Goal: Task Accomplishment & Management: Manage account settings

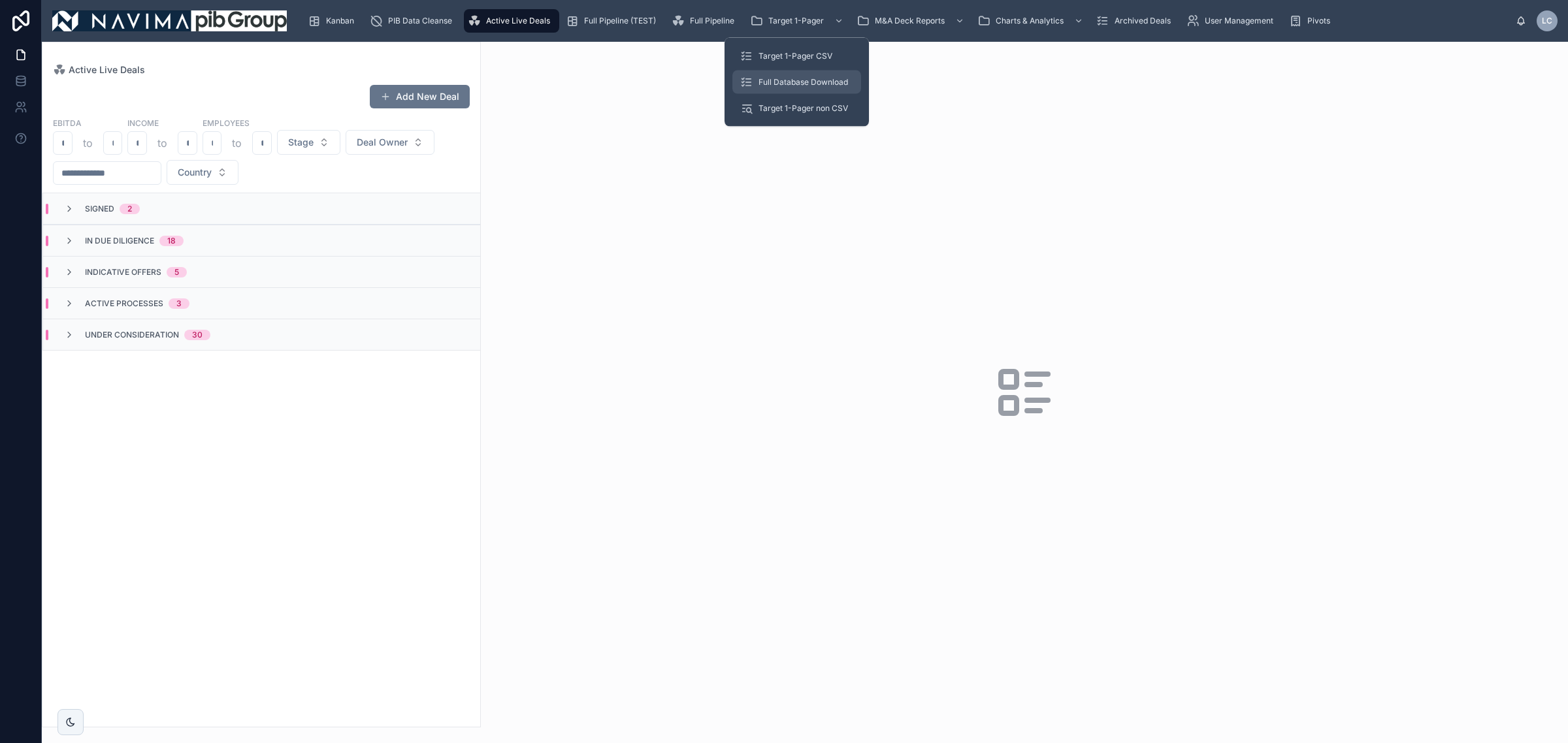
click at [821, 70] on link "Full Database Download" at bounding box center [797, 82] width 129 height 23
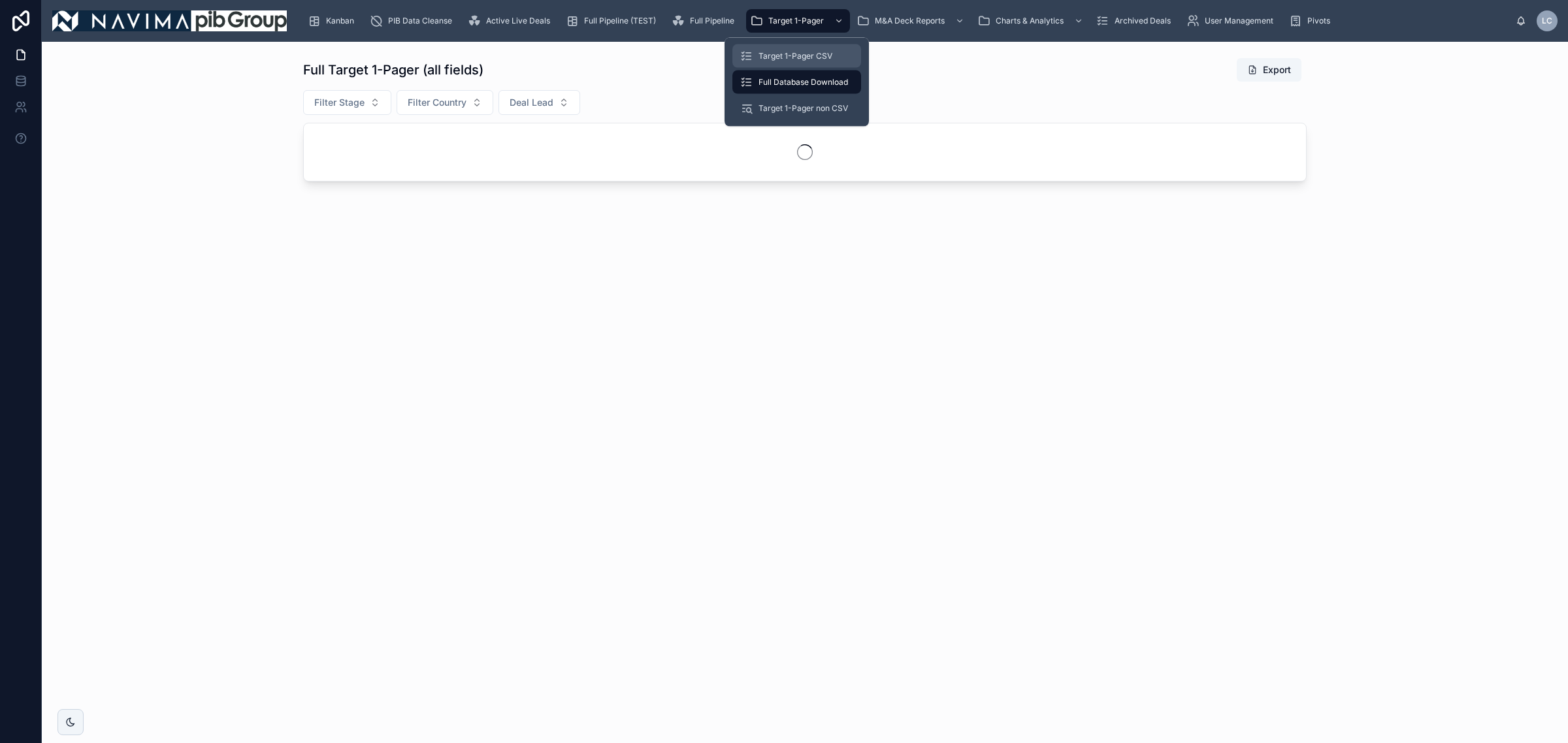
click at [824, 57] on span "Target 1-Pager CSV" at bounding box center [795, 56] width 74 height 11
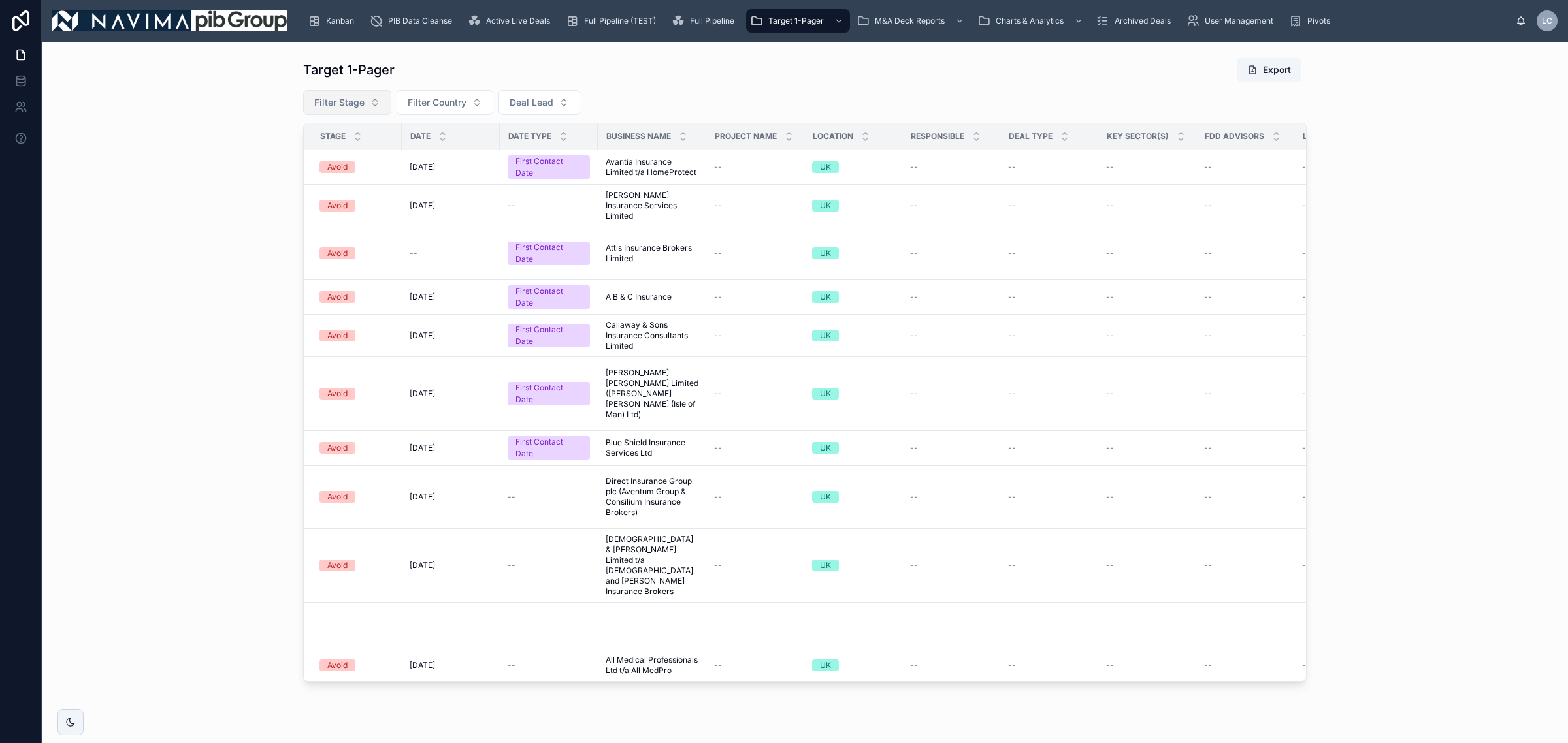
click at [366, 98] on button "Filter Stage" at bounding box center [347, 103] width 89 height 25
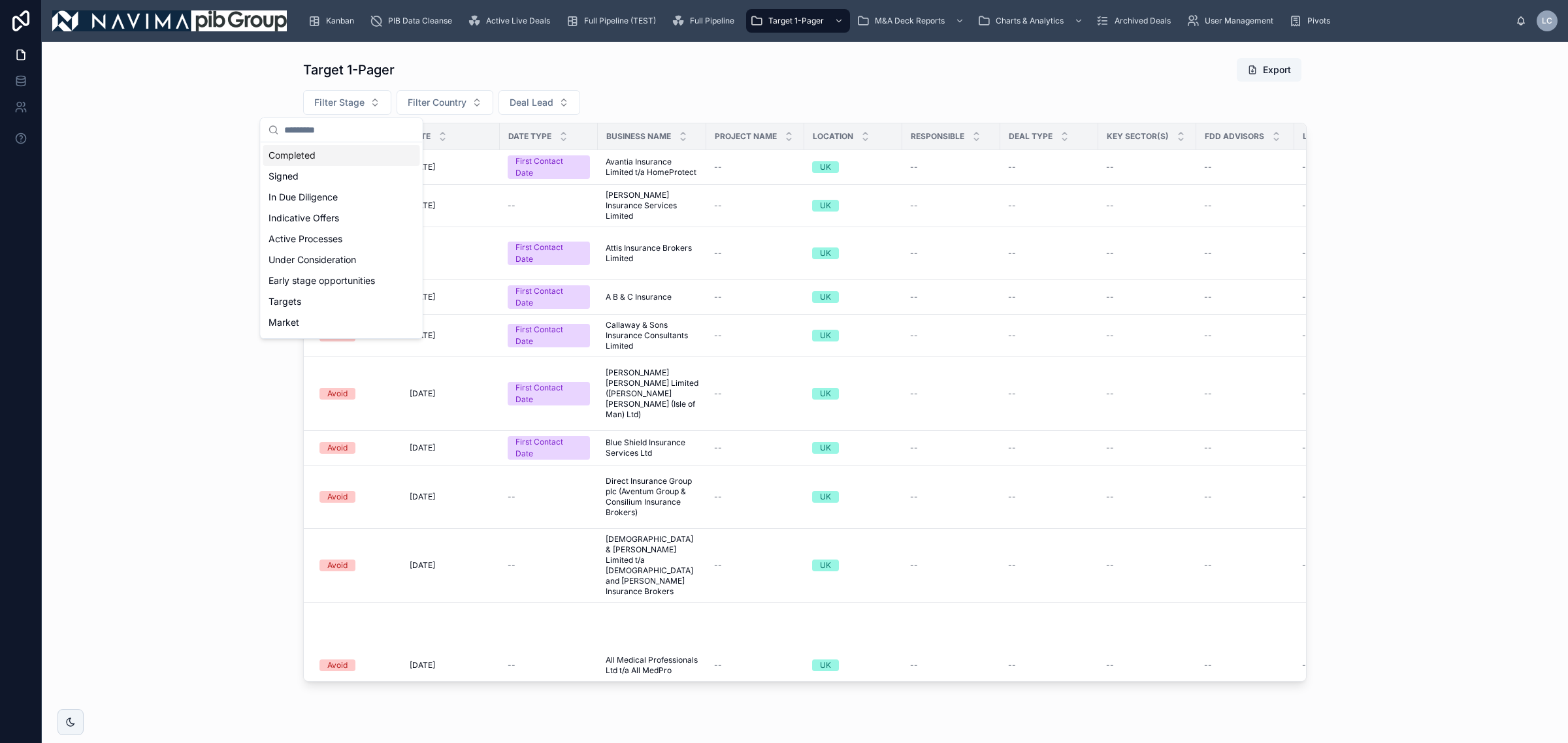
click at [321, 159] on div "Completed" at bounding box center [341, 155] width 157 height 21
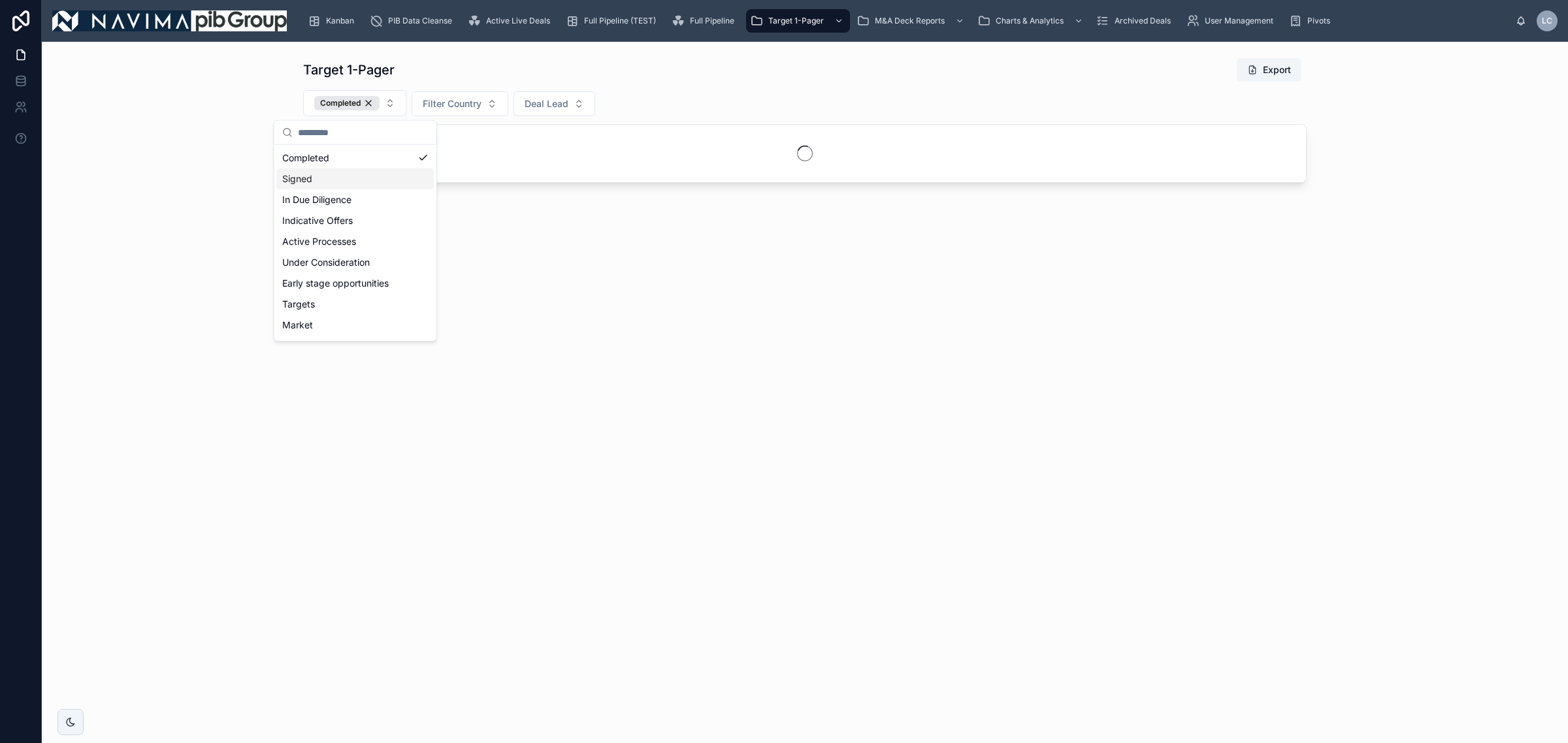
click at [320, 175] on div "Signed" at bounding box center [355, 179] width 157 height 21
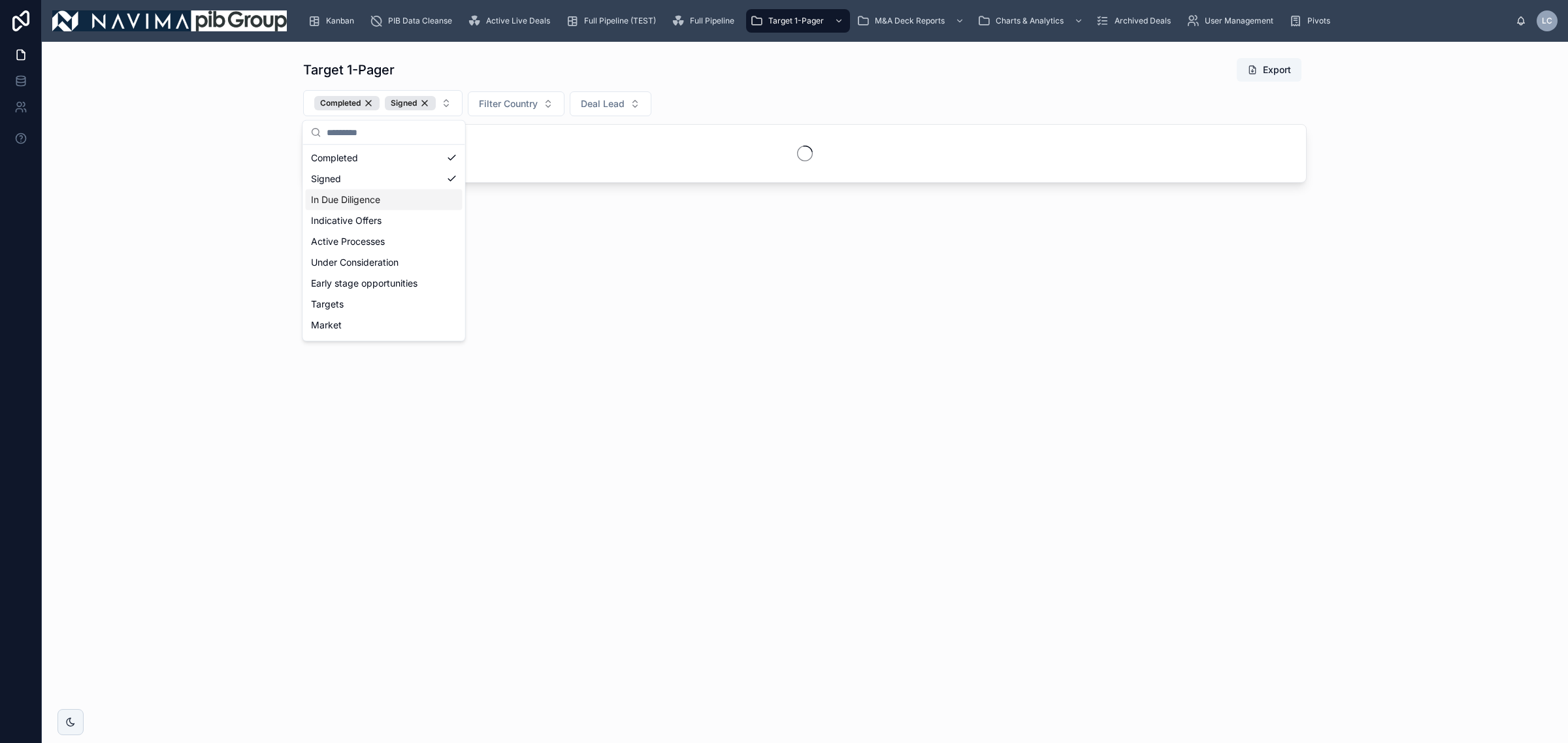
click at [324, 204] on div "In Due Diligence" at bounding box center [384, 200] width 157 height 21
click at [524, 214] on div "Indicative Offers" at bounding box center [430, 221] width 247 height 21
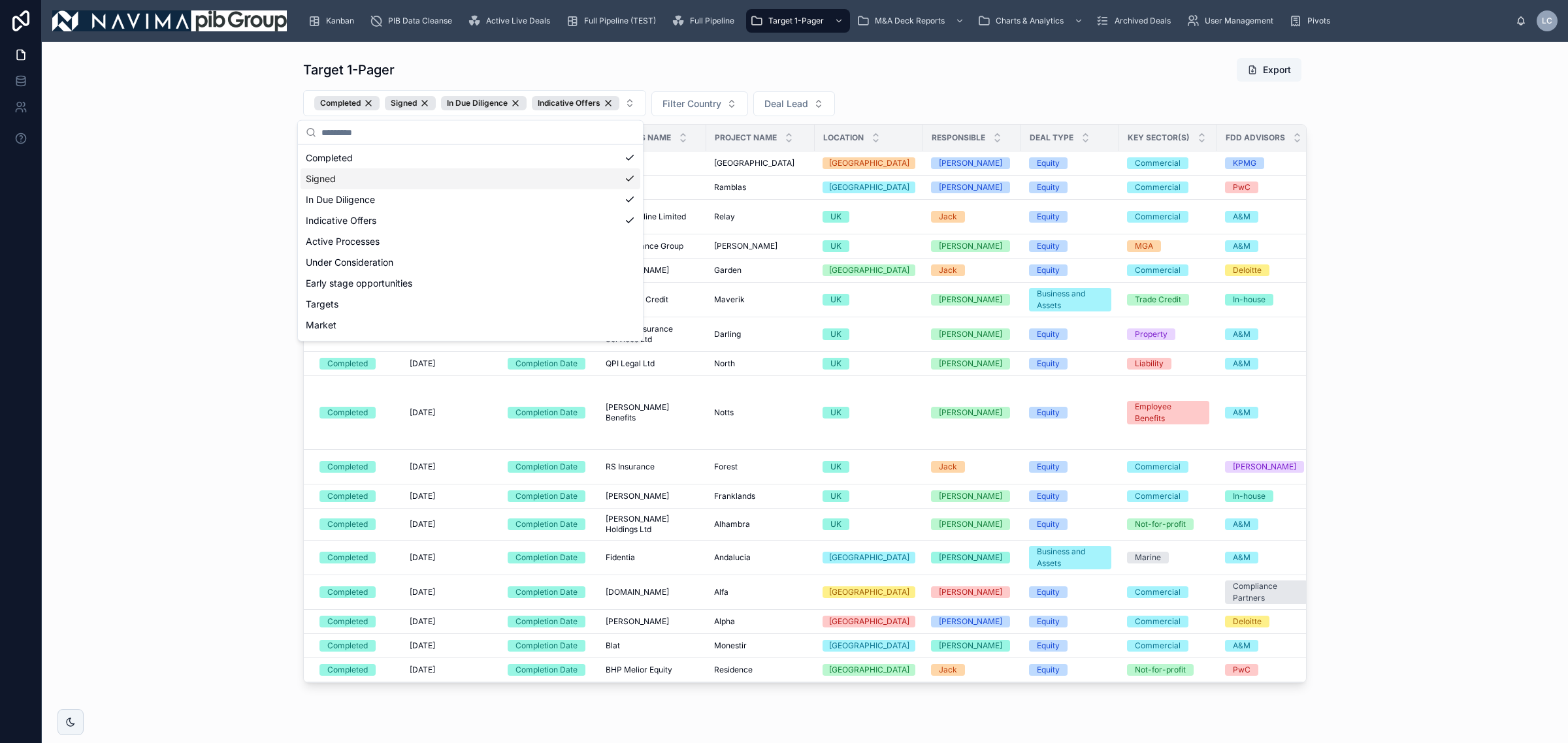
click at [994, 86] on div "Target 1-Pager Export Completed Signed In Due Diligence Indicative Offers Filte…" at bounding box center [804, 370] width 1003 height 625
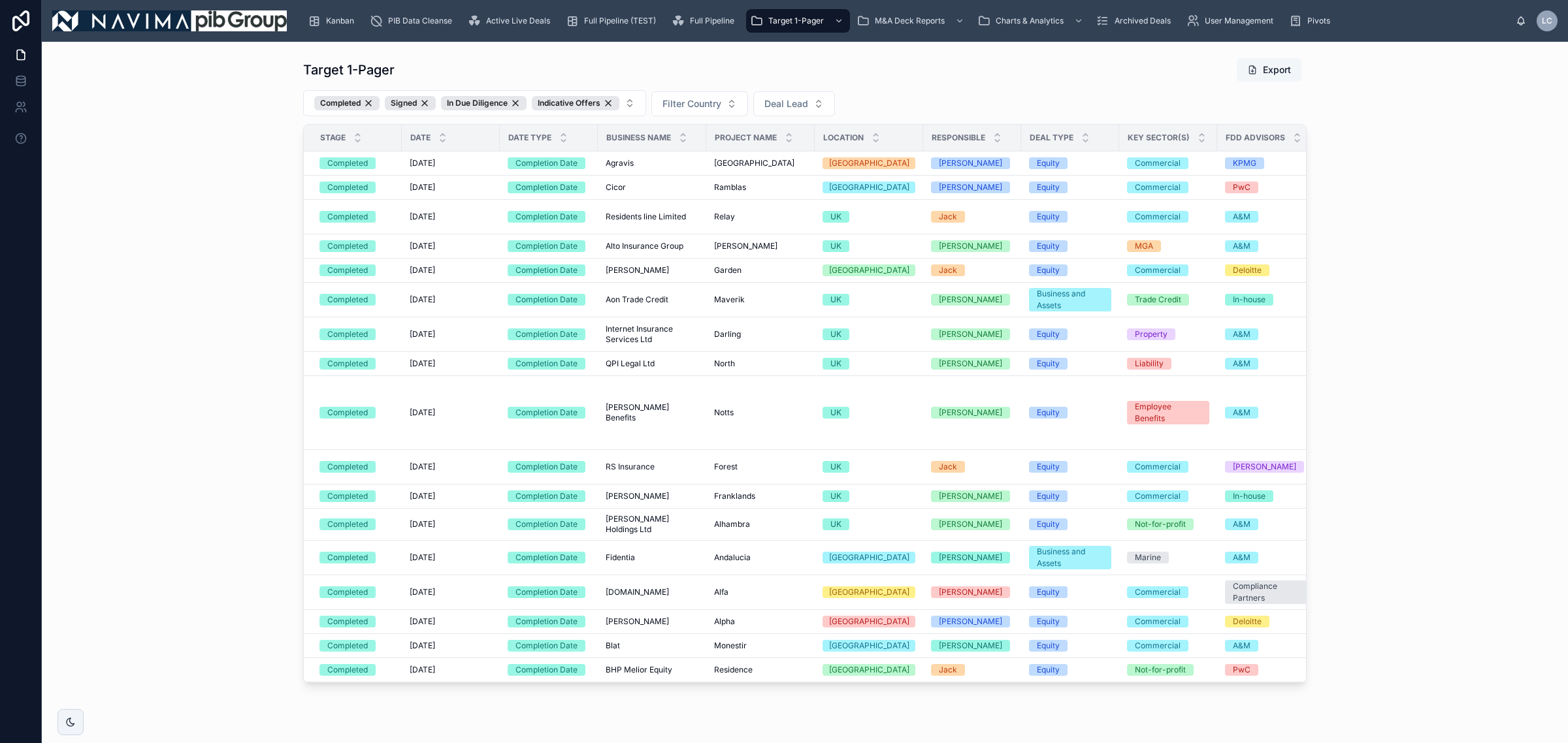
click at [1286, 68] on button "Export" at bounding box center [1268, 69] width 65 height 23
click at [1042, 47] on div "Static_Charts" at bounding box center [1029, 56] width 74 height 21
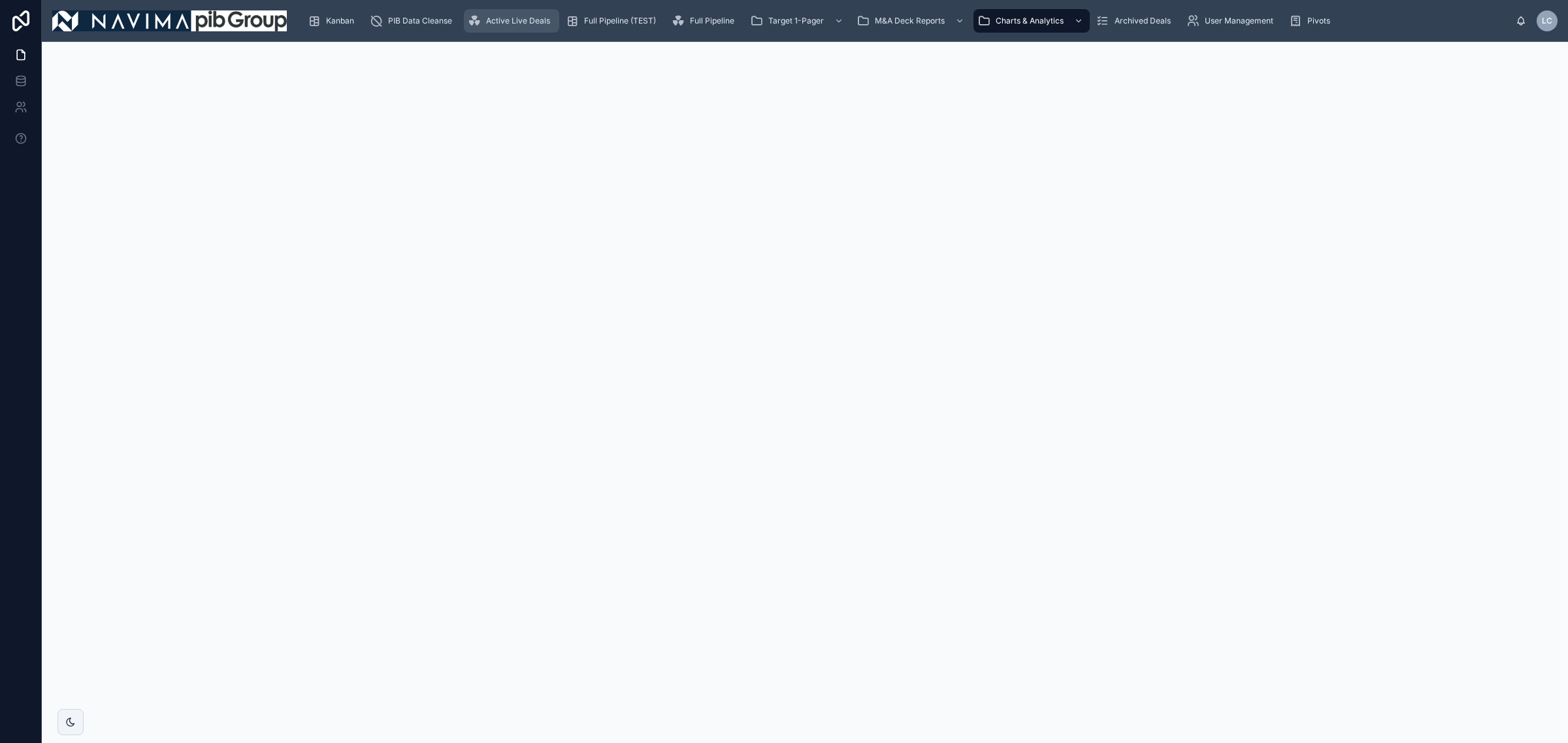
click at [552, 18] on div "Active Live Deals" at bounding box center [511, 21] width 88 height 21
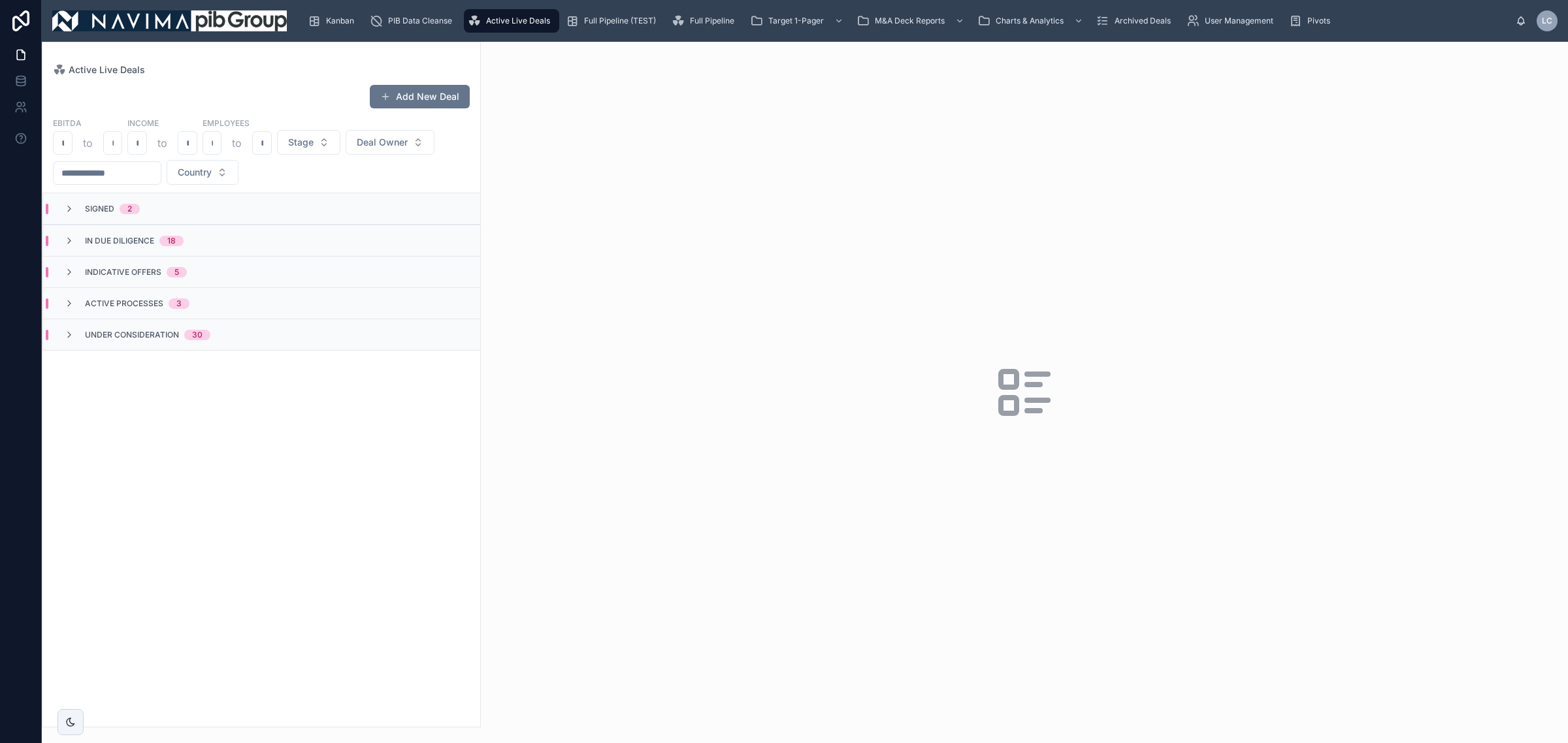
click at [194, 332] on div "30" at bounding box center [197, 334] width 11 height 11
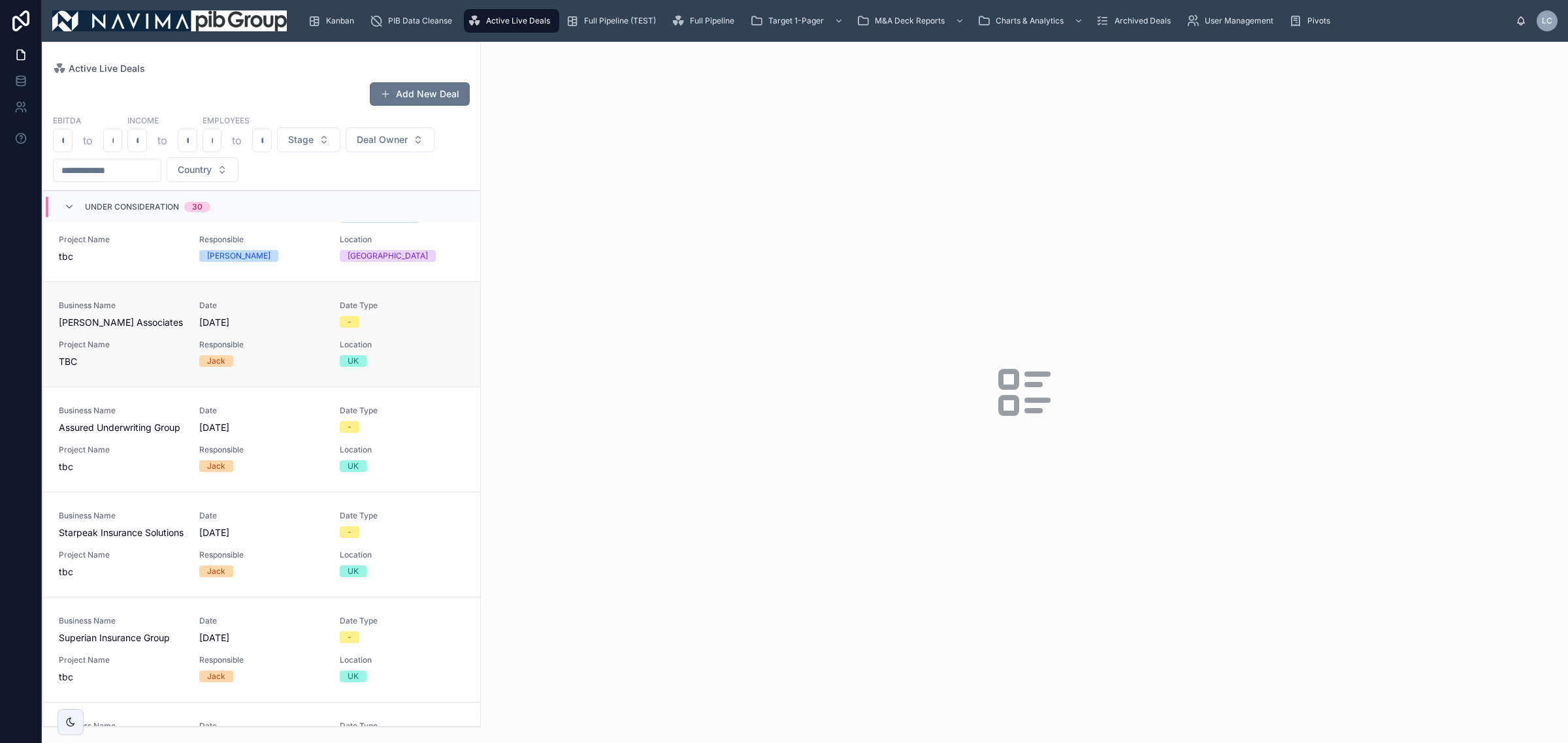
scroll to position [2548, 0]
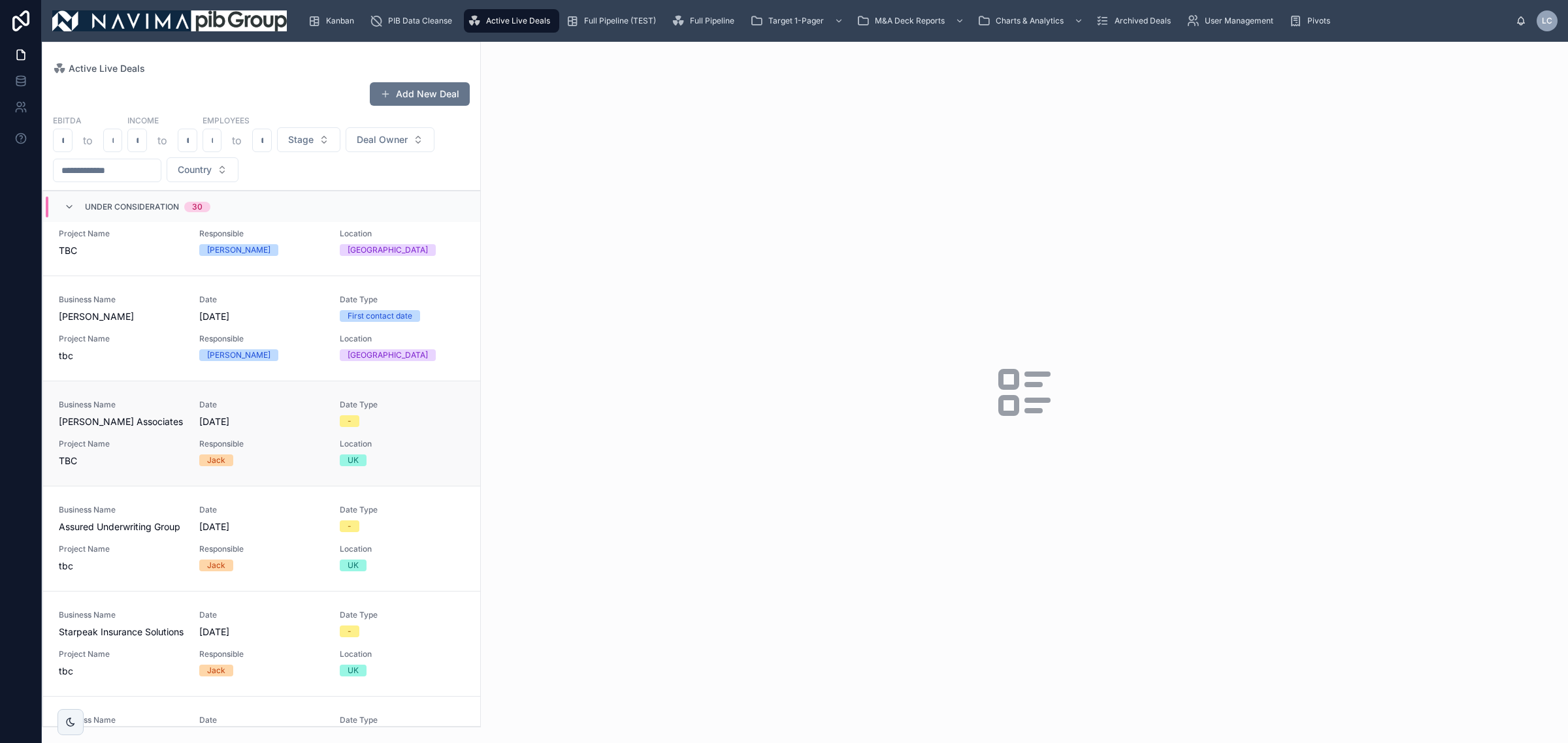
click at [346, 449] on span "Location" at bounding box center [401, 443] width 124 height 11
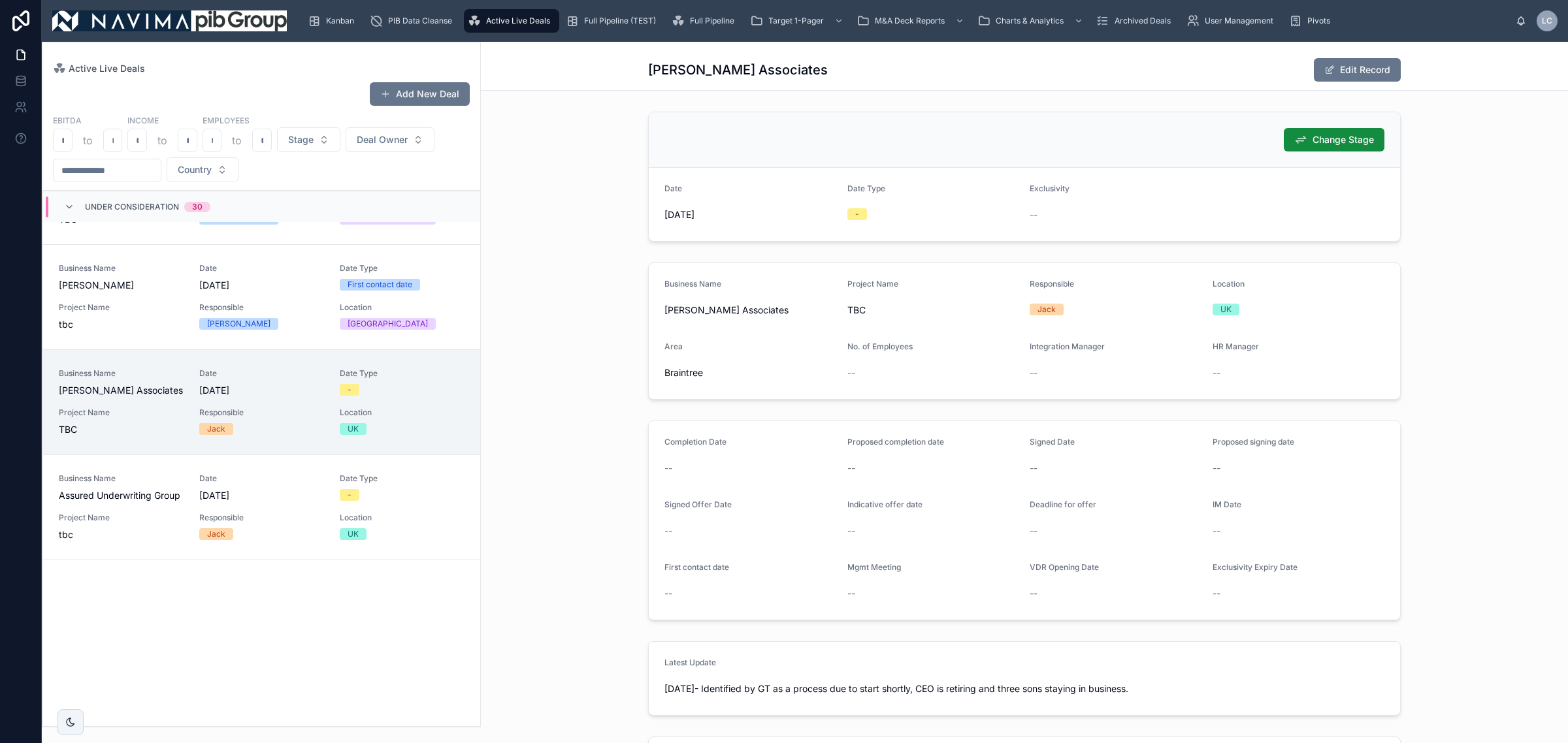
scroll to position [671, 0]
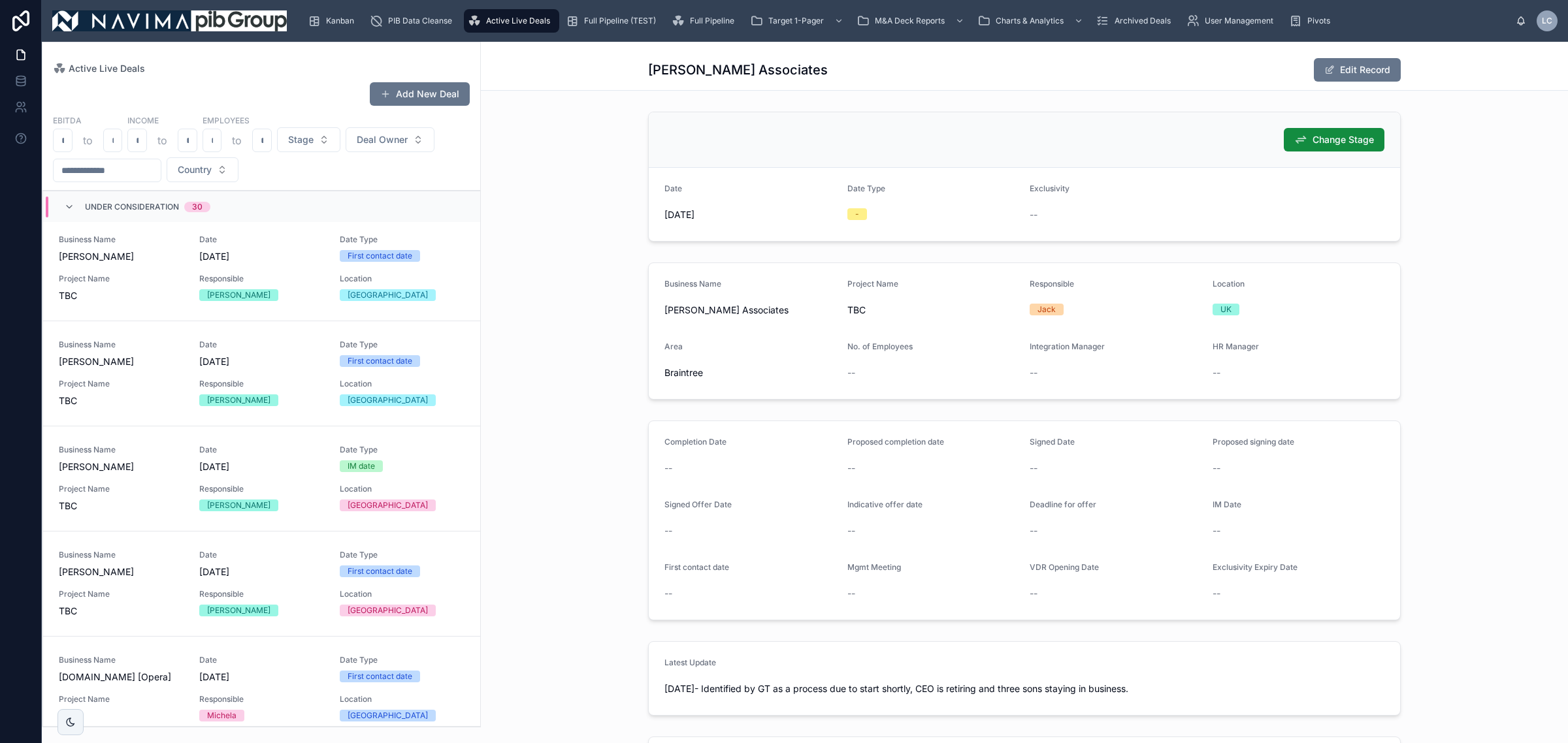
click at [1341, 66] on button "Edit Record" at bounding box center [1357, 69] width 87 height 23
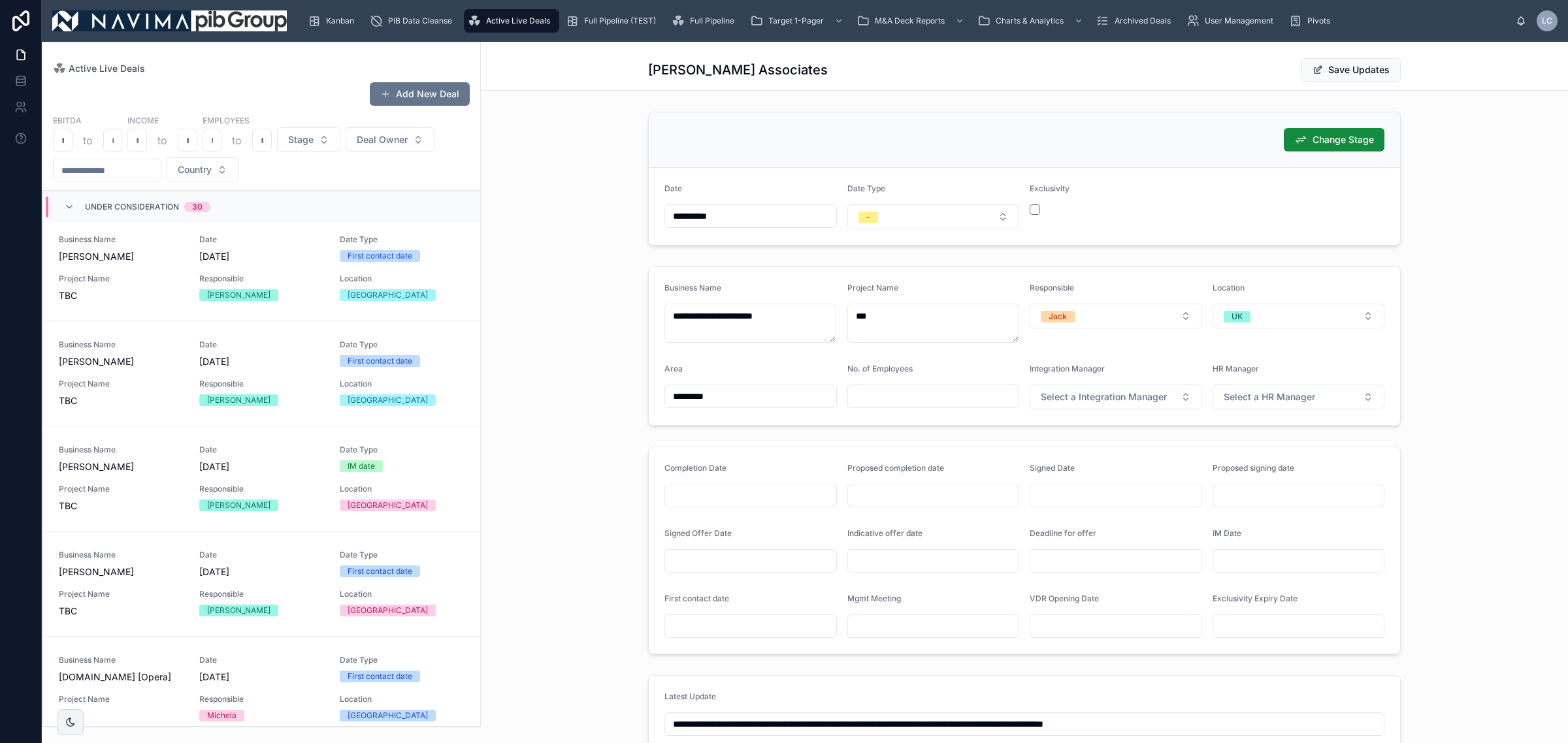
click at [880, 232] on form "**********" at bounding box center [1023, 206] width 751 height 77
click at [872, 226] on button "-" at bounding box center [933, 217] width 173 height 25
drag, startPoint x: 893, startPoint y: 285, endPoint x: 726, endPoint y: 411, distance: 209.2
click at [895, 286] on div "First contact date" at bounding box center [890, 289] width 65 height 12
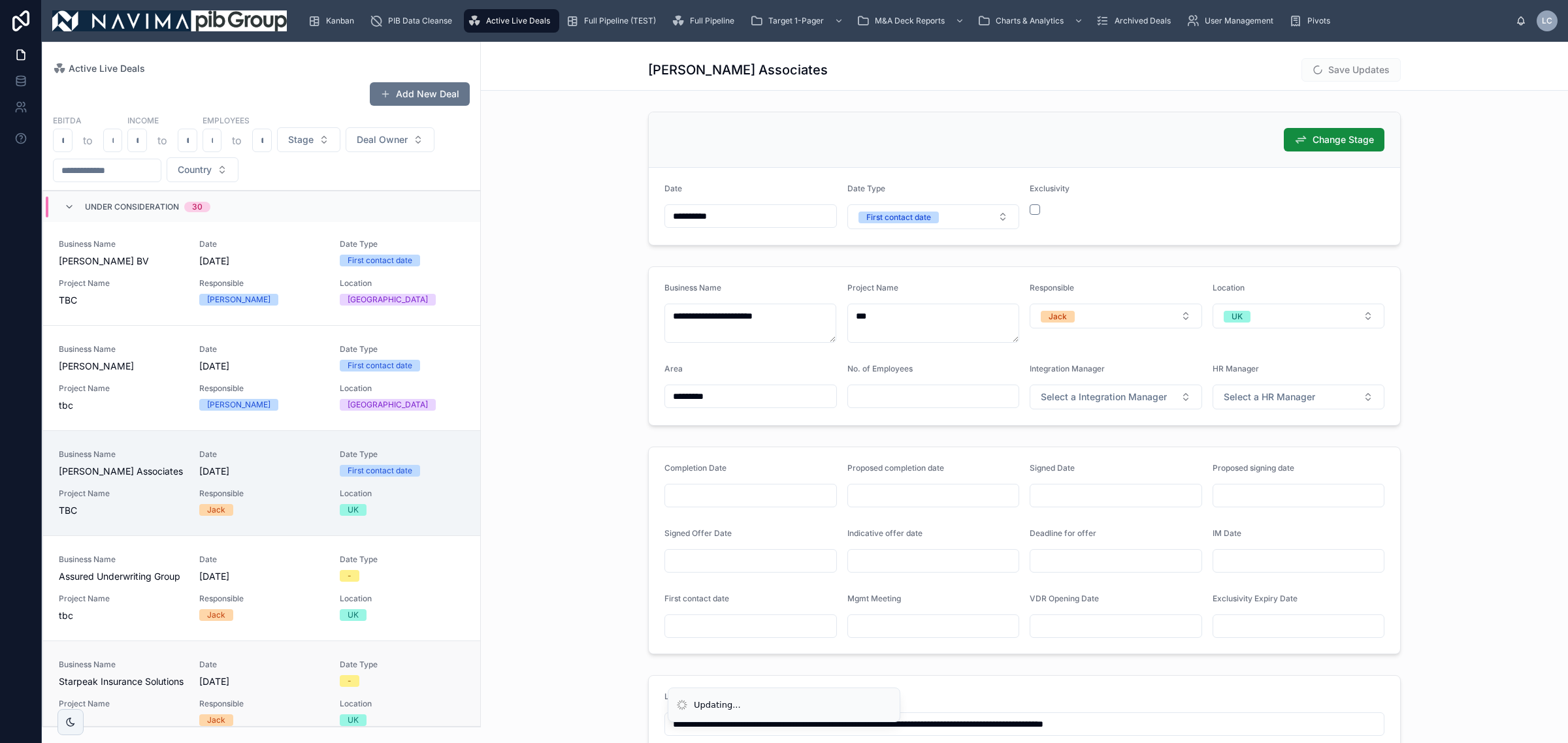
scroll to position [2744, 0]
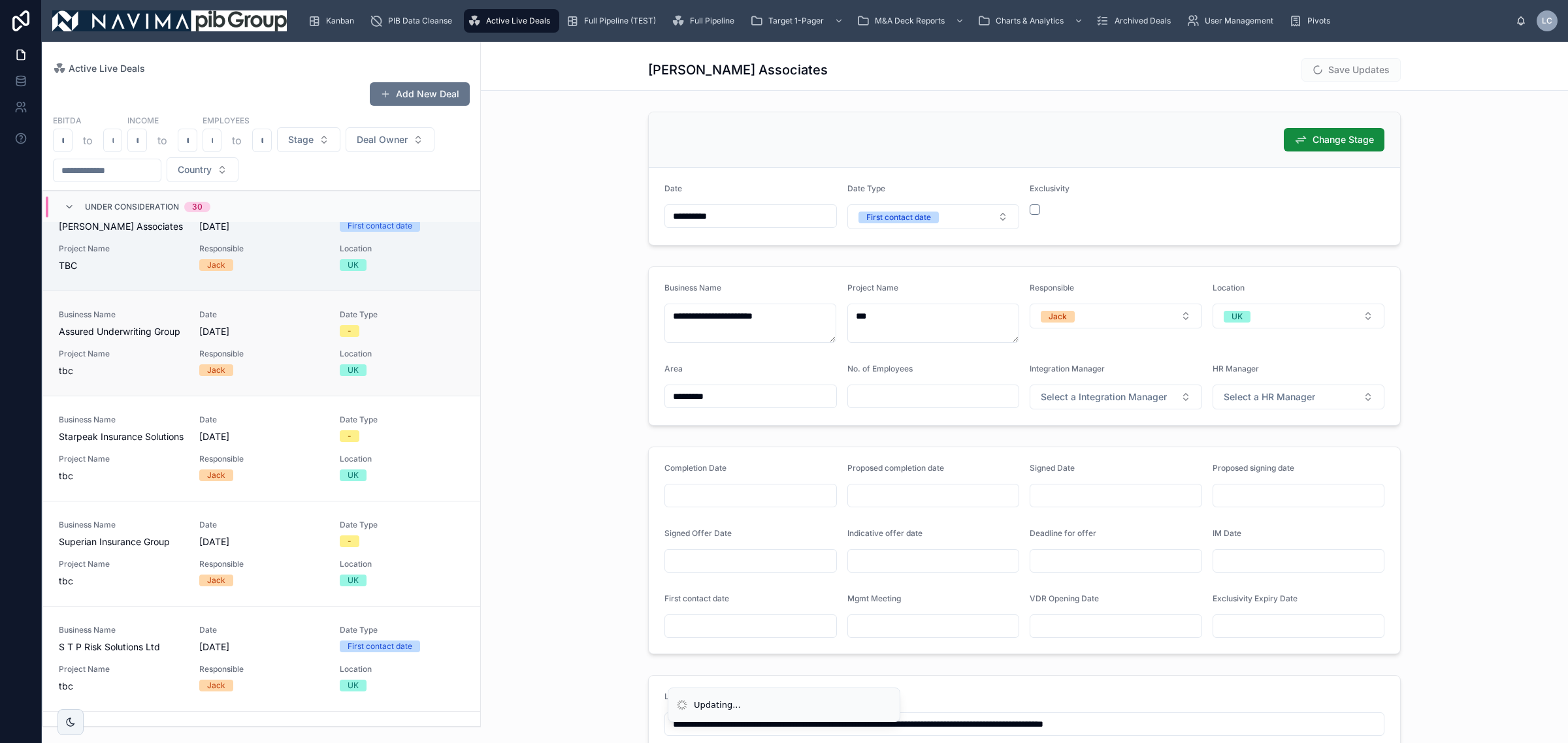
click at [364, 376] on div "UK" at bounding box center [401, 370] width 124 height 12
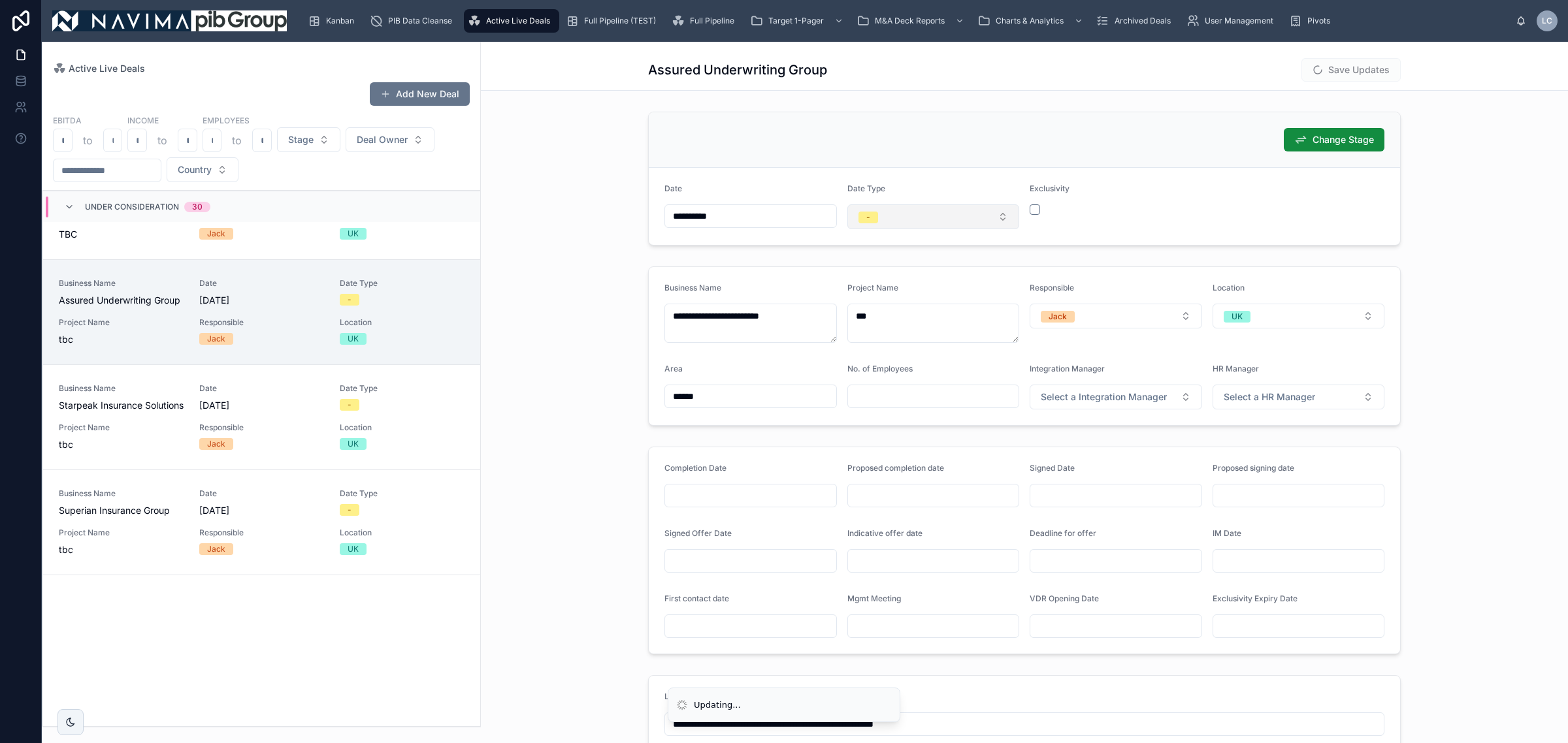
scroll to position [970, 0]
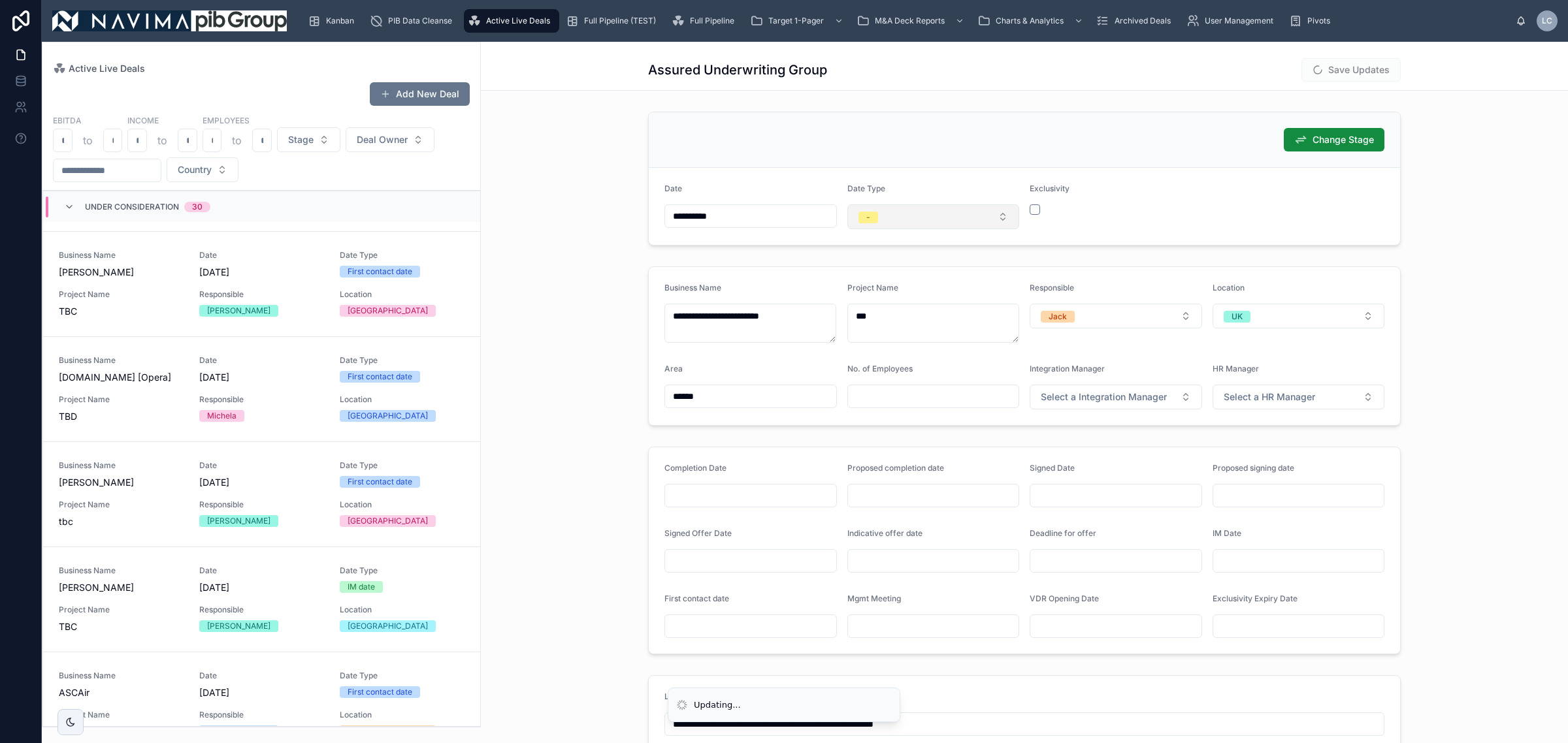
click at [939, 208] on button "-" at bounding box center [933, 217] width 173 height 25
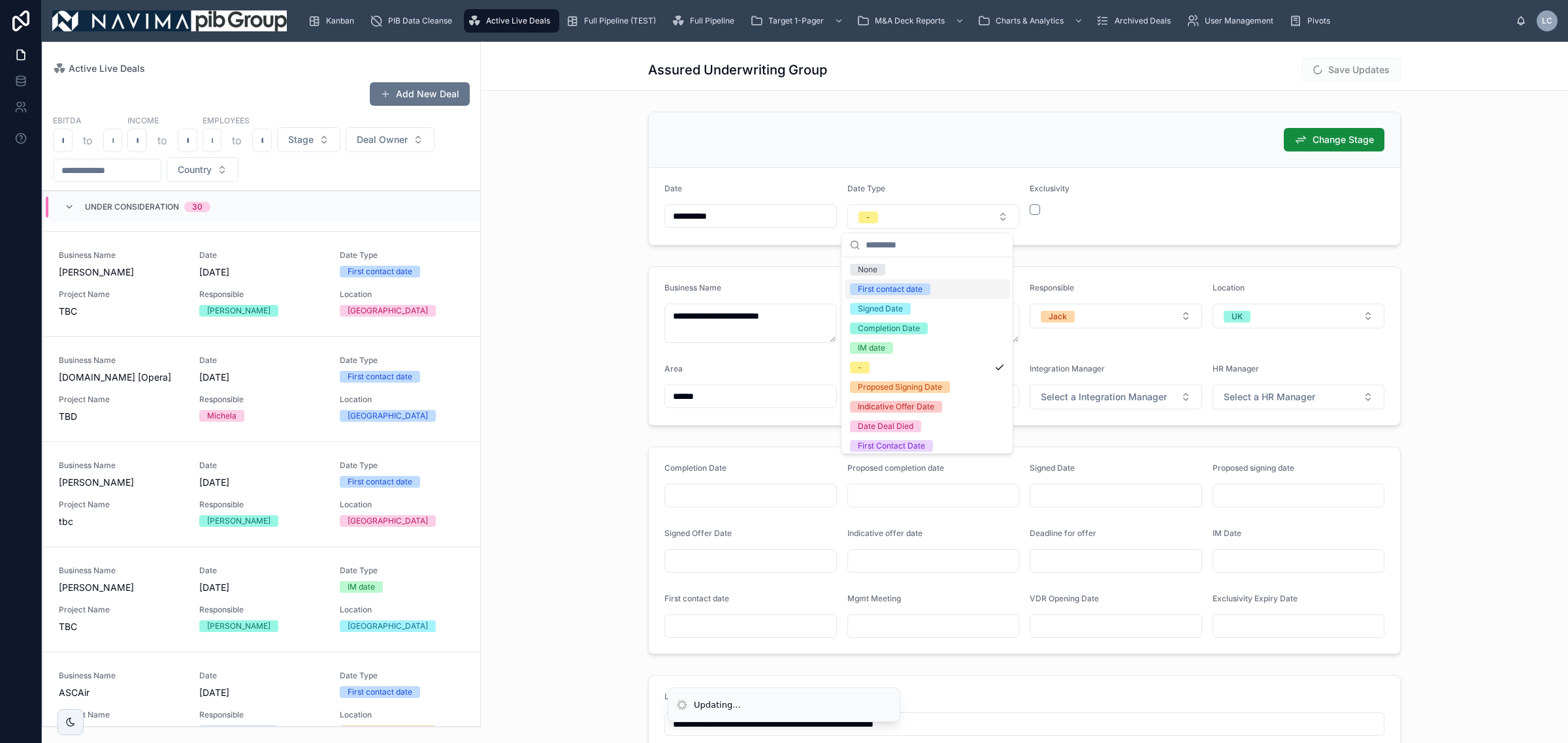
click at [910, 291] on div "First contact date" at bounding box center [890, 289] width 65 height 12
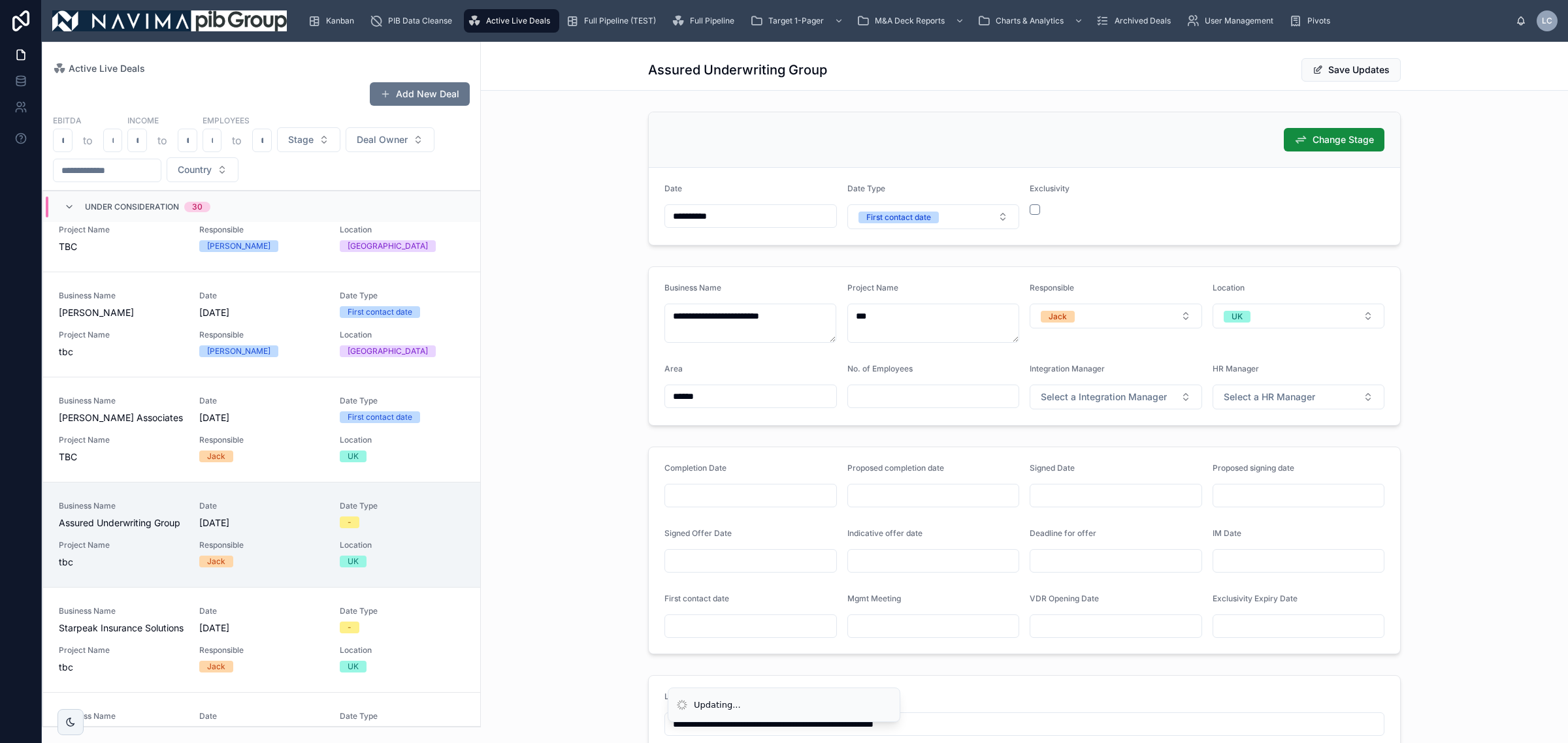
scroll to position [2797, 0]
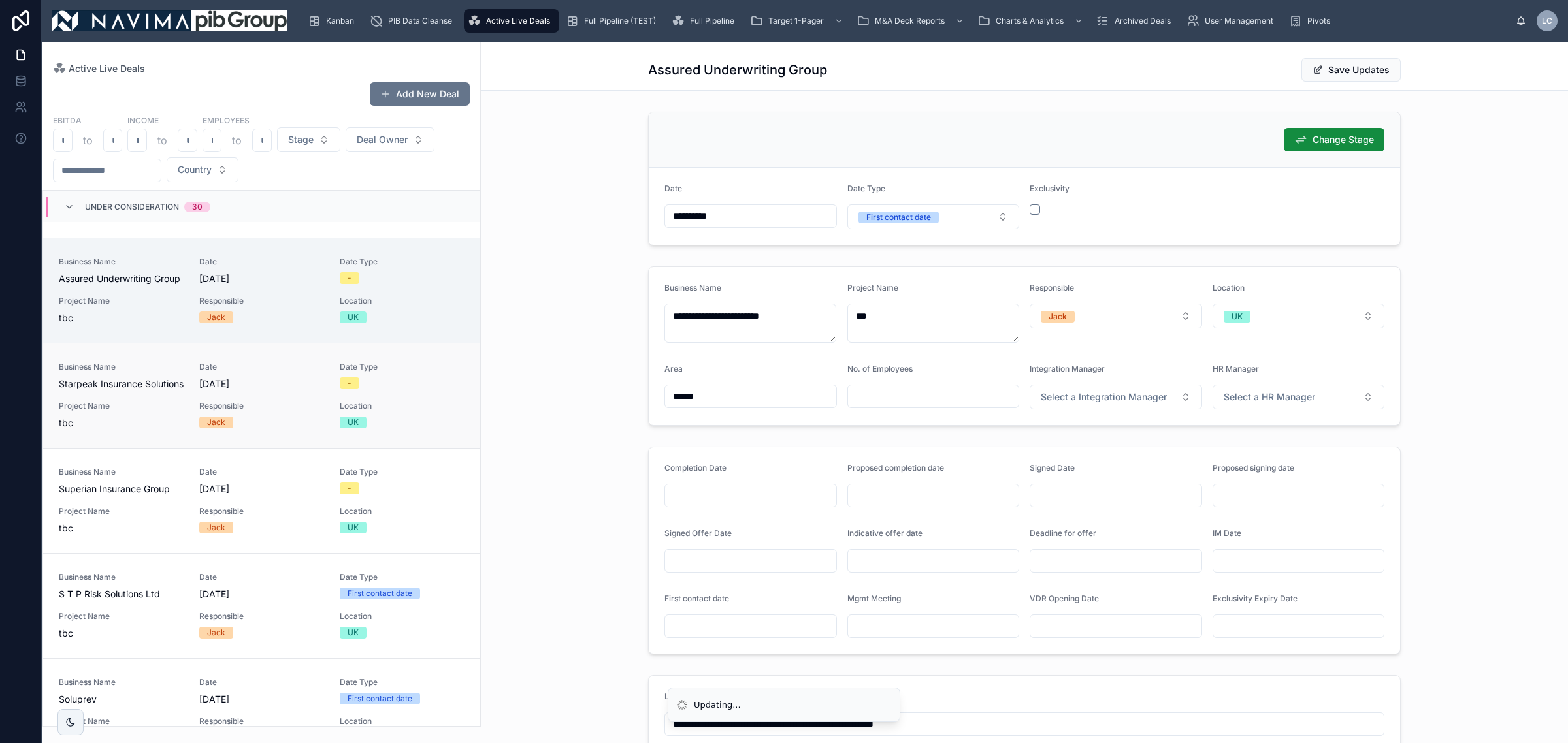
click at [303, 390] on div "Date [DATE]" at bounding box center [261, 376] width 124 height 29
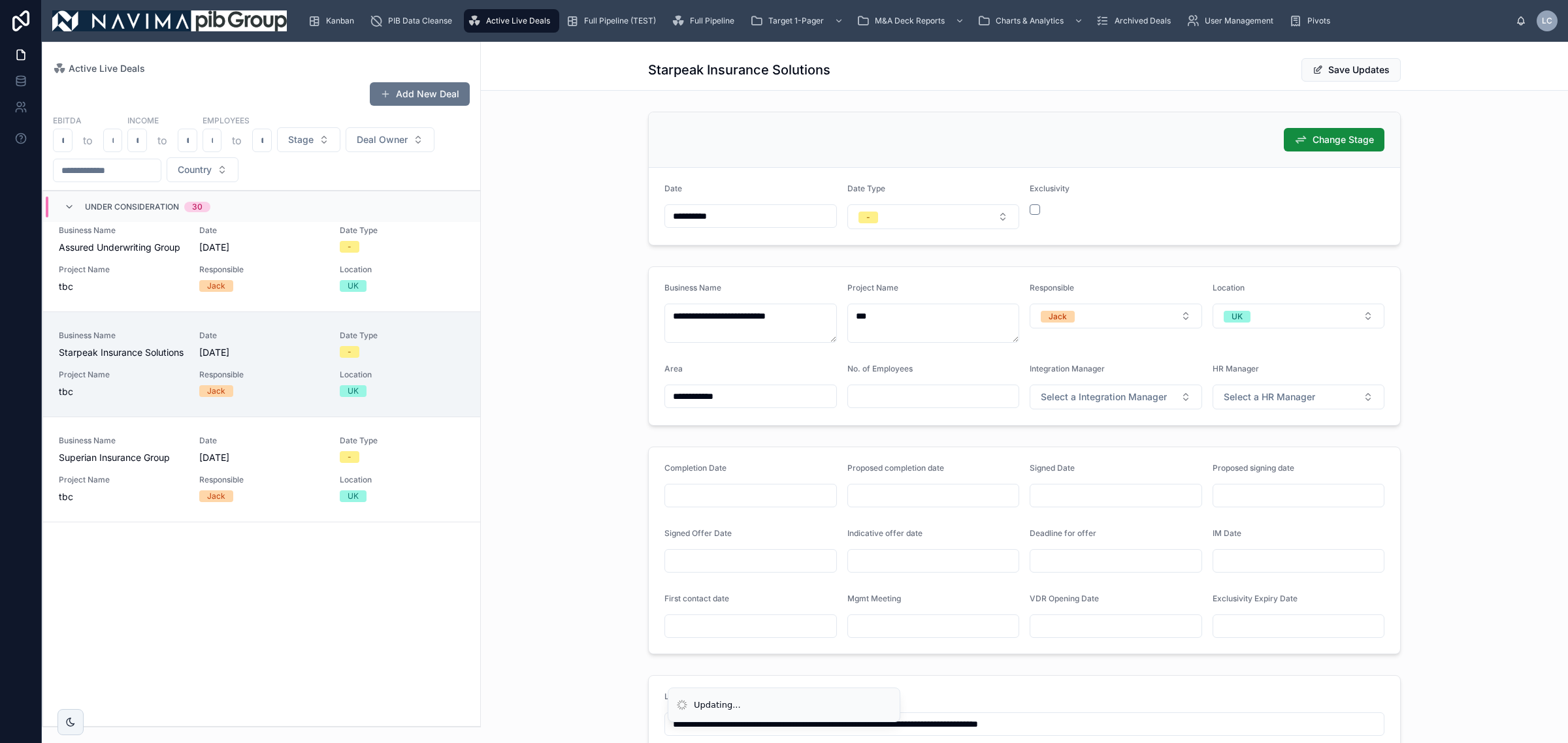
scroll to position [905, 0]
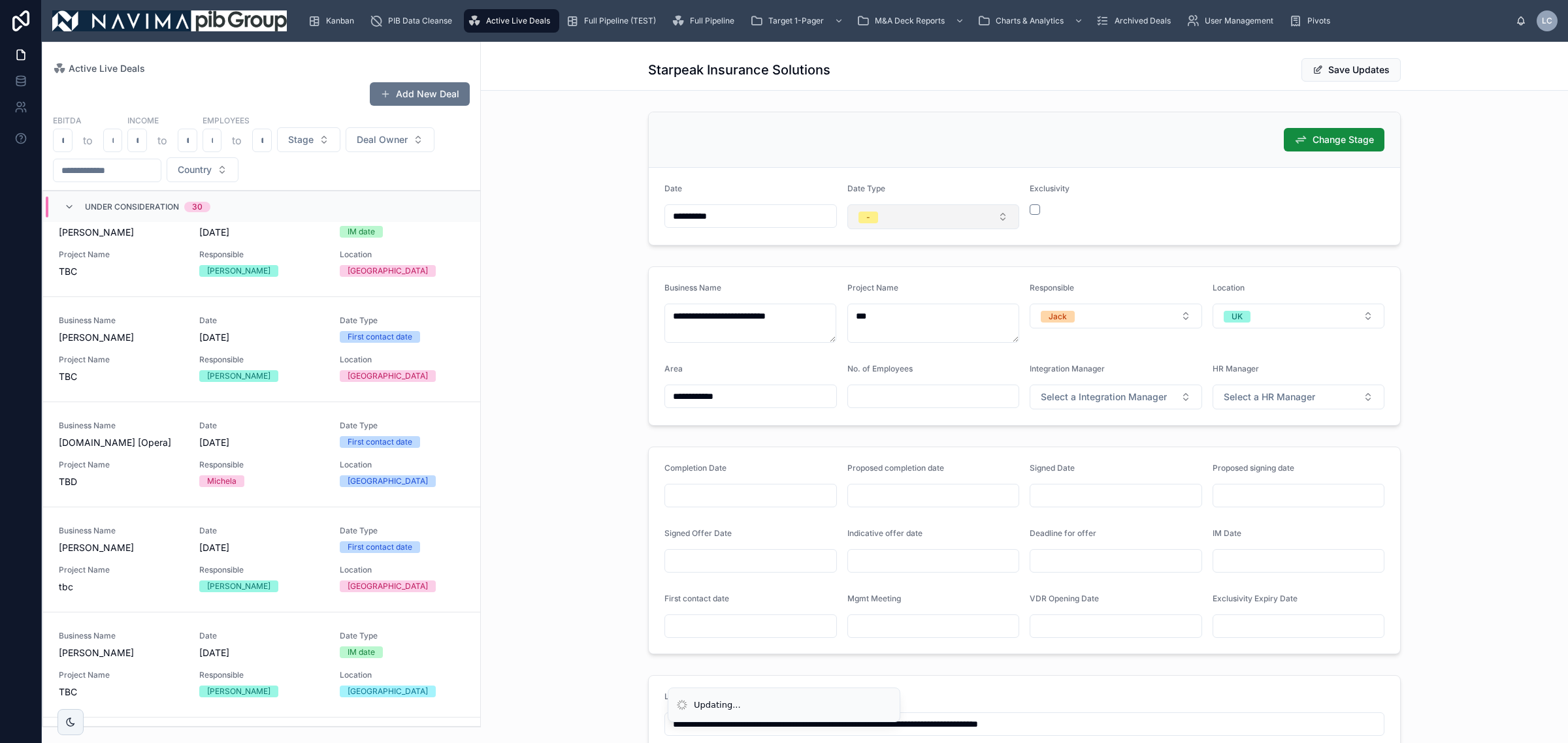
click at [962, 216] on button "-" at bounding box center [933, 217] width 173 height 25
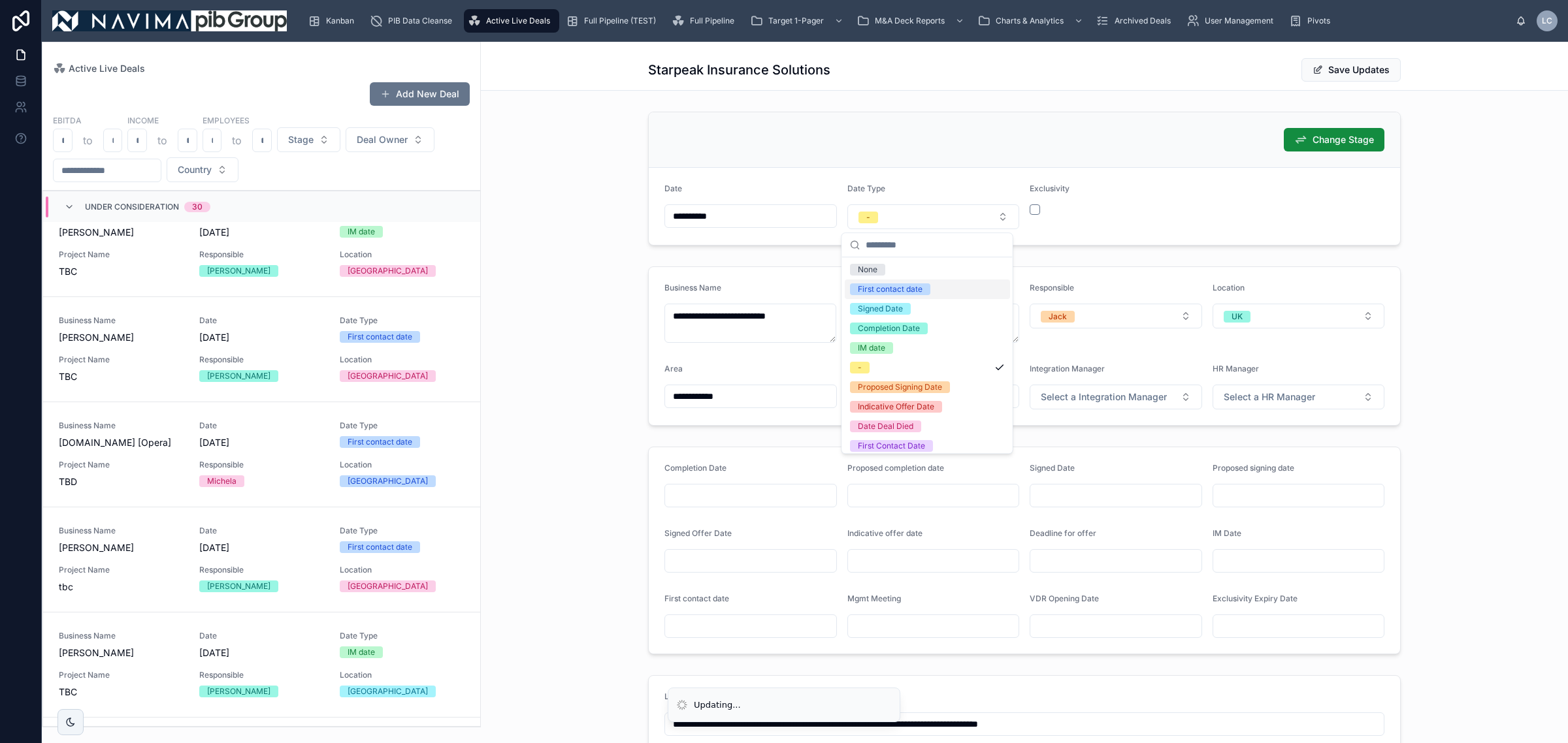
click at [919, 287] on div "First contact date" at bounding box center [890, 289] width 65 height 12
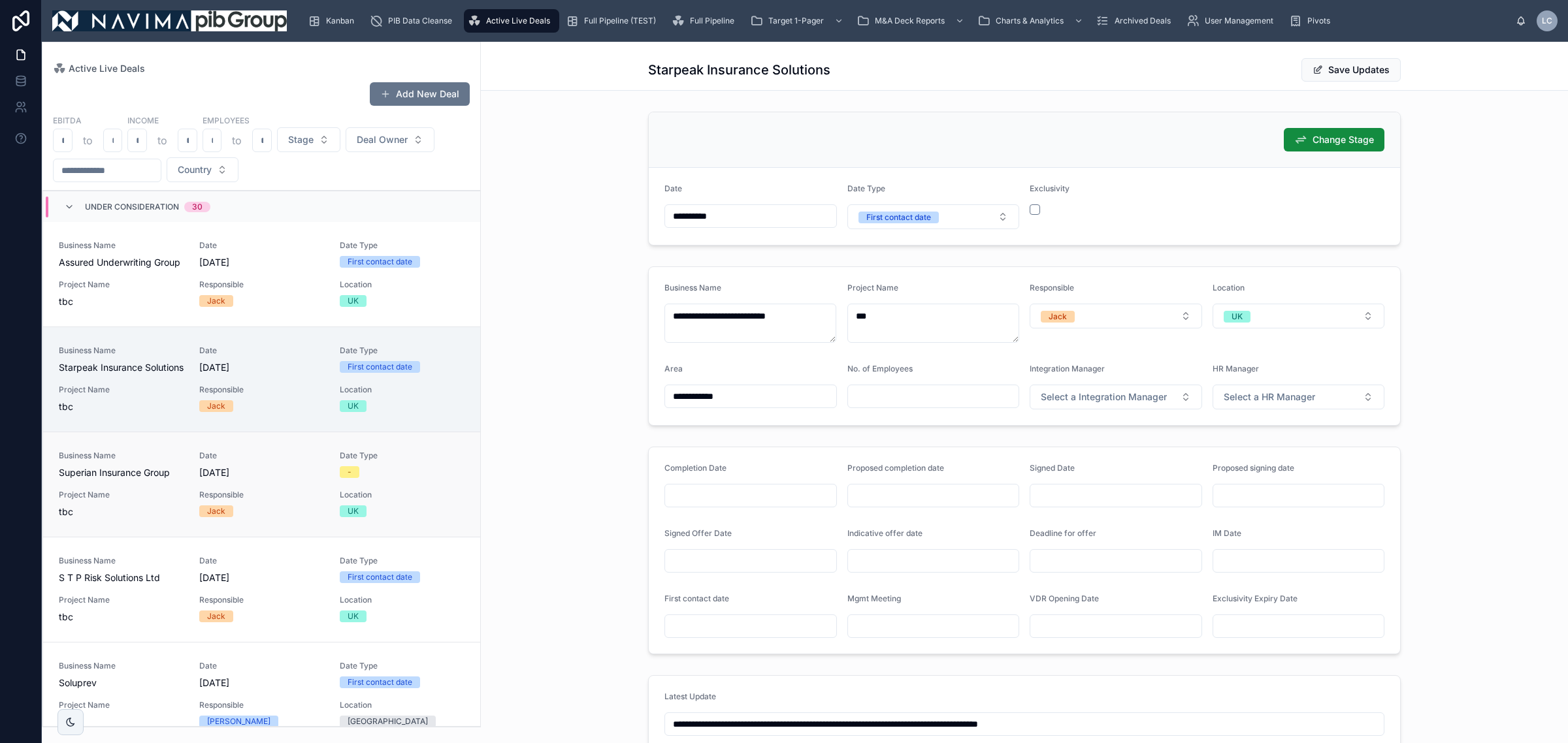
click at [326, 518] on div "Business Name Superian Insurance Group Date [DATE] Date Type - Project Name tbc…" at bounding box center [261, 485] width 406 height 67
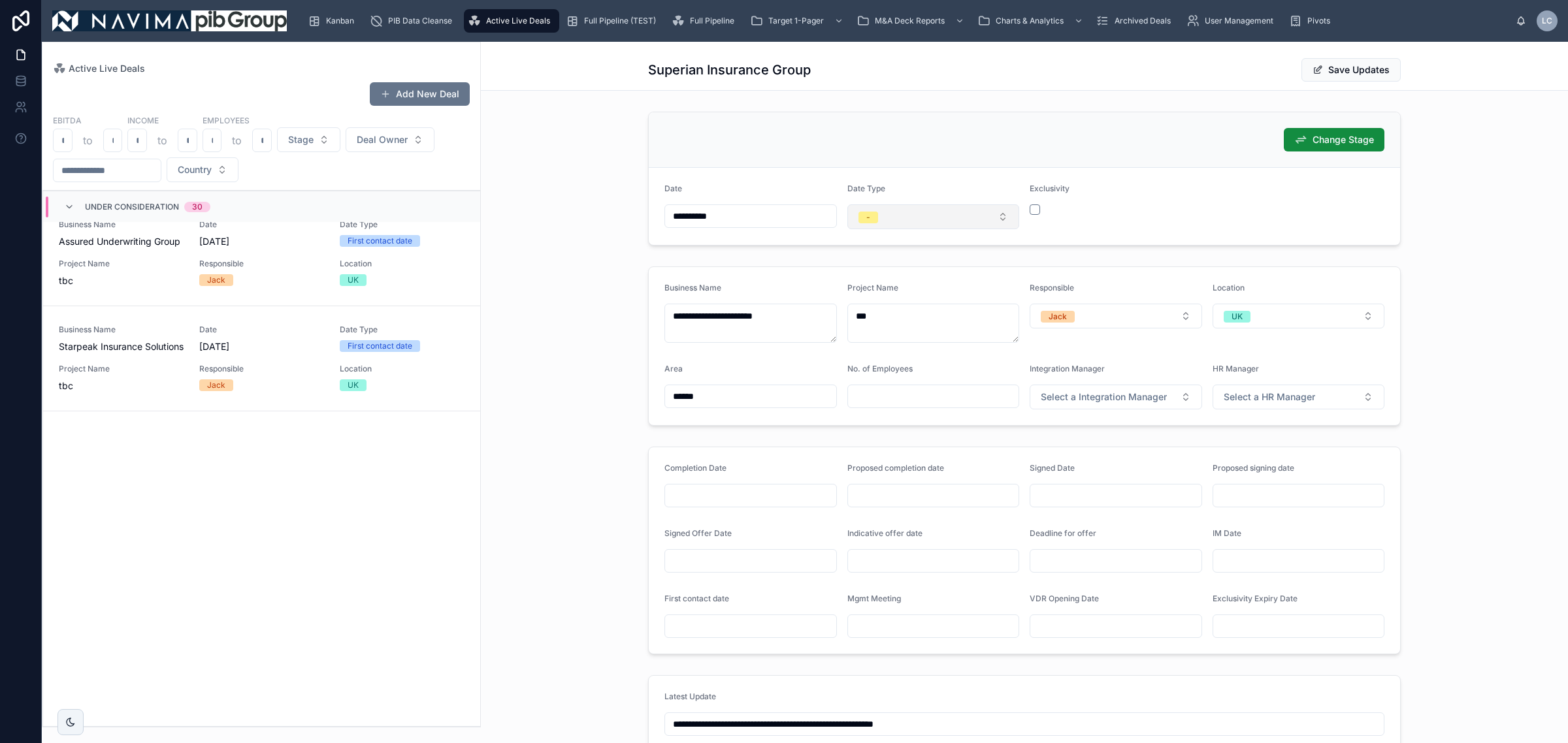
scroll to position [804, 0]
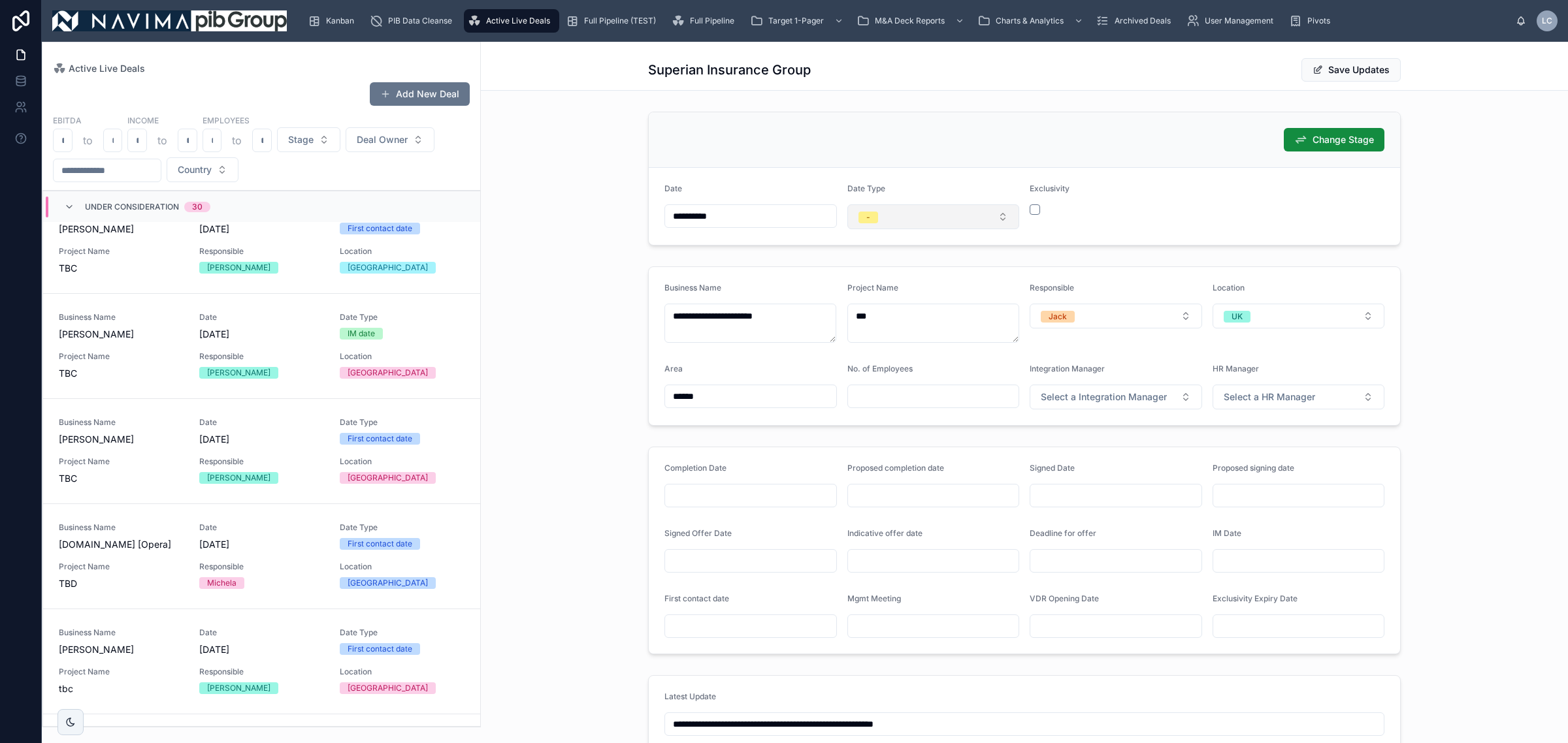
click at [943, 219] on button "-" at bounding box center [933, 217] width 173 height 25
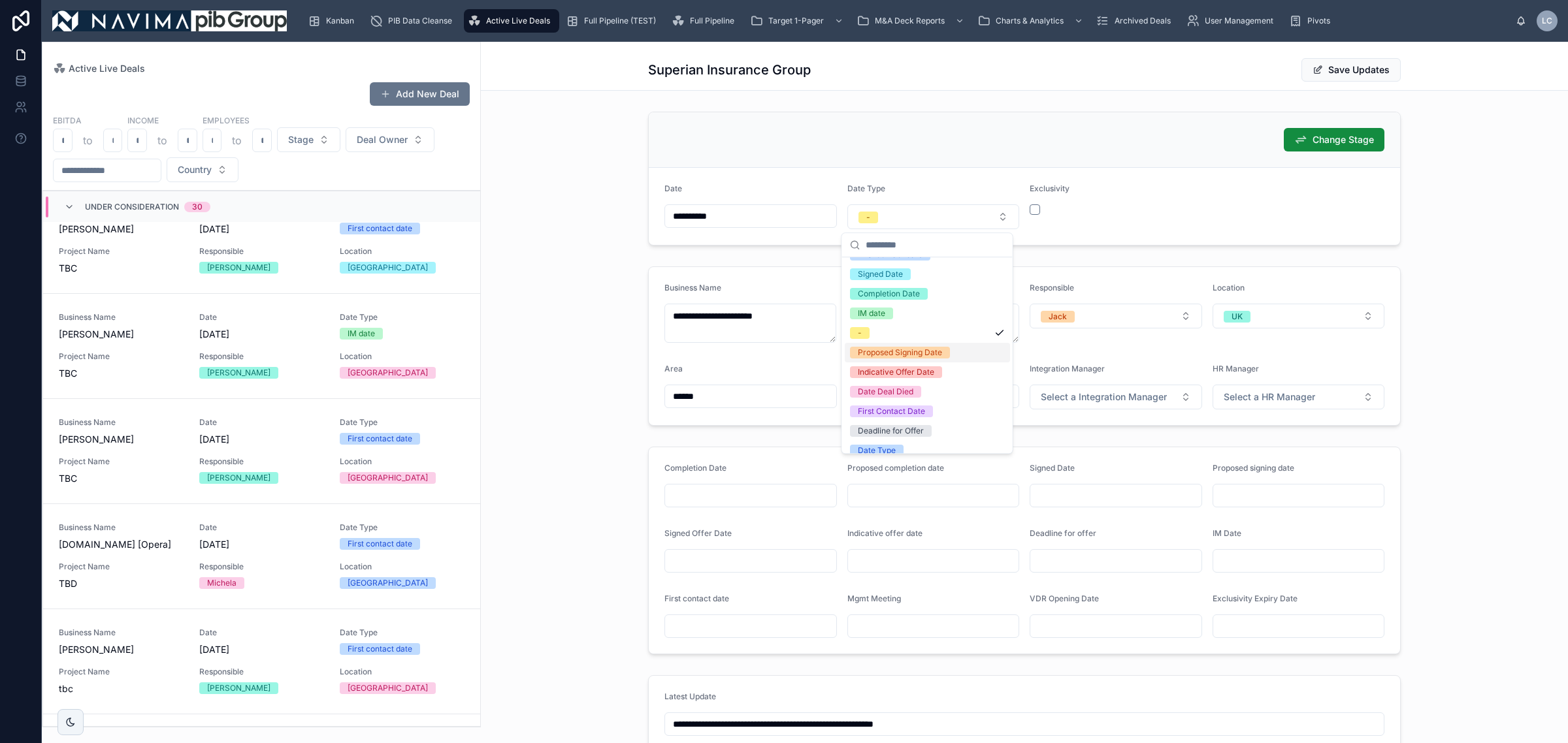
scroll to position [0, 0]
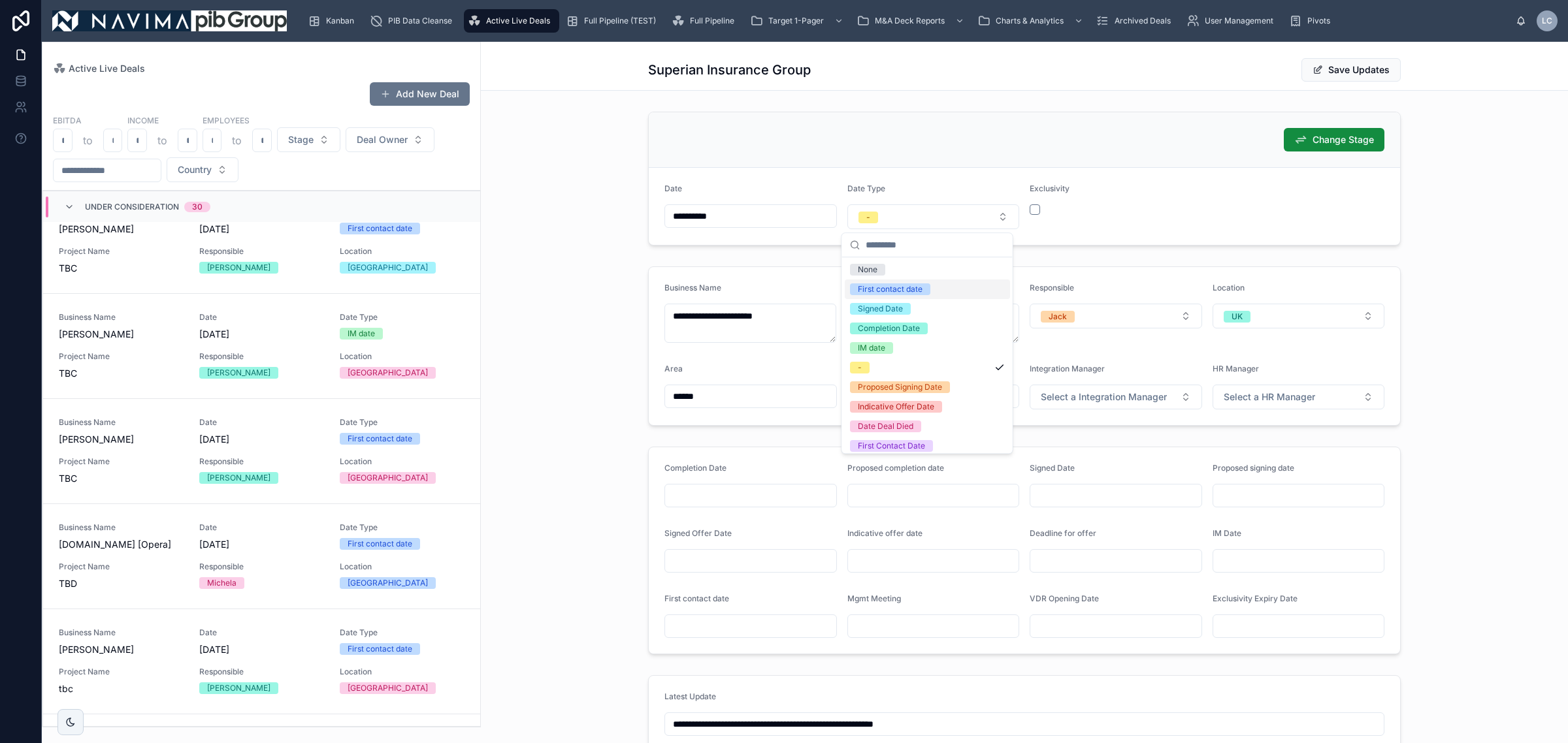
click at [926, 295] on span "First contact date" at bounding box center [890, 289] width 80 height 12
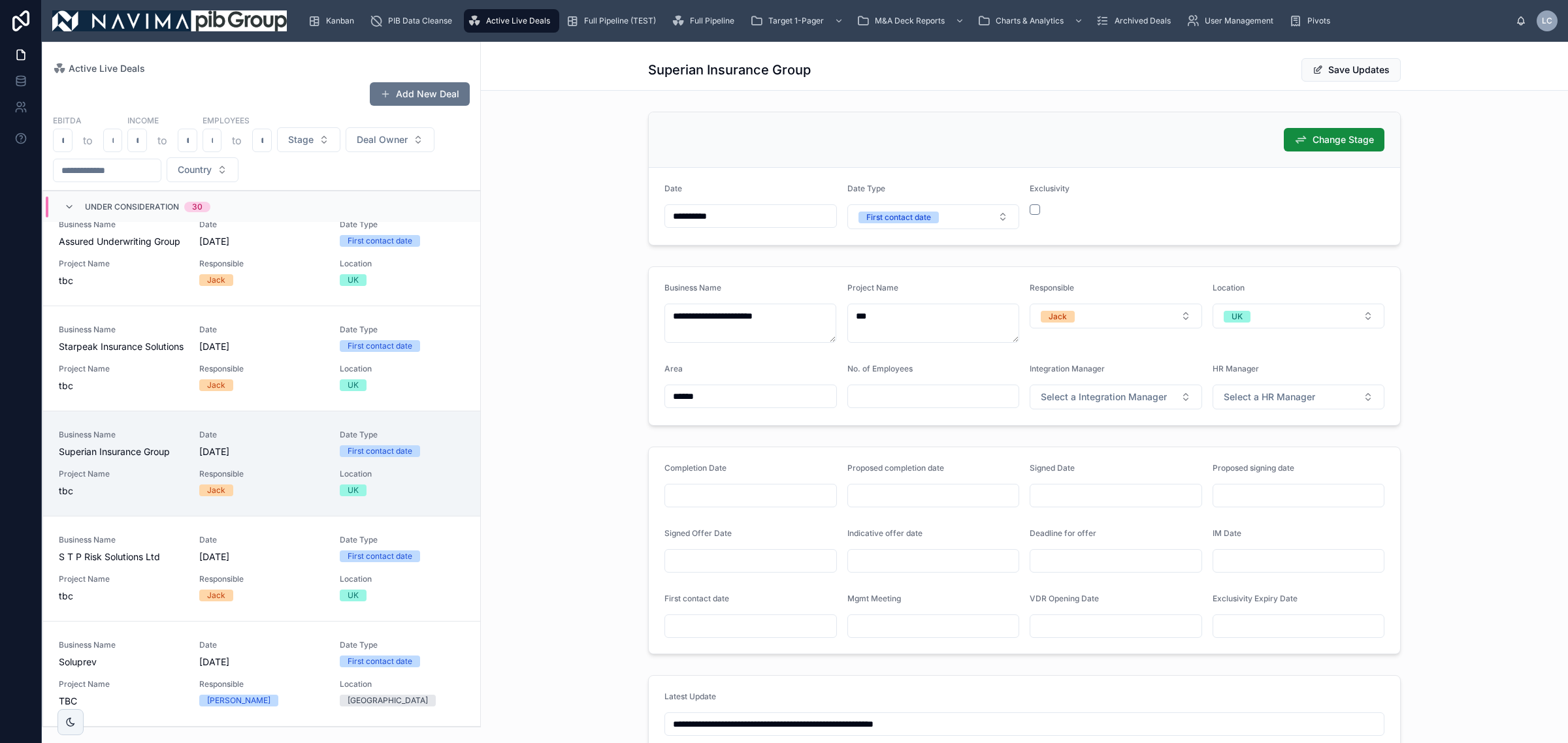
scroll to position [2875, 0]
click at [1339, 70] on button "Save Updates" at bounding box center [1350, 69] width 99 height 23
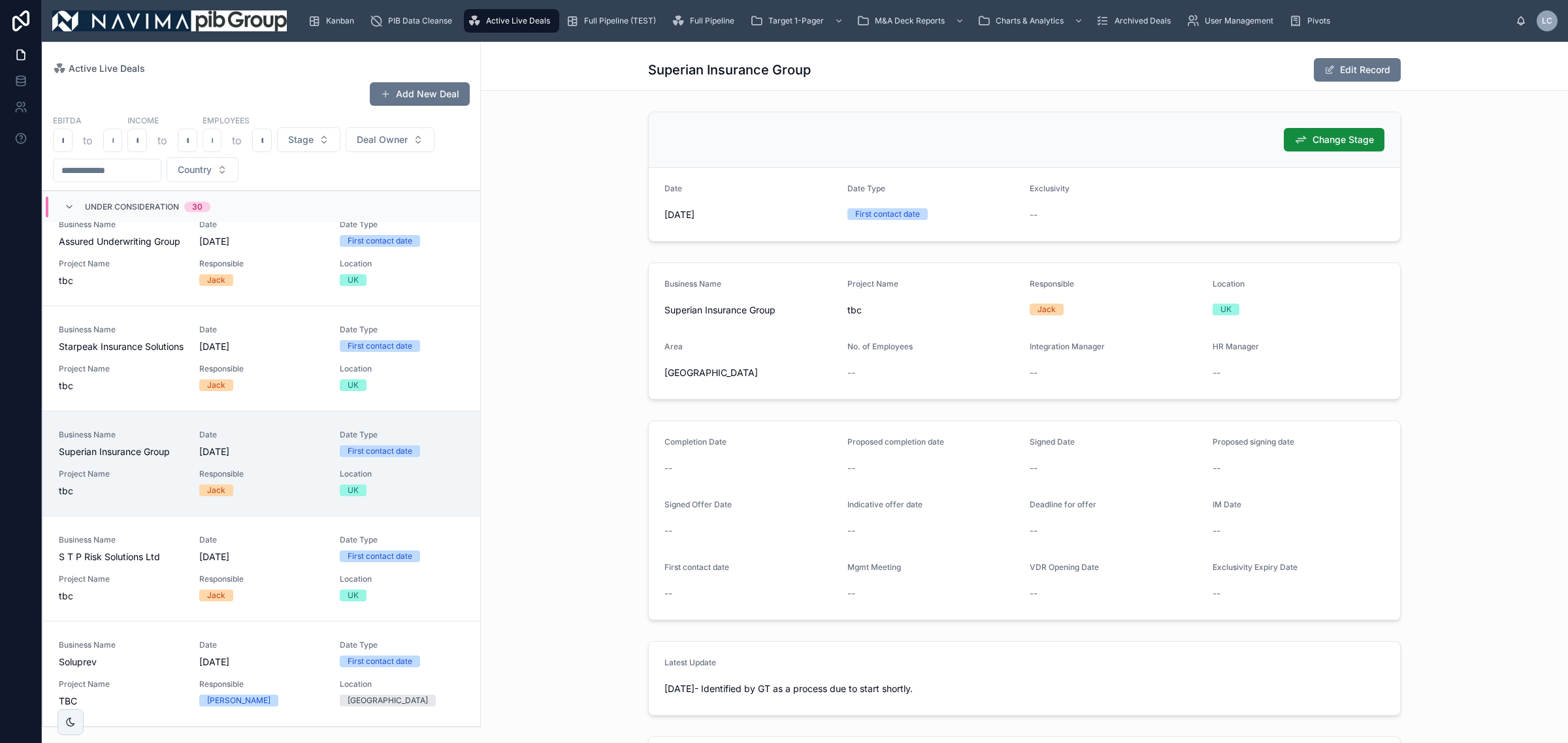
click at [270, 202] on div "Under Consideration 30" at bounding box center [261, 206] width 437 height 32
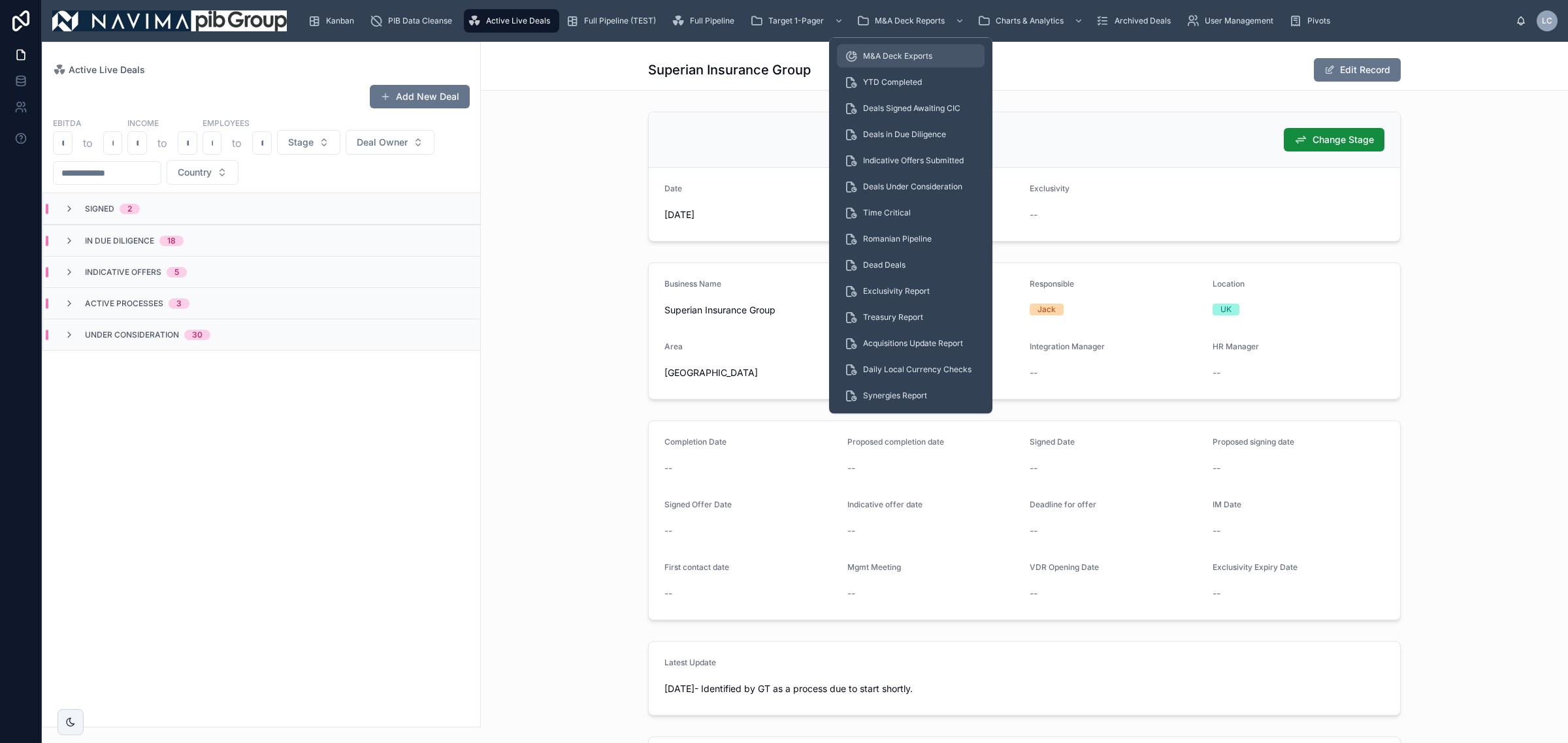
click at [943, 52] on div "M&A Deck Exports" at bounding box center [910, 56] width 132 height 21
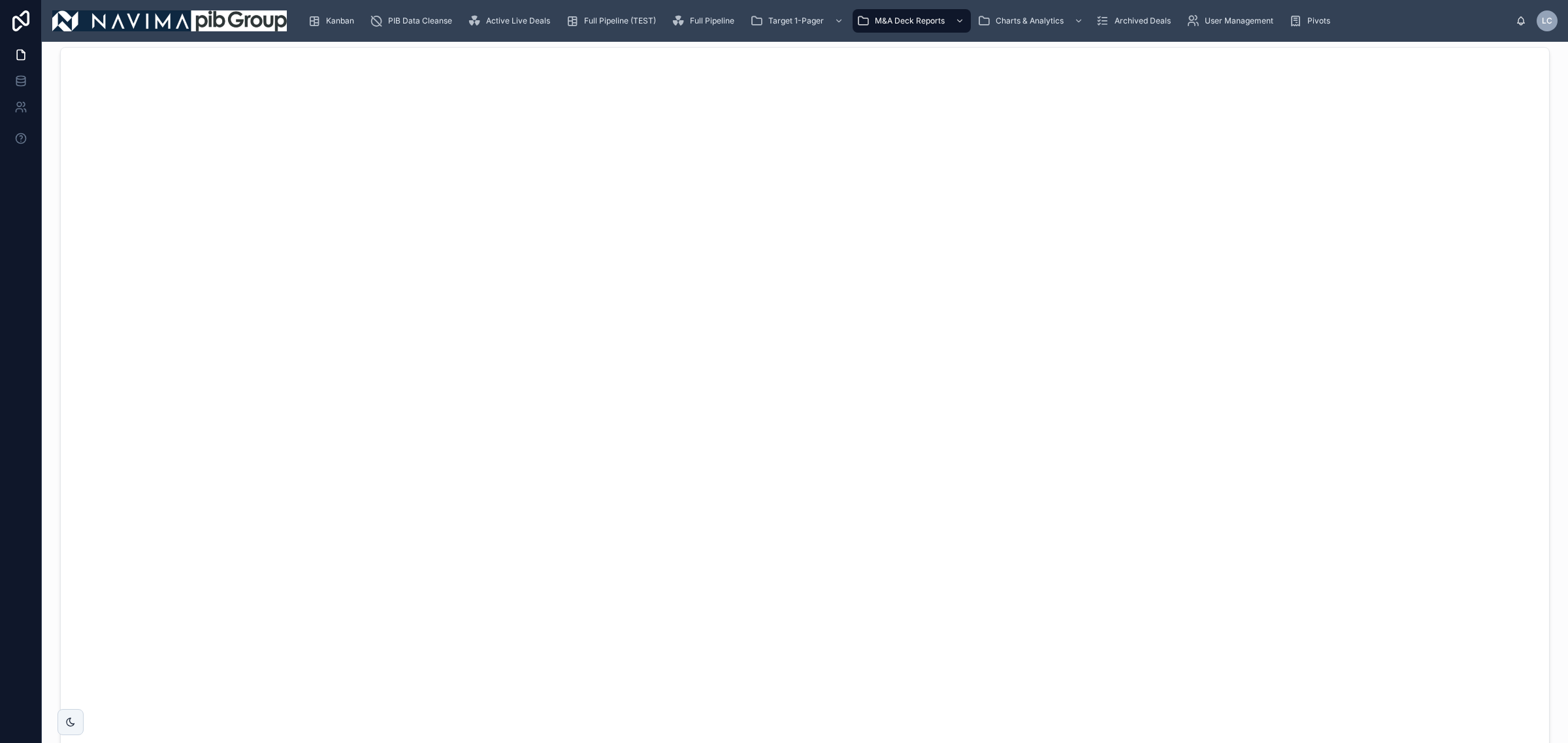
scroll to position [4000, 0]
drag, startPoint x: 537, startPoint y: 16, endPoint x: 534, endPoint y: 40, distance: 24.2
click at [536, 16] on span "Active Live Deals" at bounding box center [518, 20] width 64 height 11
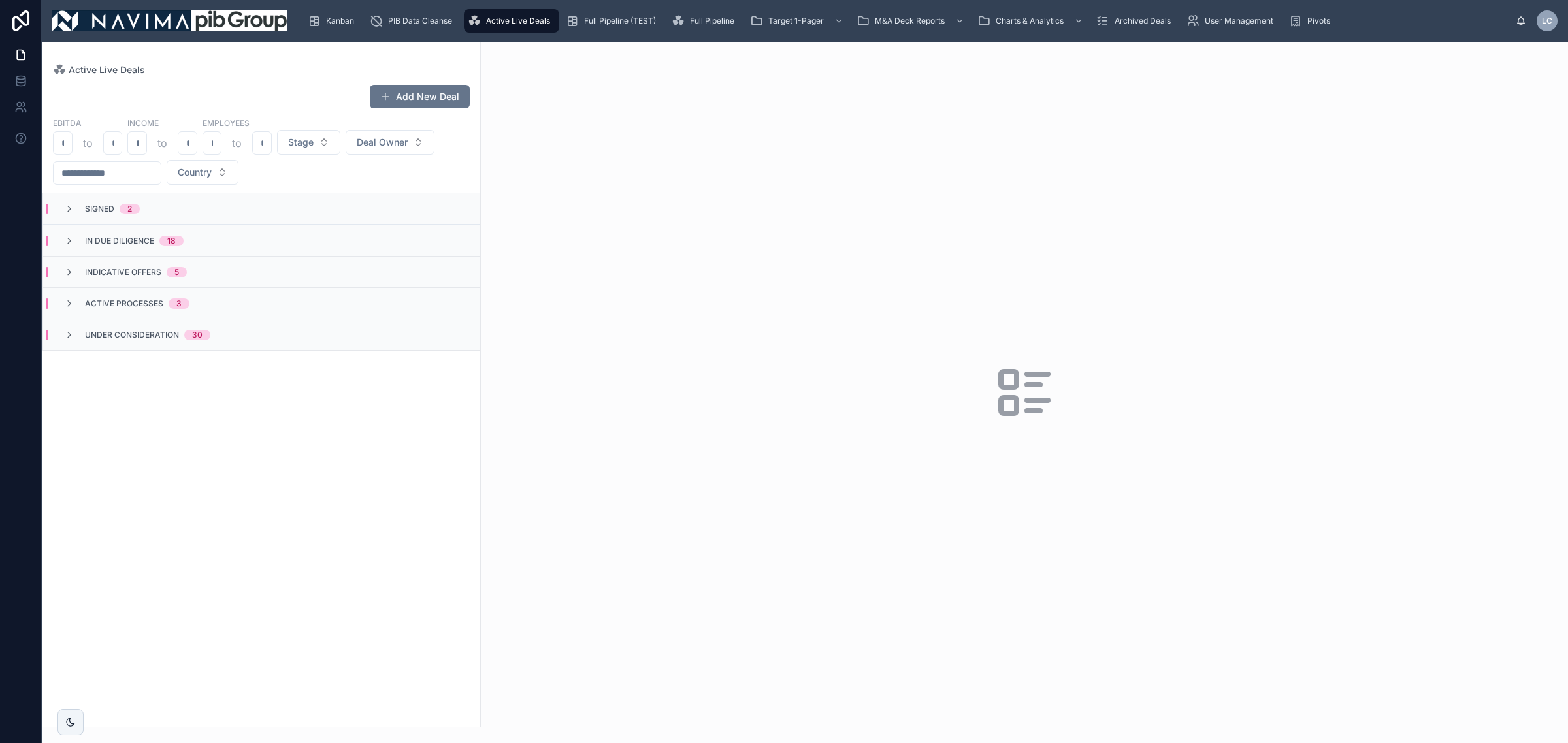
click at [586, 8] on div "Kanban PIB Data Cleanse Active Live Deals Full Pipeline (TEST) Full Pipeline Ta…" at bounding box center [906, 21] width 1218 height 29
click at [599, 24] on span "Full Pipeline (TEST)" at bounding box center [620, 20] width 72 height 11
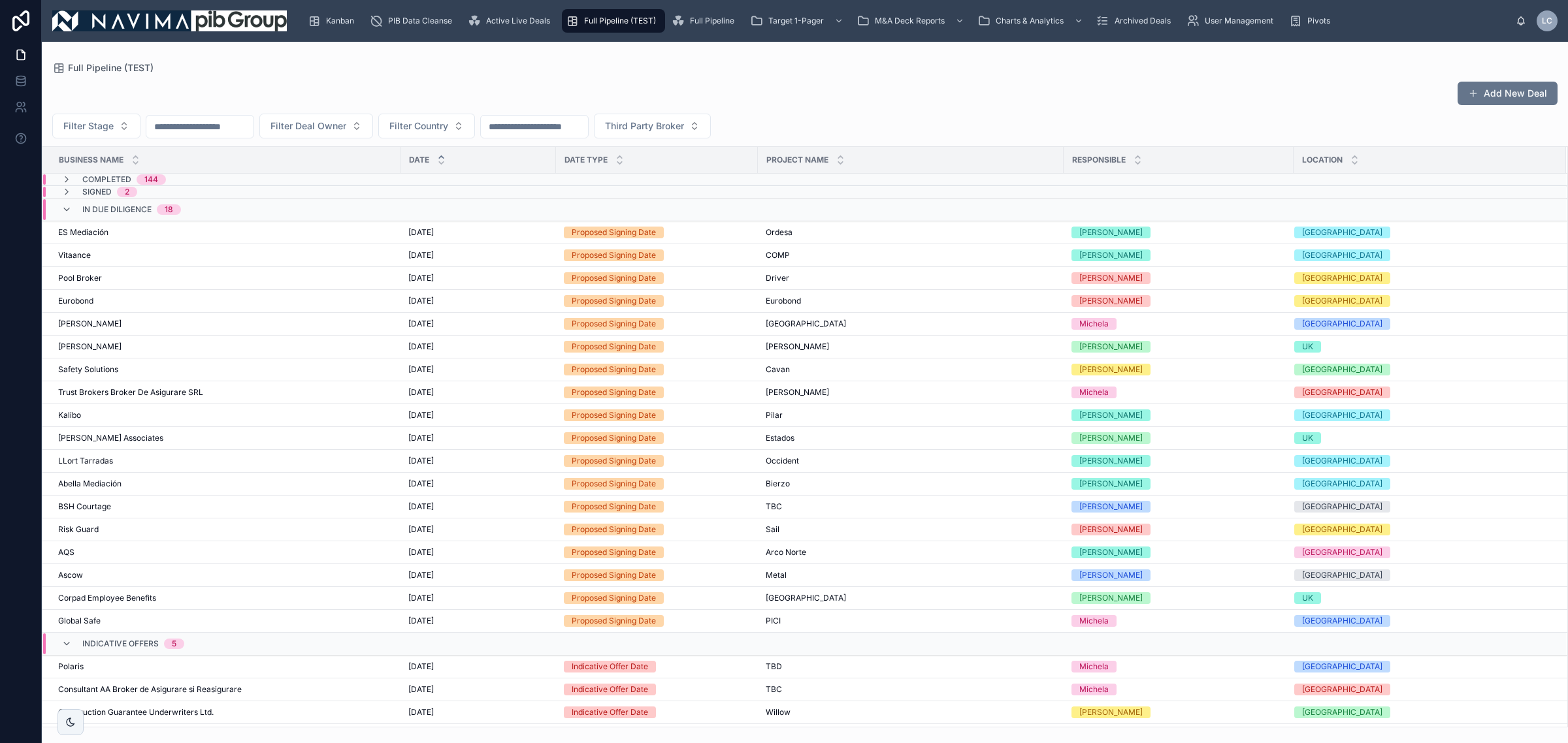
click at [180, 119] on input "text" at bounding box center [199, 126] width 107 height 18
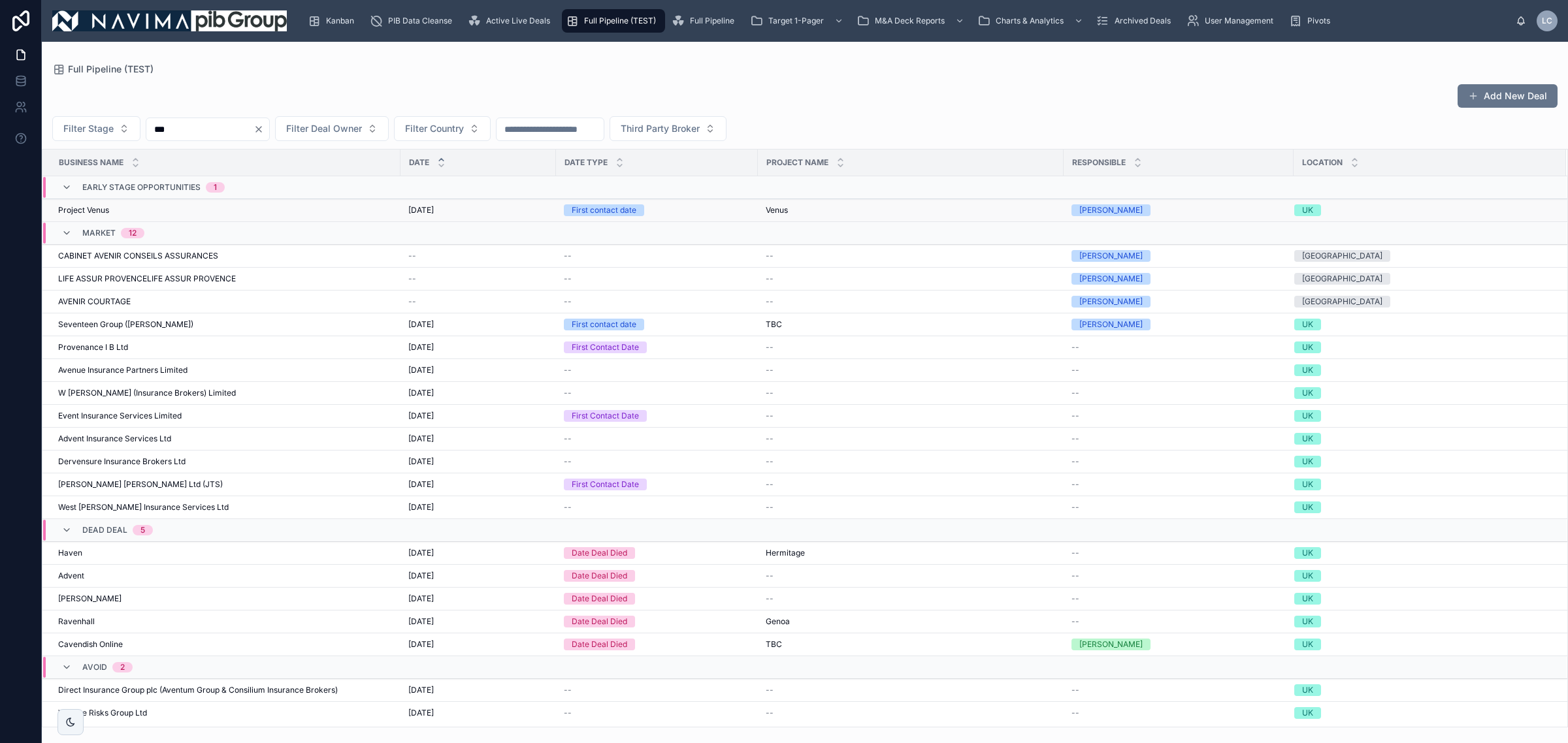
type input "***"
click at [224, 206] on div "Project Venus Project Venus" at bounding box center [225, 210] width 334 height 11
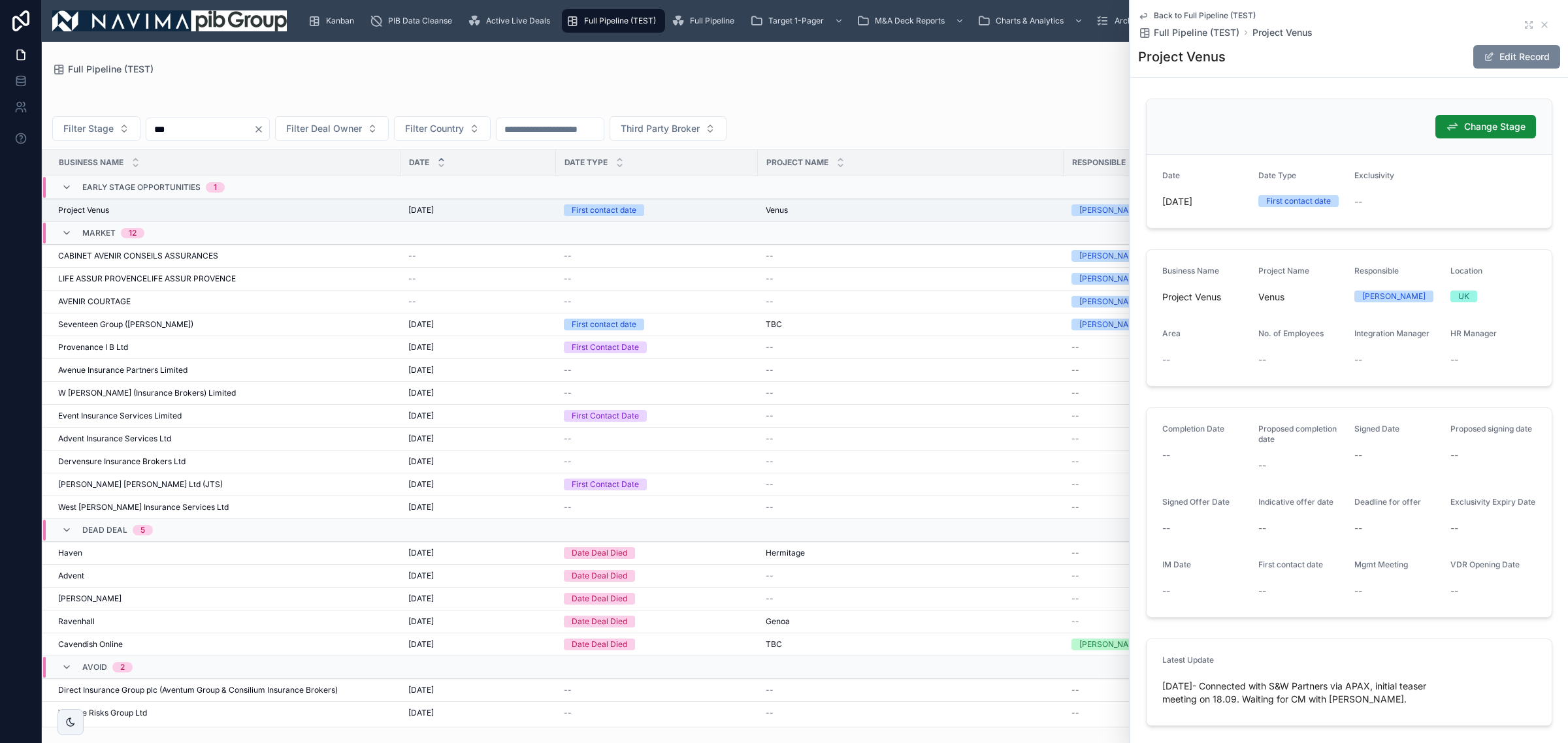
click at [1519, 54] on button "Edit Record" at bounding box center [1516, 57] width 87 height 23
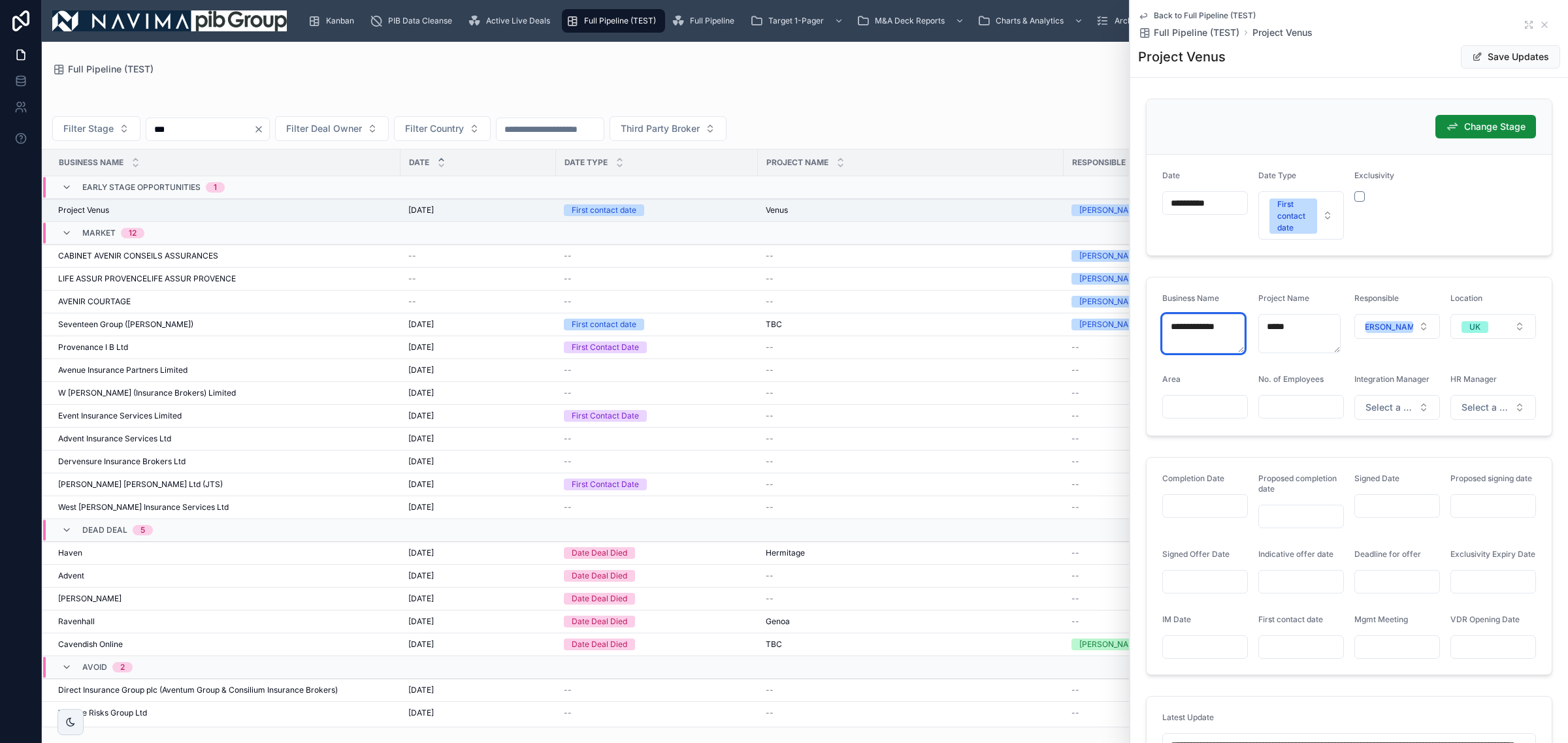
click at [1222, 330] on textarea "**********" at bounding box center [1203, 333] width 82 height 40
drag, startPoint x: 1236, startPoint y: 321, endPoint x: 797, endPoint y: 350, distance: 440.0
click at [998, 324] on div "Kanban PIB Data Cleanse Active Live Deals Full Pipeline (TEST) Full Pipeline Ta…" at bounding box center [804, 371] width 1526 height 743
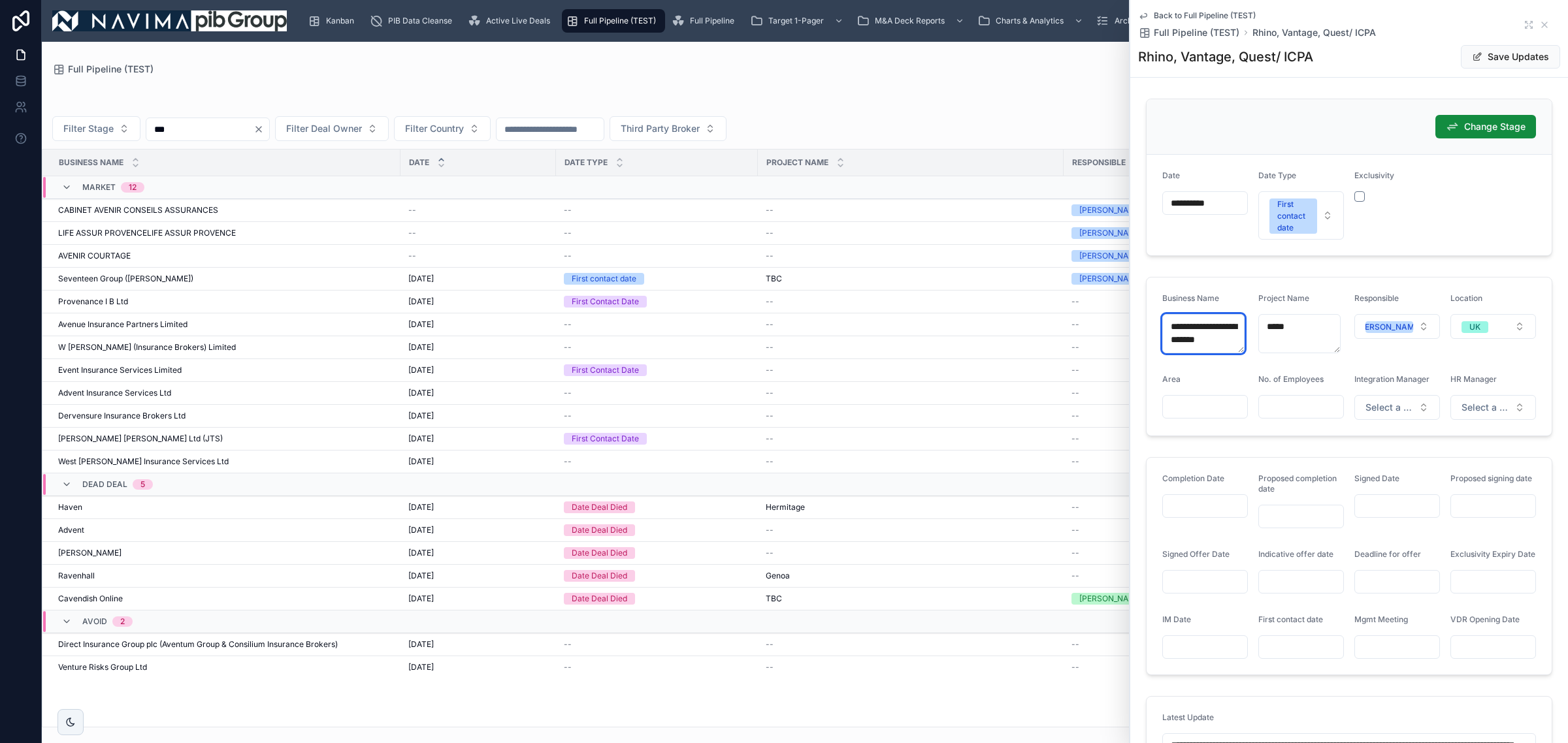
scroll to position [7, 0]
type textarea "**********"
click at [1208, 396] on div at bounding box center [1205, 407] width 86 height 23
click at [1210, 418] on div at bounding box center [1205, 407] width 86 height 23
click at [1202, 416] on input "text" at bounding box center [1204, 407] width 84 height 18
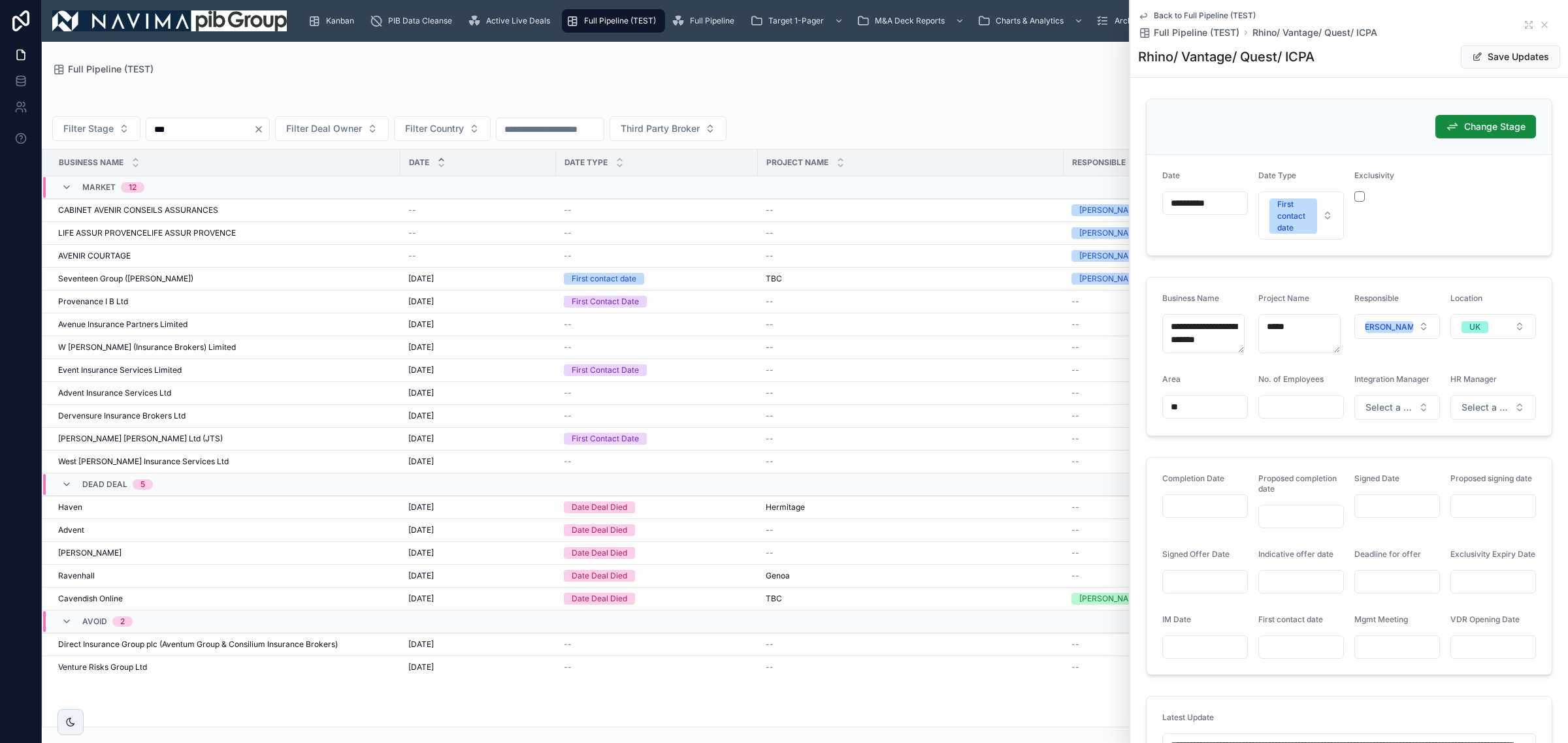
type input "*"
type input "*********"
click at [1288, 414] on input "text" at bounding box center [1300, 407] width 84 height 18
type input "***"
click at [1484, 120] on span "Change Stage" at bounding box center [1495, 127] width 62 height 13
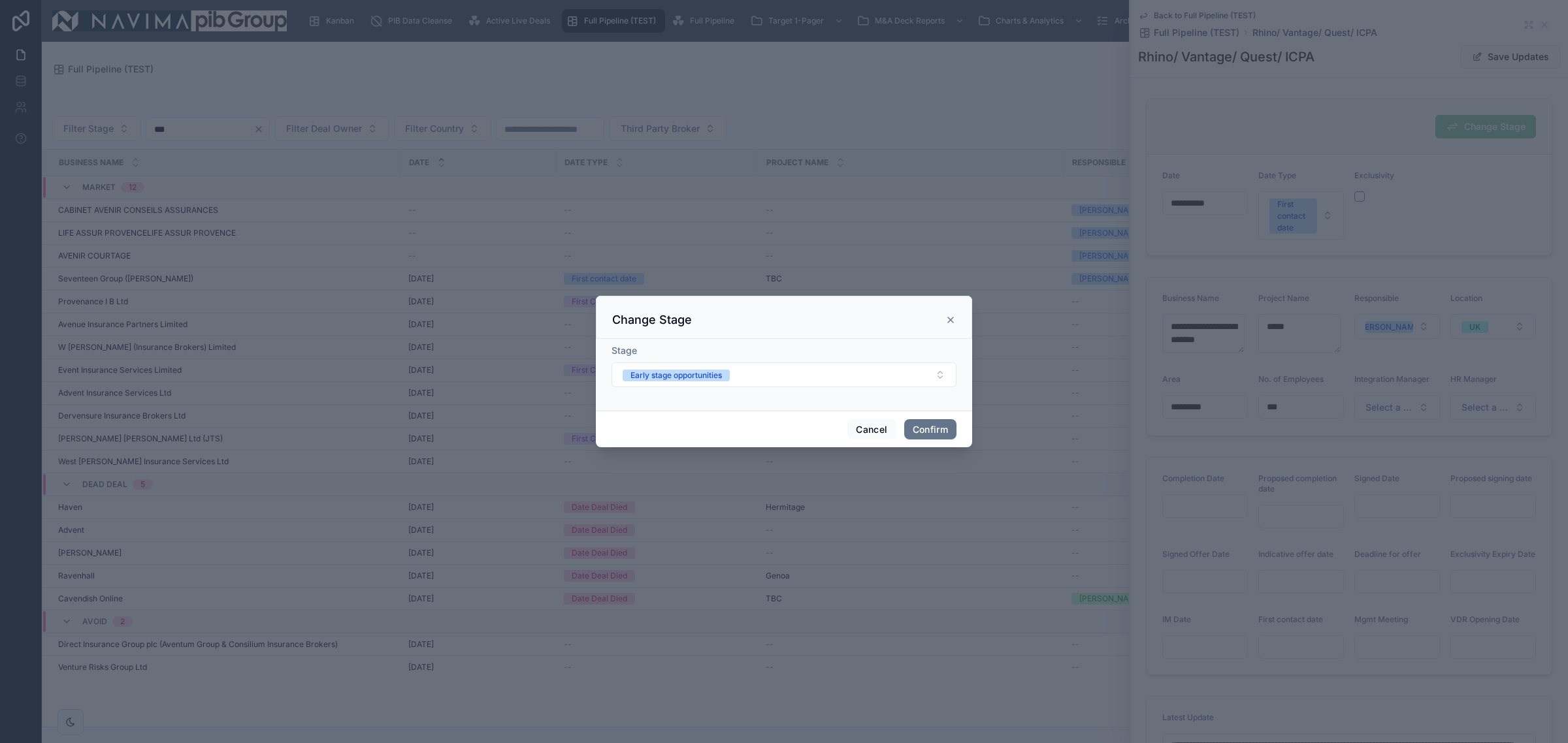
click at [806, 398] on form "Stage Early stage opportunities" at bounding box center [784, 372] width 345 height 56
click at [804, 377] on button "Early stage opportunities" at bounding box center [784, 375] width 345 height 25
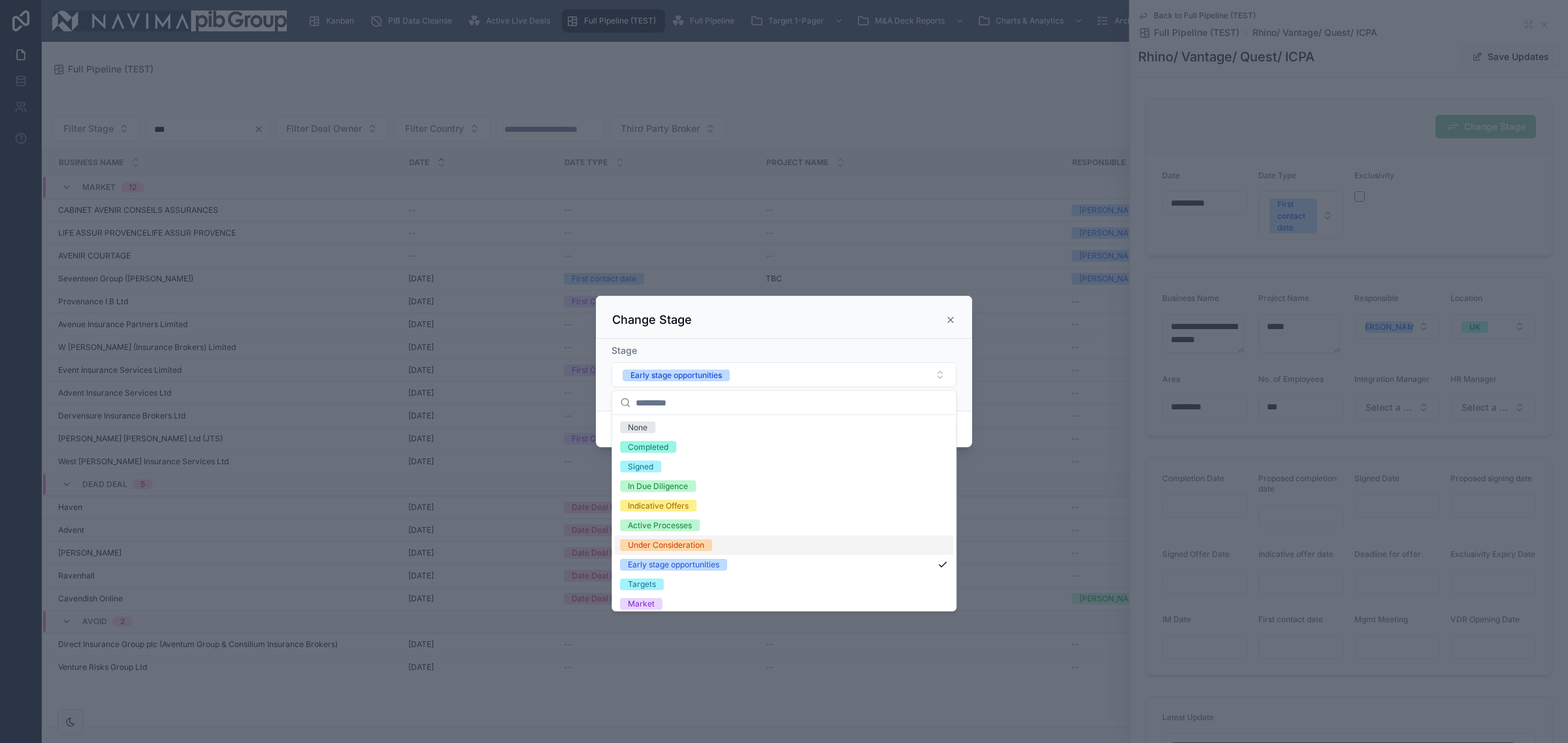
click at [704, 550] on div "Under Consideration" at bounding box center [665, 545] width 76 height 12
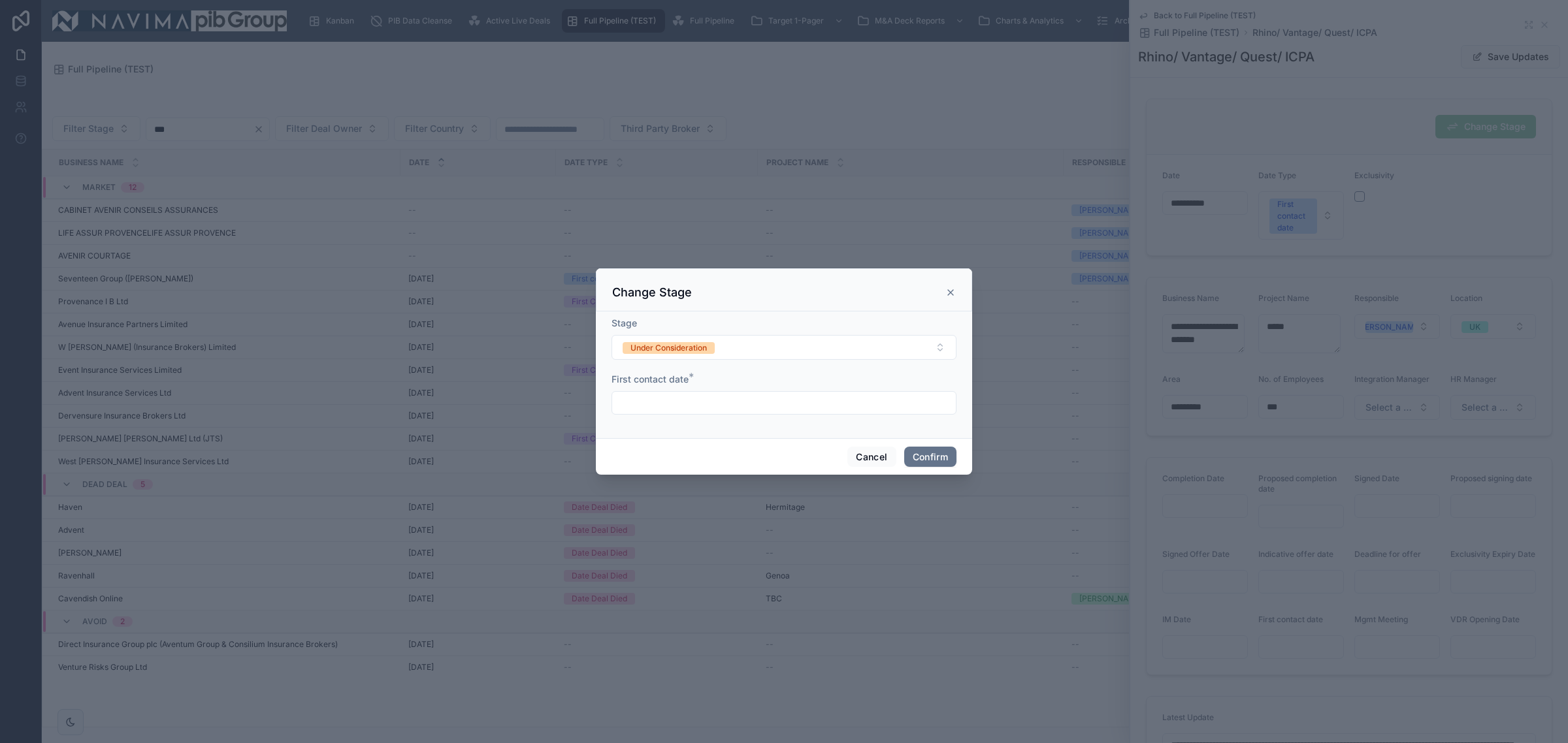
click at [681, 403] on input "text" at bounding box center [784, 403] width 344 height 18
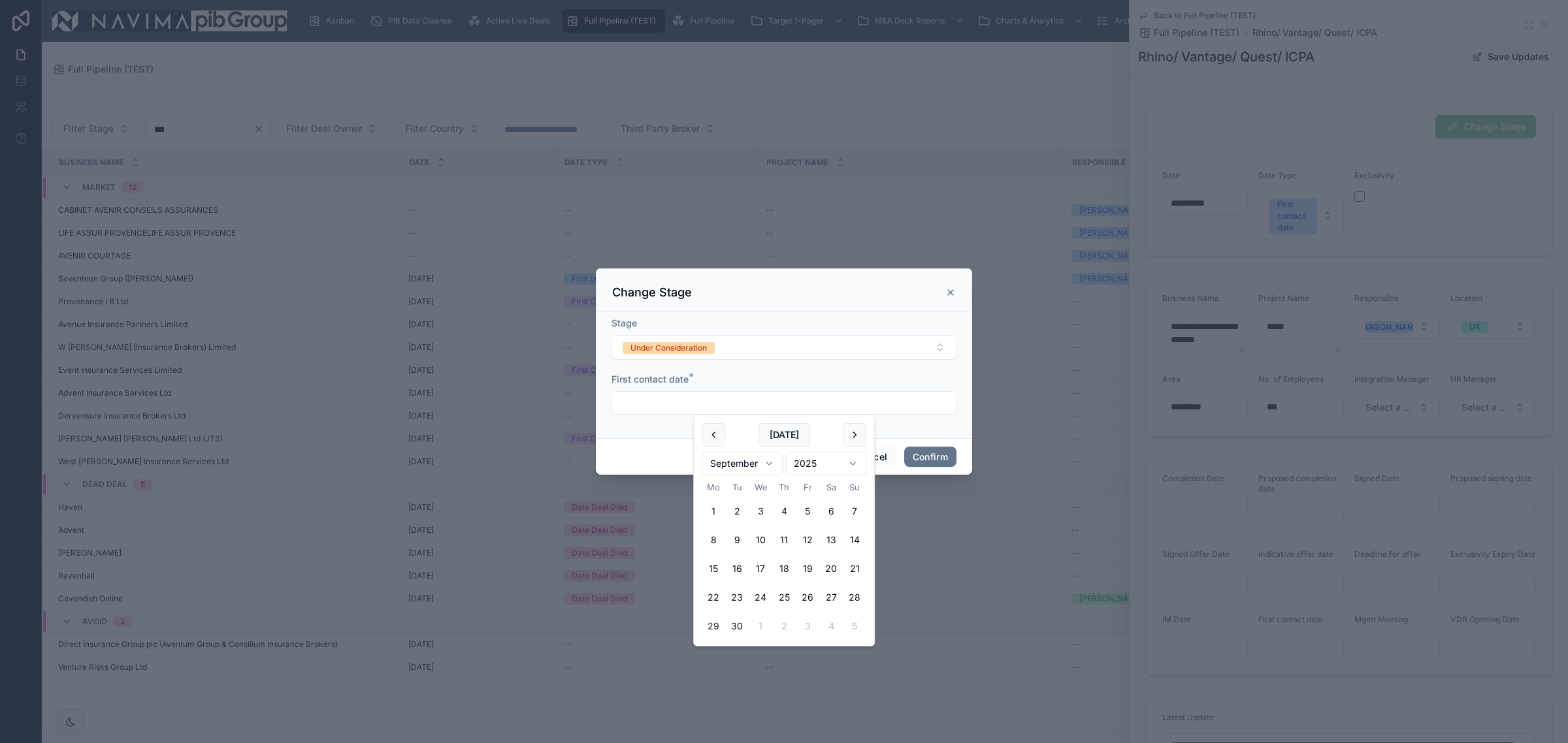
click at [787, 543] on button "11" at bounding box center [784, 540] width 23 height 23
type input "**********"
click at [947, 461] on button "Confirm" at bounding box center [930, 458] width 52 height 21
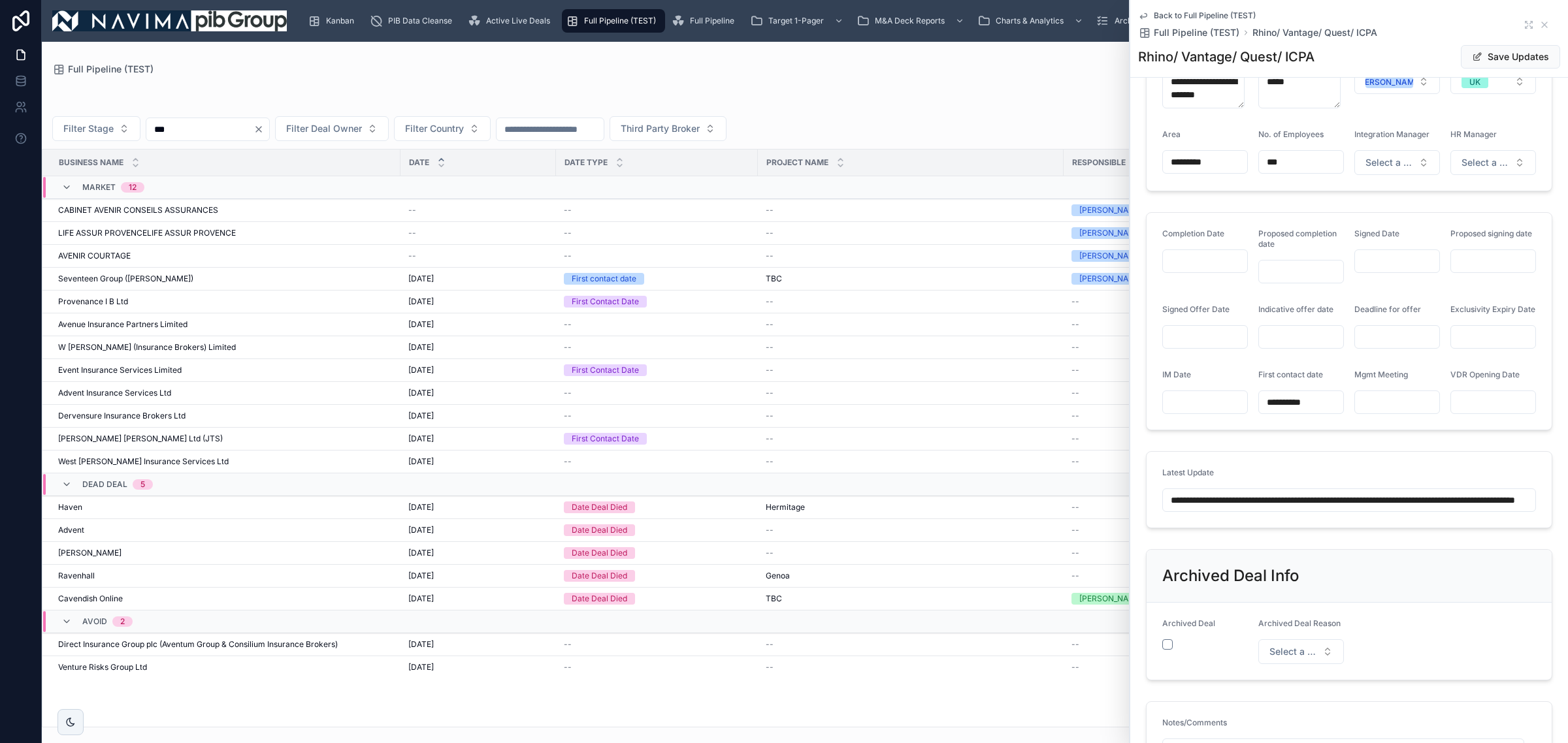
scroll to position [0, 118]
drag, startPoint x: 1167, startPoint y: 508, endPoint x: 1885, endPoint y: 505, distance: 718.0
click at [1567, 505] on html "Kanban PIB Data Cleanse Active Live Deals Full Pipeline (TEST) Full Pipeline Ta…" at bounding box center [784, 371] width 1568 height 743
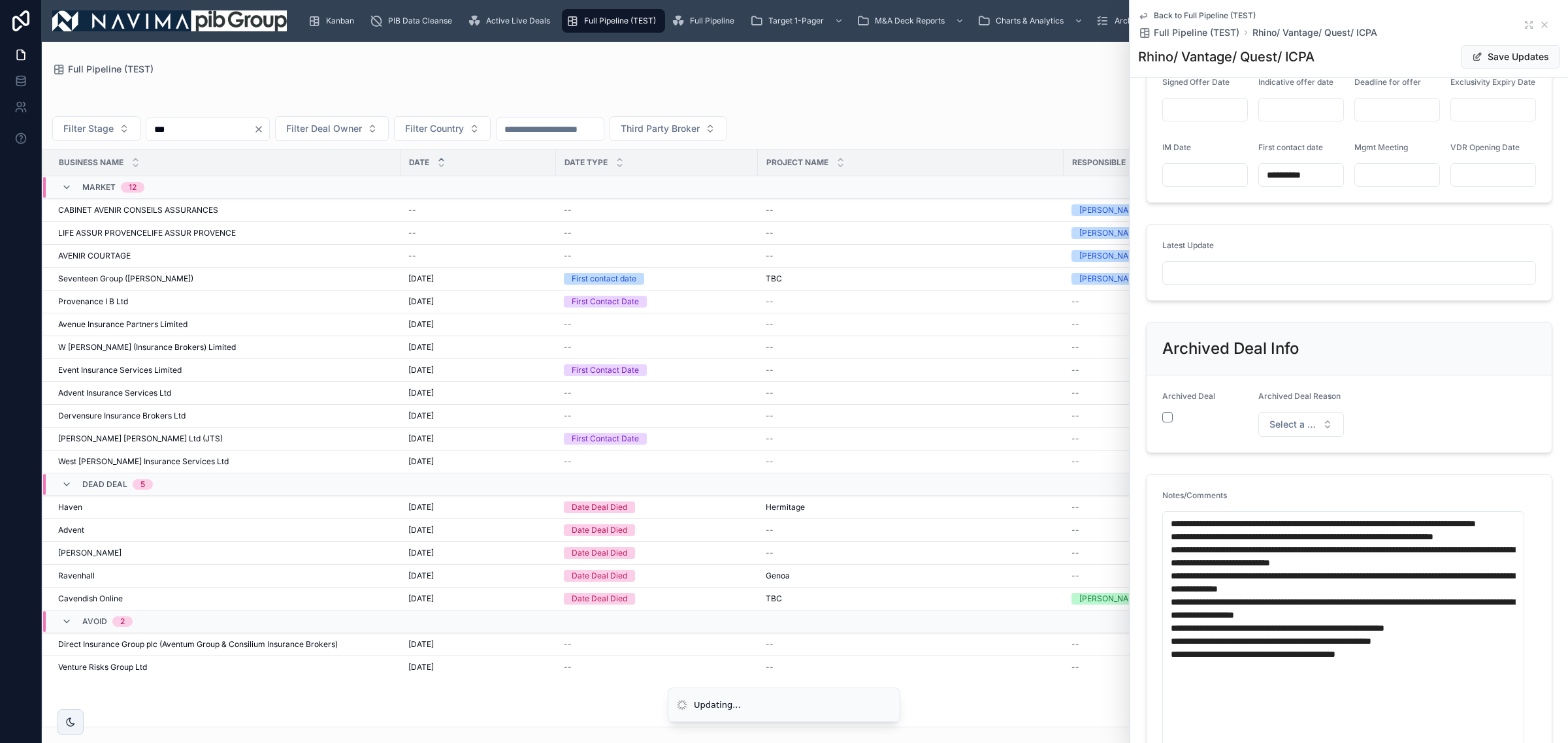
scroll to position [571, 0]
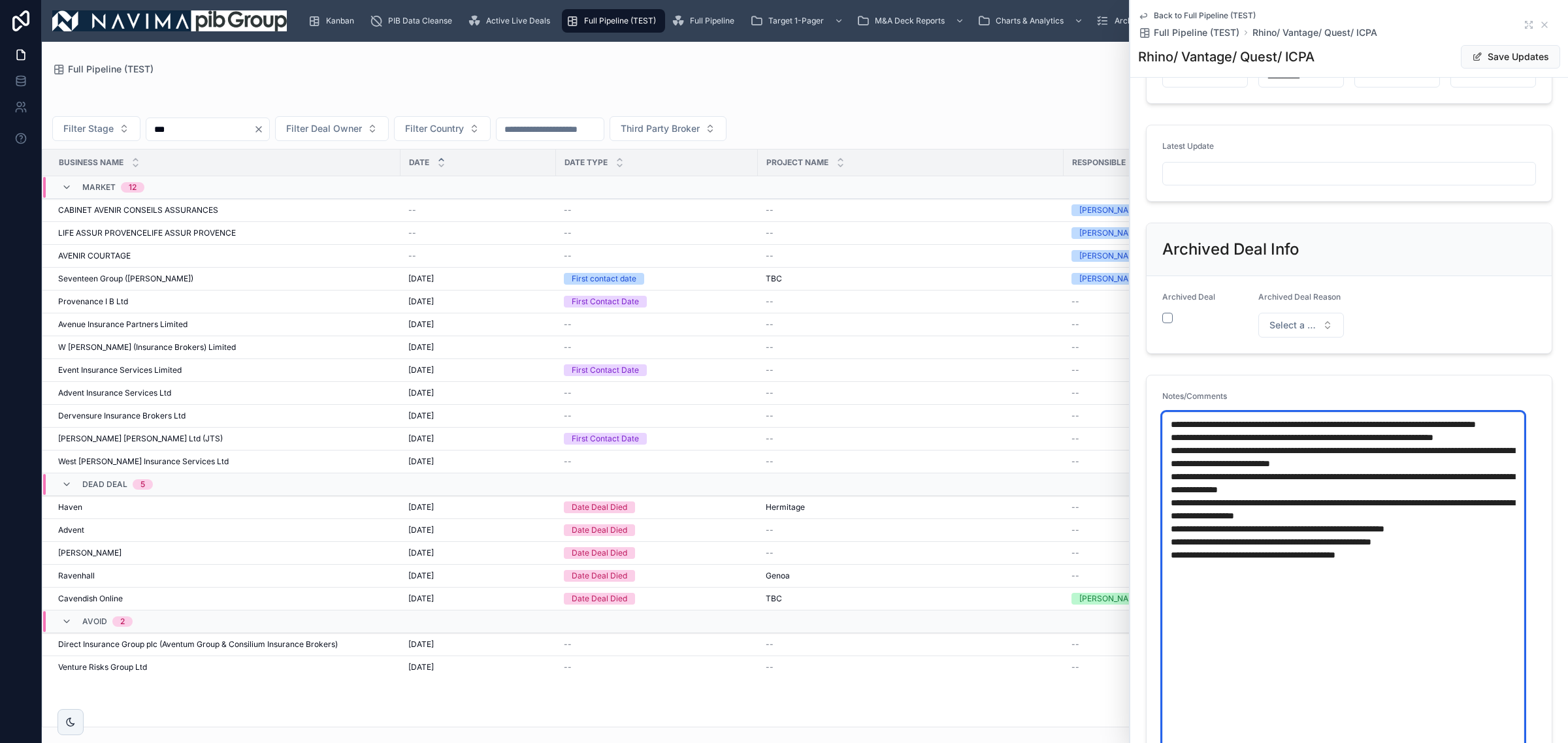
click at [1162, 441] on textarea "**********" at bounding box center [1342, 614] width 361 height 404
click at [1180, 437] on textarea "**********" at bounding box center [1342, 614] width 361 height 404
paste textarea "**********"
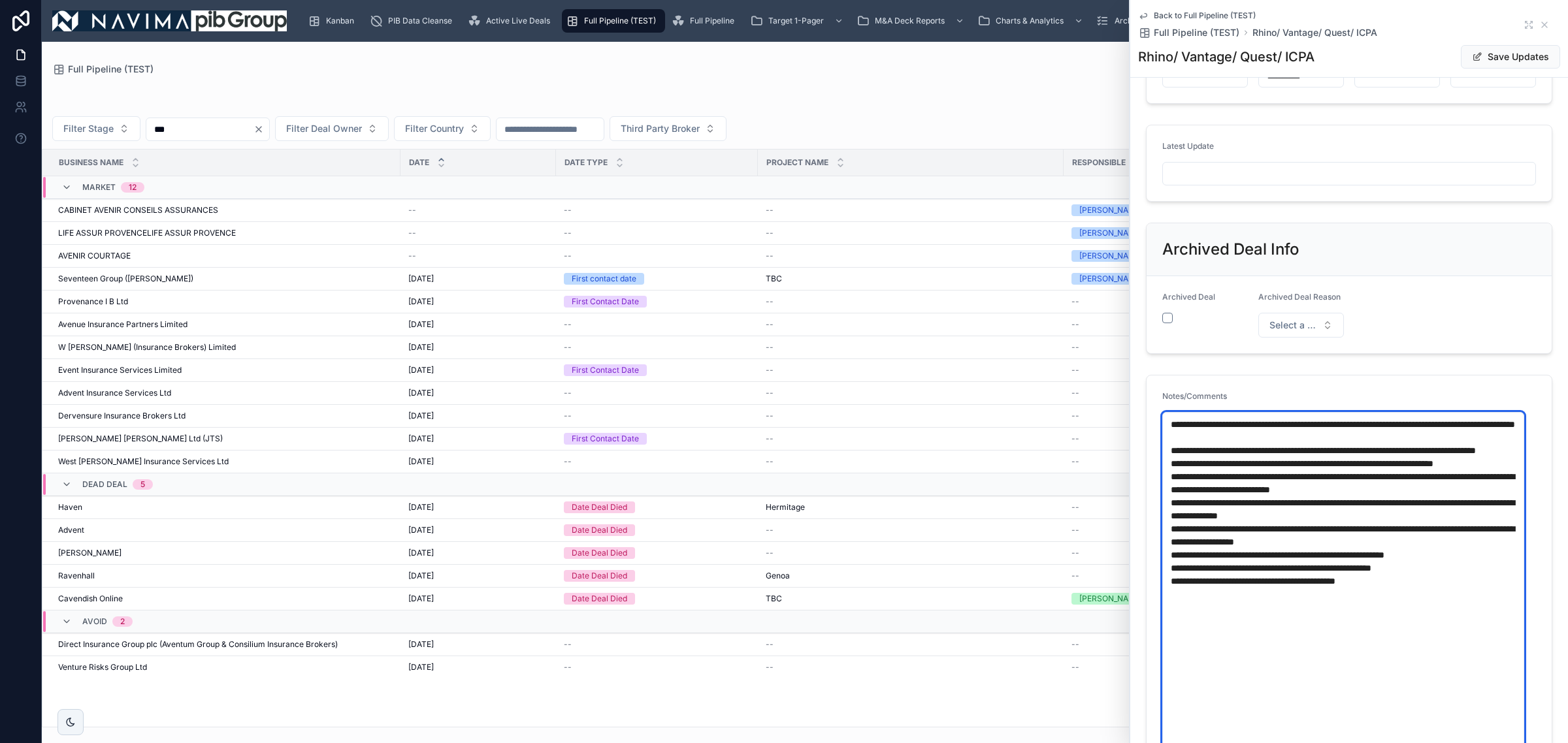
type textarea "**********"
click at [1196, 179] on input "text" at bounding box center [1342, 173] width 359 height 18
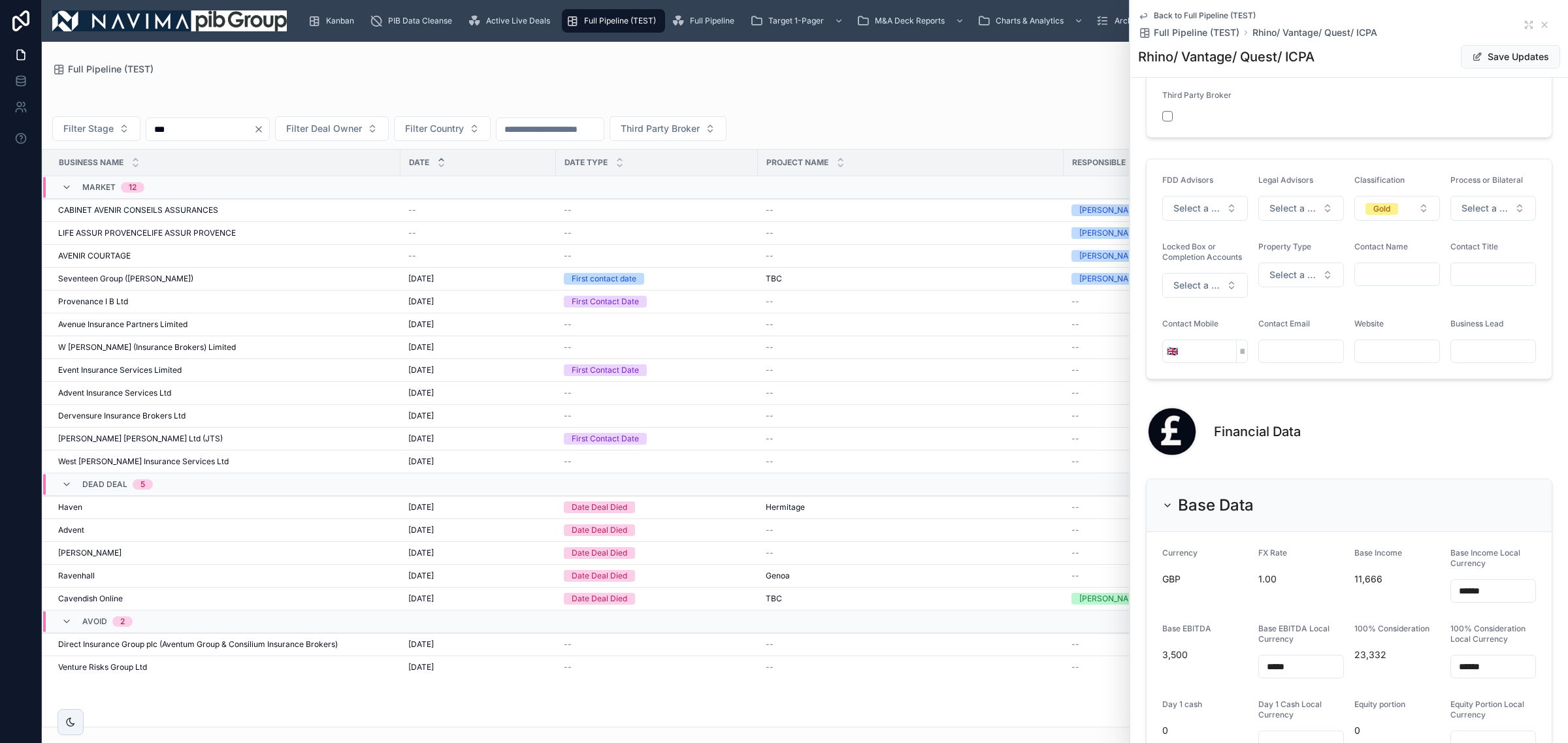
scroll to position [1470, 0]
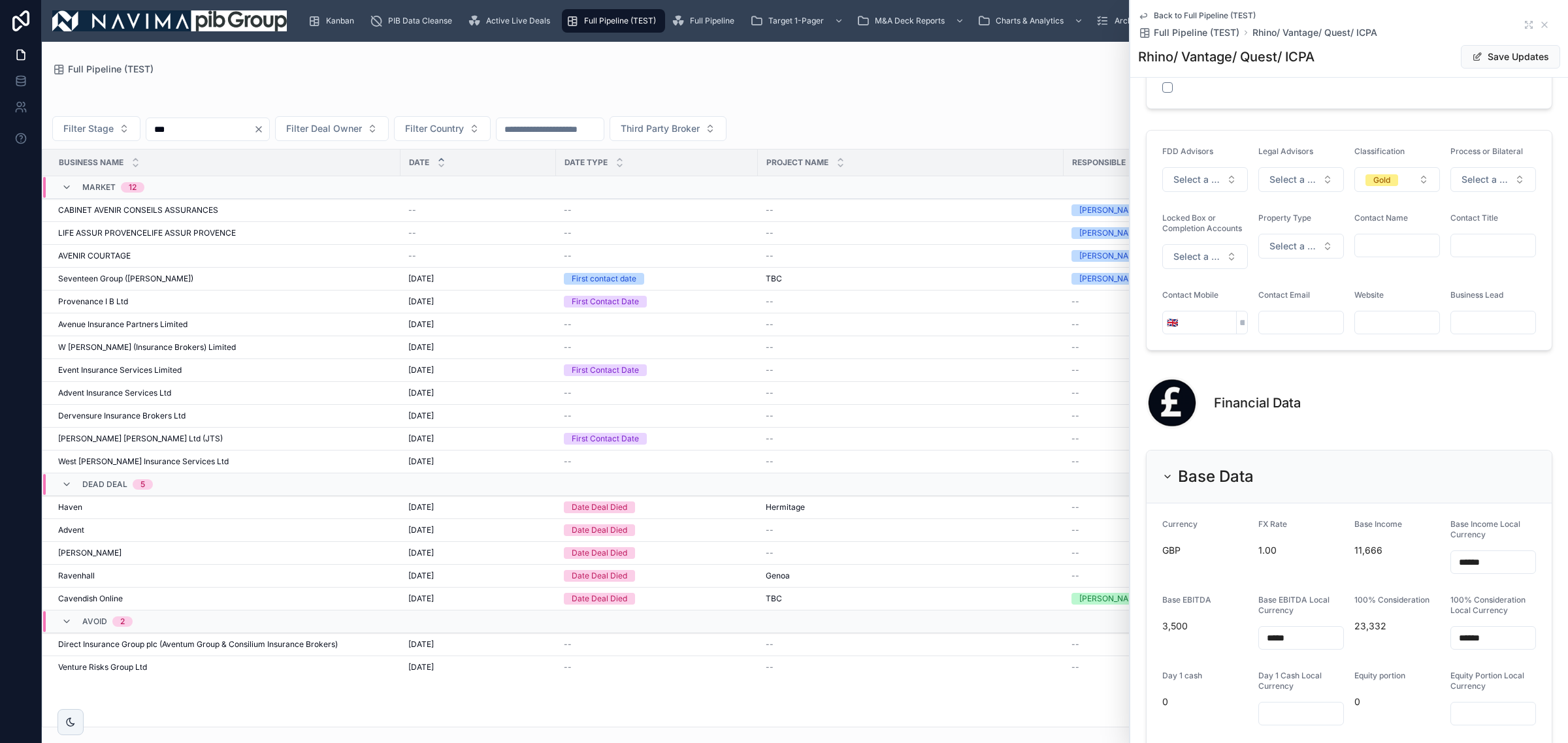
type input "**********"
click at [1526, 581] on form "Currency GBP FX Rate 1.00 Base Income 11,666 Base Income Local Currency ****** …" at bounding box center [1349, 655] width 405 height 303
drag, startPoint x: 1516, startPoint y: 575, endPoint x: 1157, endPoint y: 580, distance: 359.0
click at [1178, 579] on form "Currency GBP FX Rate 1.00 Base Income 11,666 Base Income Local Currency ****** …" at bounding box center [1349, 655] width 405 height 303
type input "******"
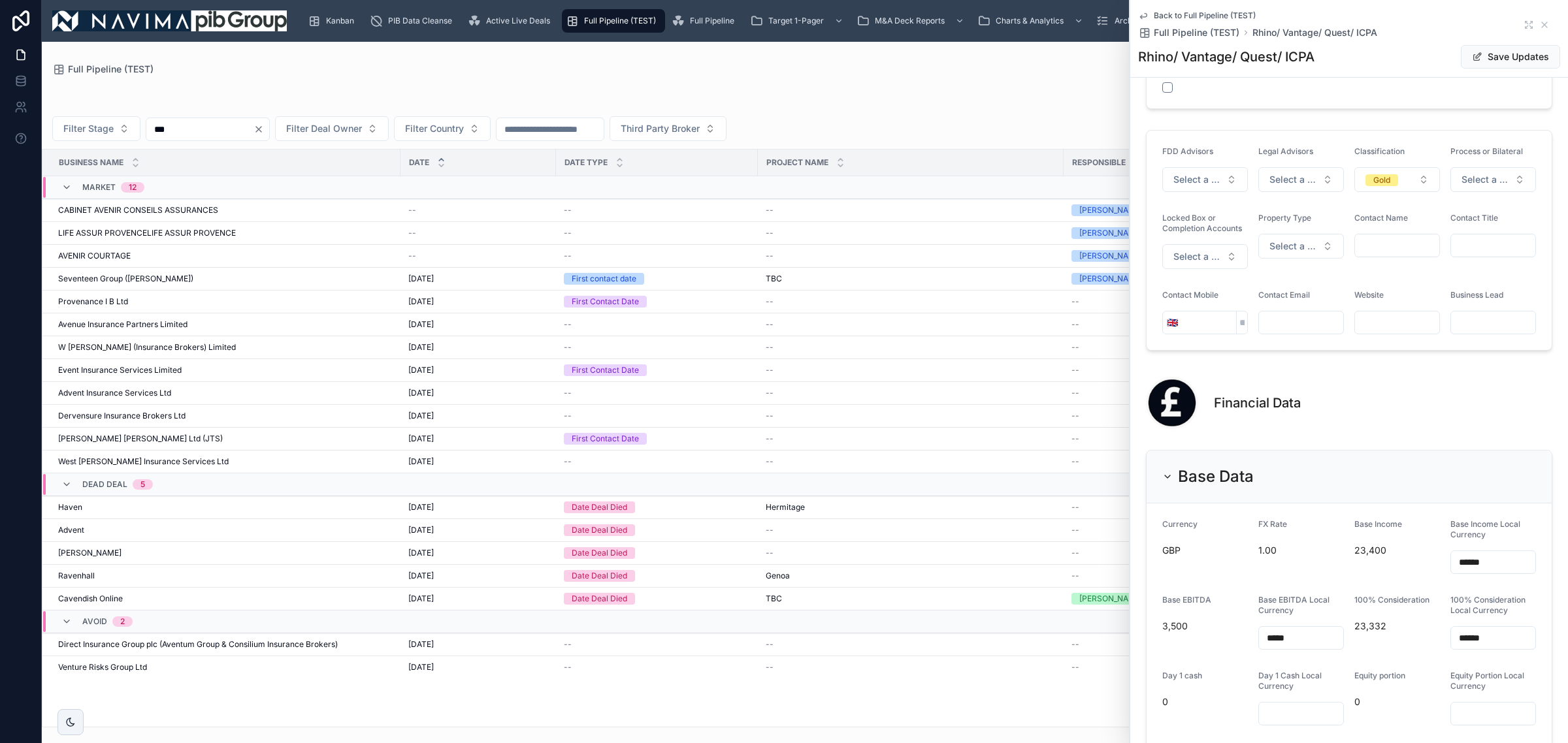
drag, startPoint x: 1315, startPoint y: 651, endPoint x: 1270, endPoint y: 663, distance: 46.6
click at [1270, 648] on input "*****" at bounding box center [1300, 638] width 84 height 18
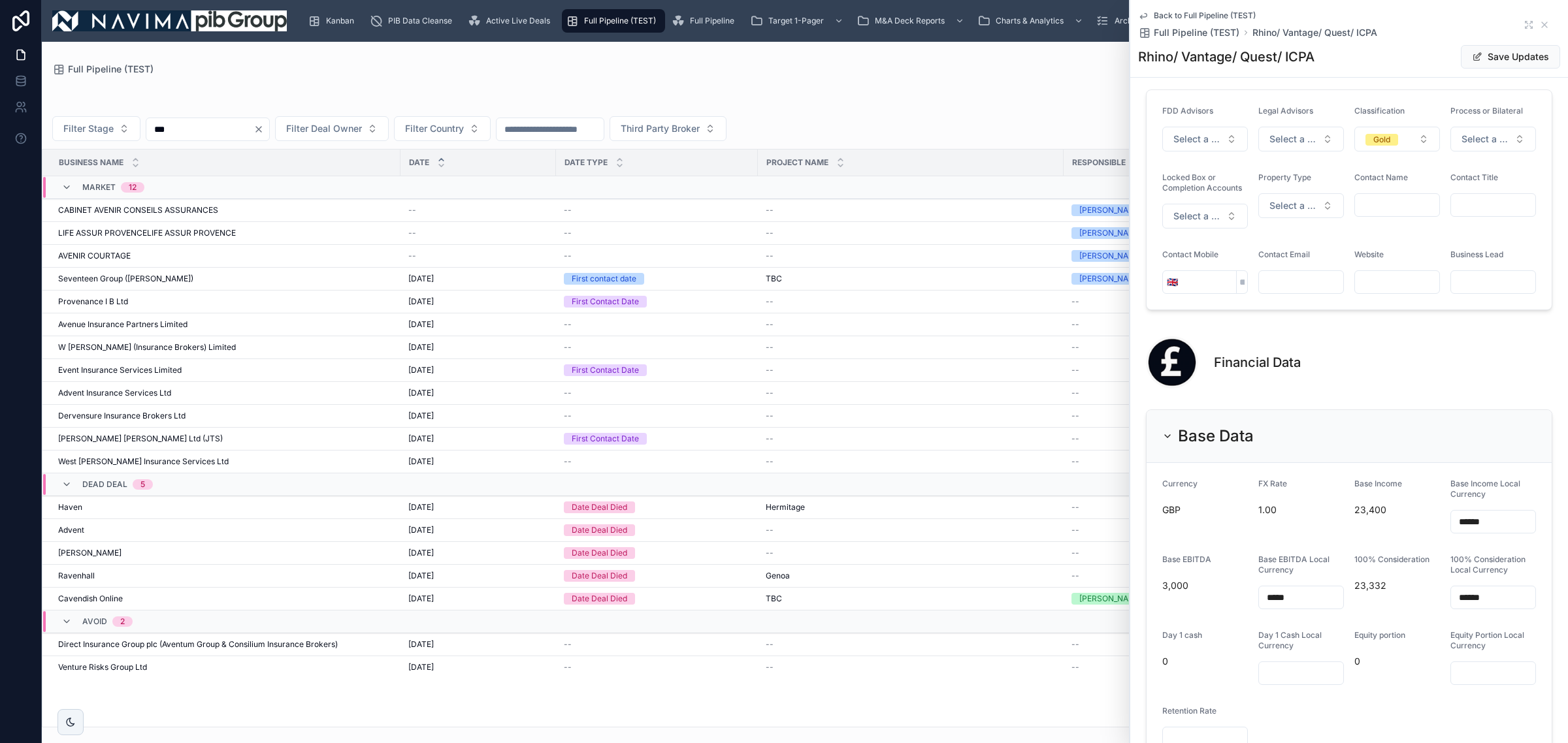
scroll to position [1598, 0]
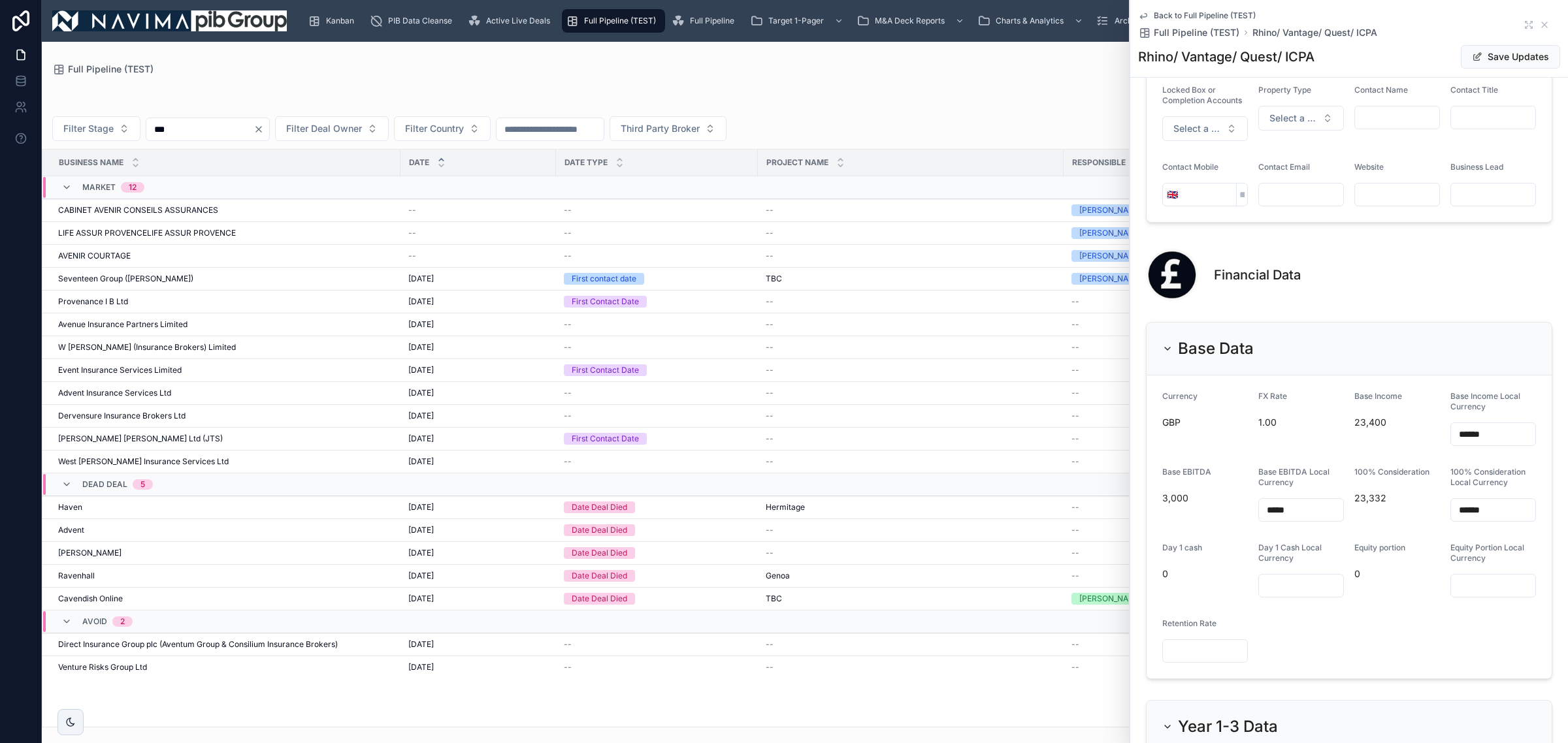
type input "*****"
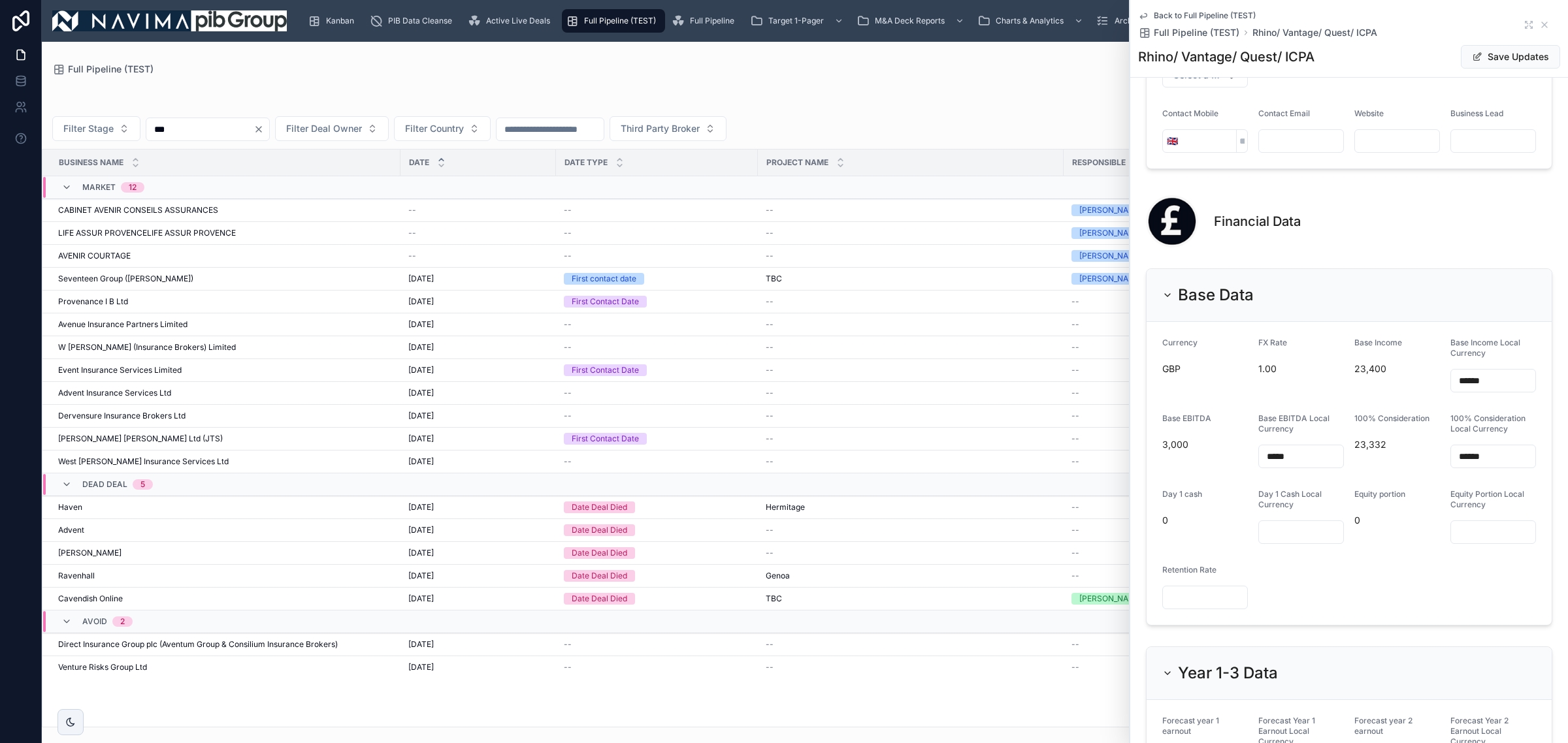
scroll to position [1761, 0]
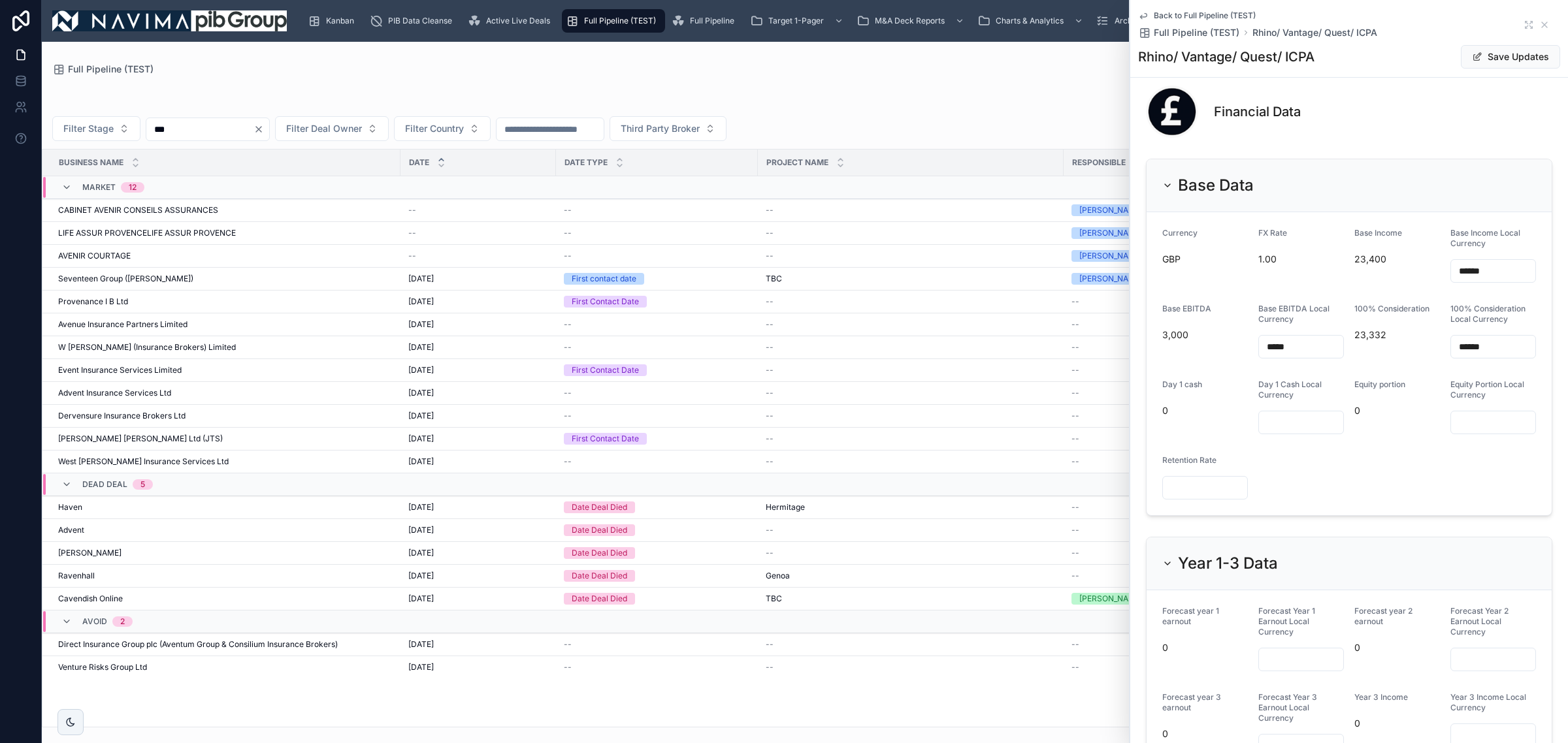
drag, startPoint x: 1500, startPoint y: 363, endPoint x: 1334, endPoint y: 378, distance: 166.7
click at [1334, 378] on form "Currency GBP FX Rate 1.00 Base Income 23,400 Base Income Local Currency ****** …" at bounding box center [1349, 363] width 405 height 303
type input "******"
click at [1450, 432] on input "text" at bounding box center [1492, 422] width 84 height 18
click at [1388, 494] on form "Currency GBP FX Rate 1.00 Base Income 23,400 Base Income Local Currency ****** …" at bounding box center [1349, 363] width 405 height 303
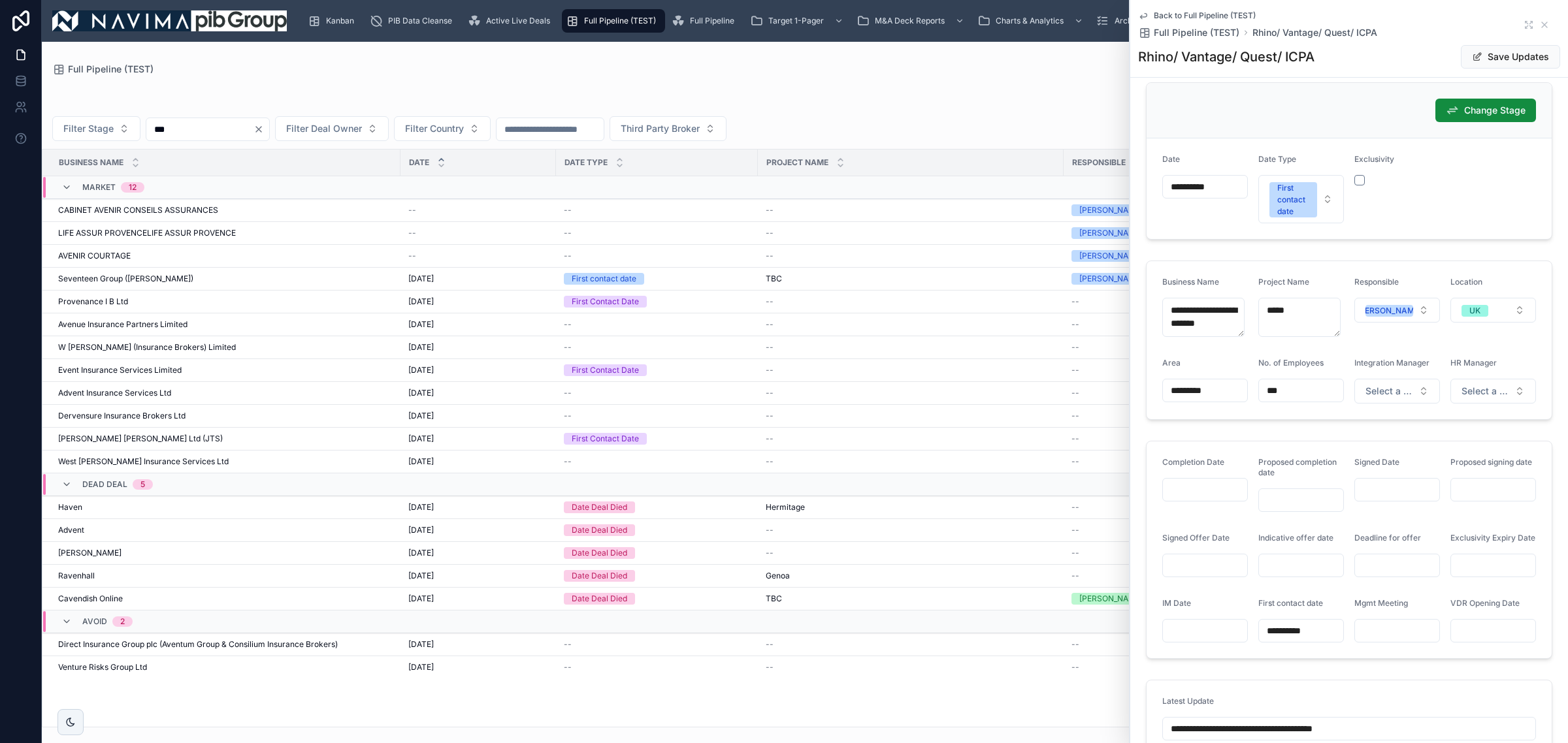
scroll to position [0, 0]
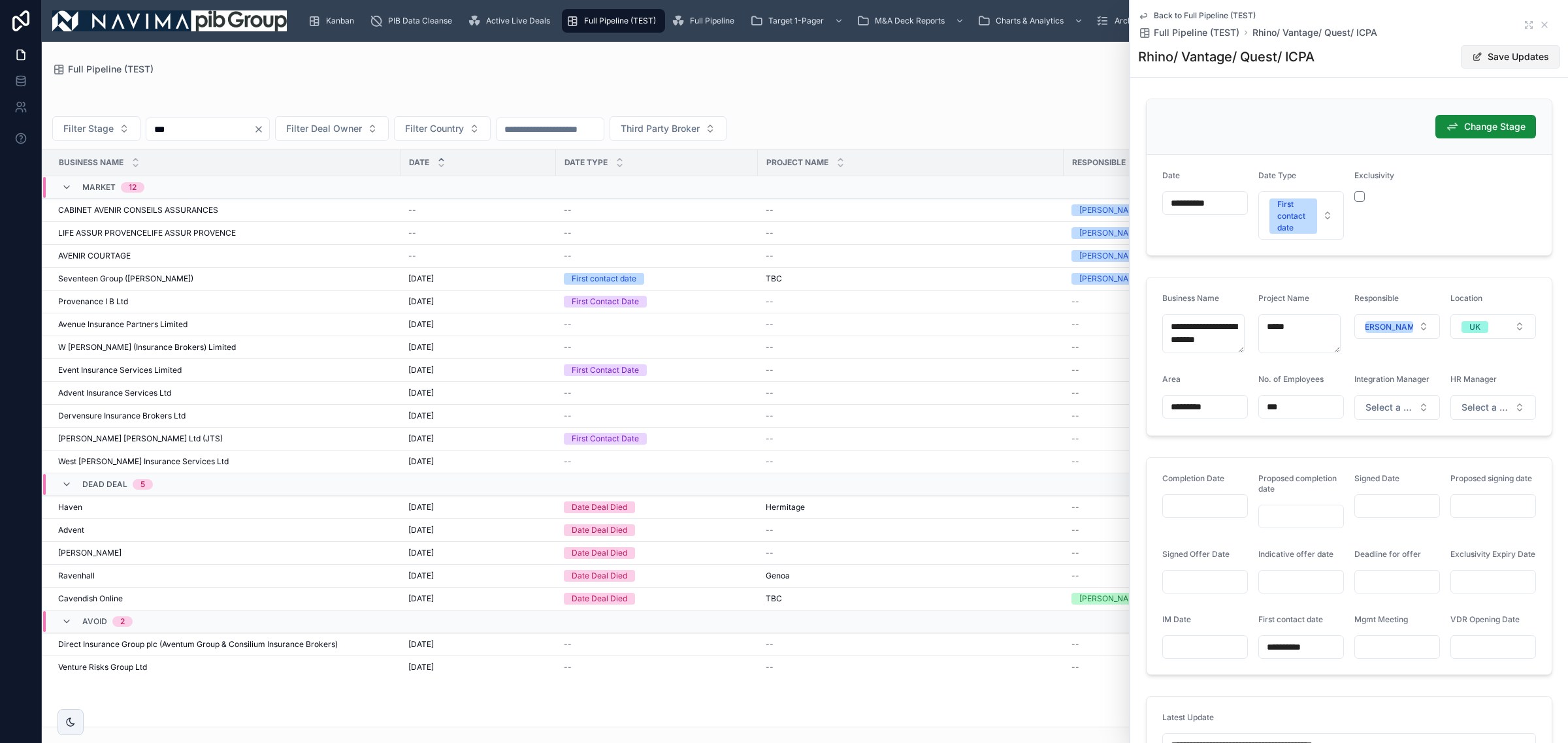
click at [1517, 54] on button "Save Updates" at bounding box center [1510, 57] width 99 height 23
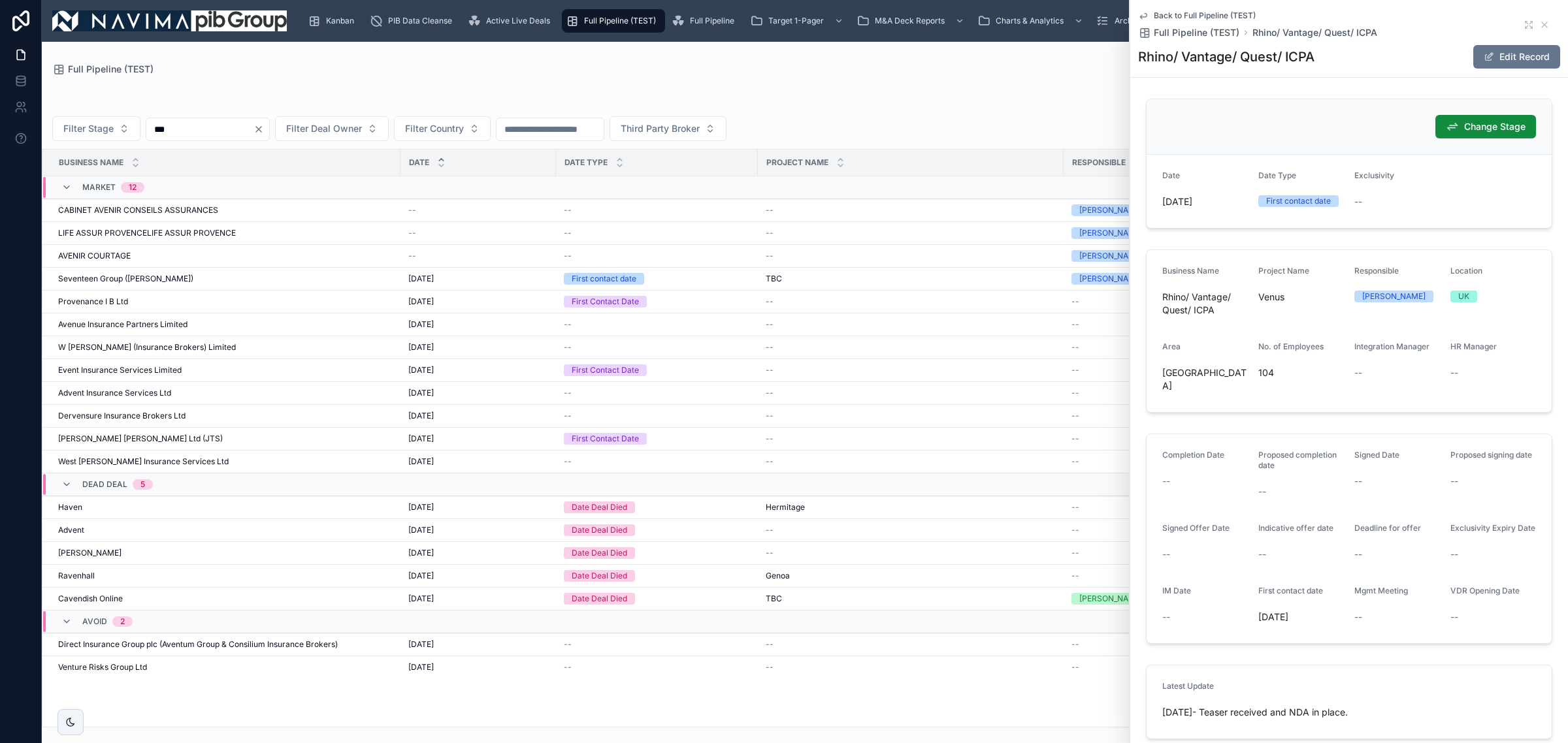
click at [593, 21] on span "Full Pipeline (TEST)" at bounding box center [620, 20] width 72 height 11
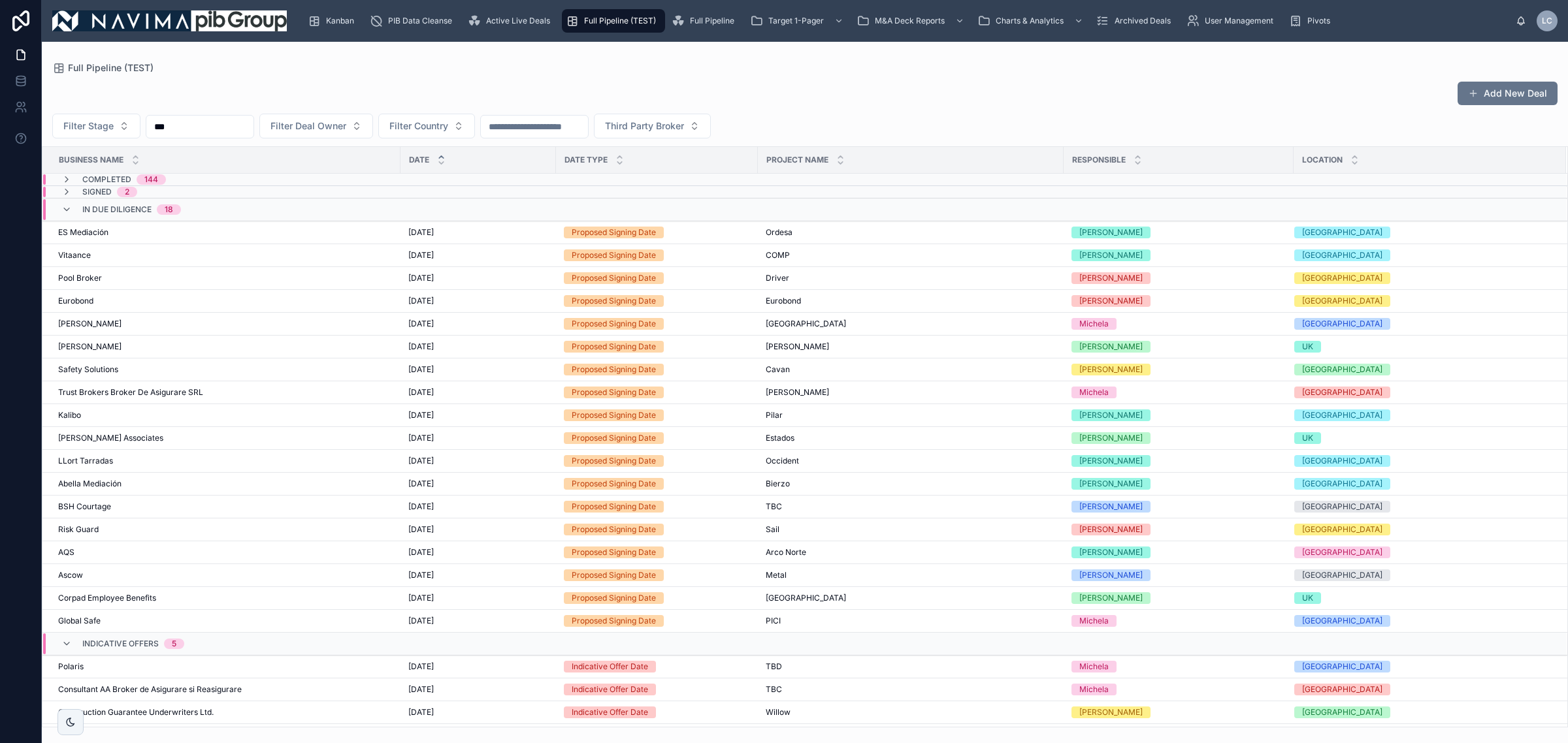
click at [127, 203] on div "In Due Diligence 18" at bounding box center [131, 210] width 98 height 21
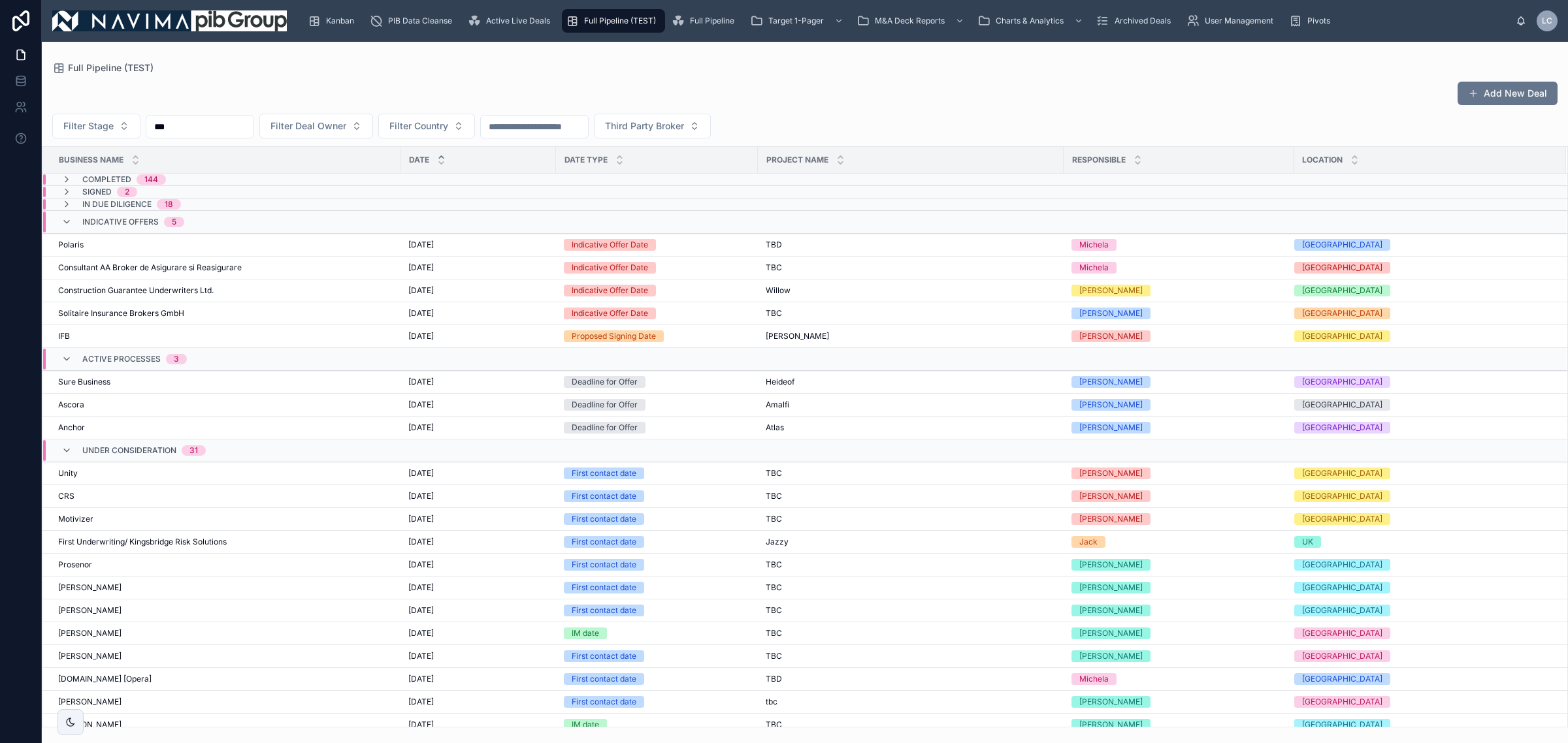
click at [135, 217] on span "Indicative Offers" at bounding box center [120, 222] width 76 height 11
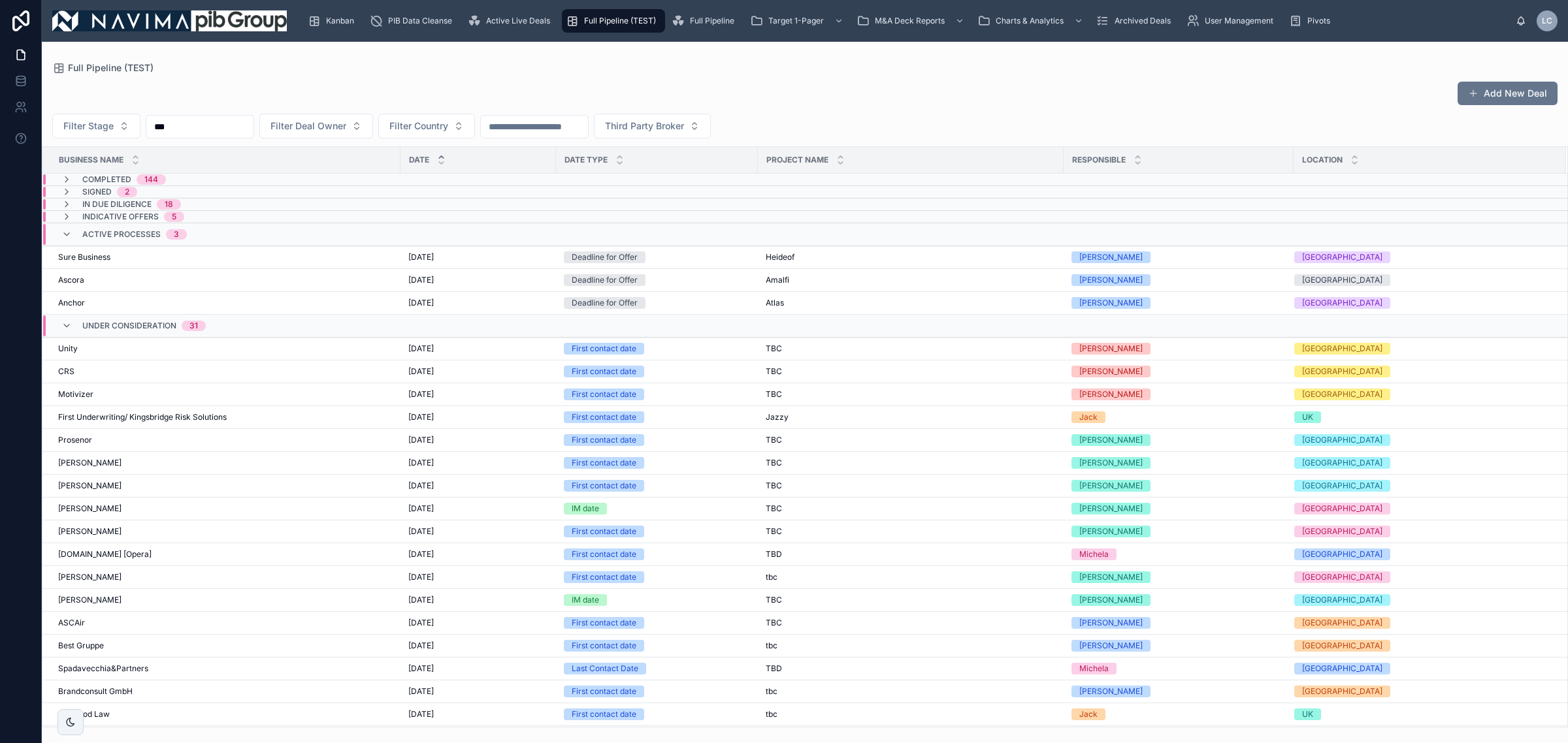
click at [160, 245] on div "Active Processes 3" at bounding box center [134, 234] width 104 height 21
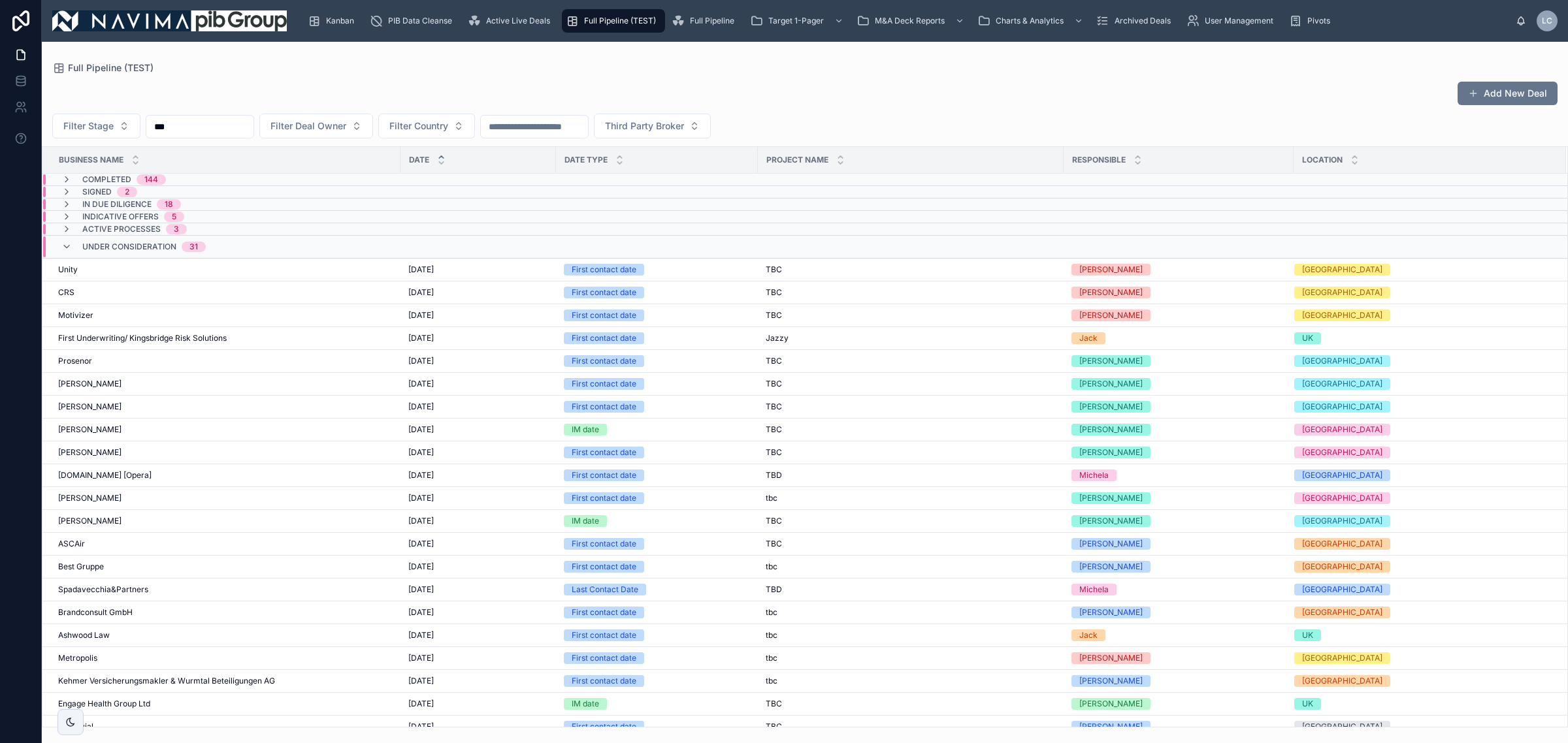
click at [165, 256] on div "Under Consideration 31" at bounding box center [144, 247] width 123 height 21
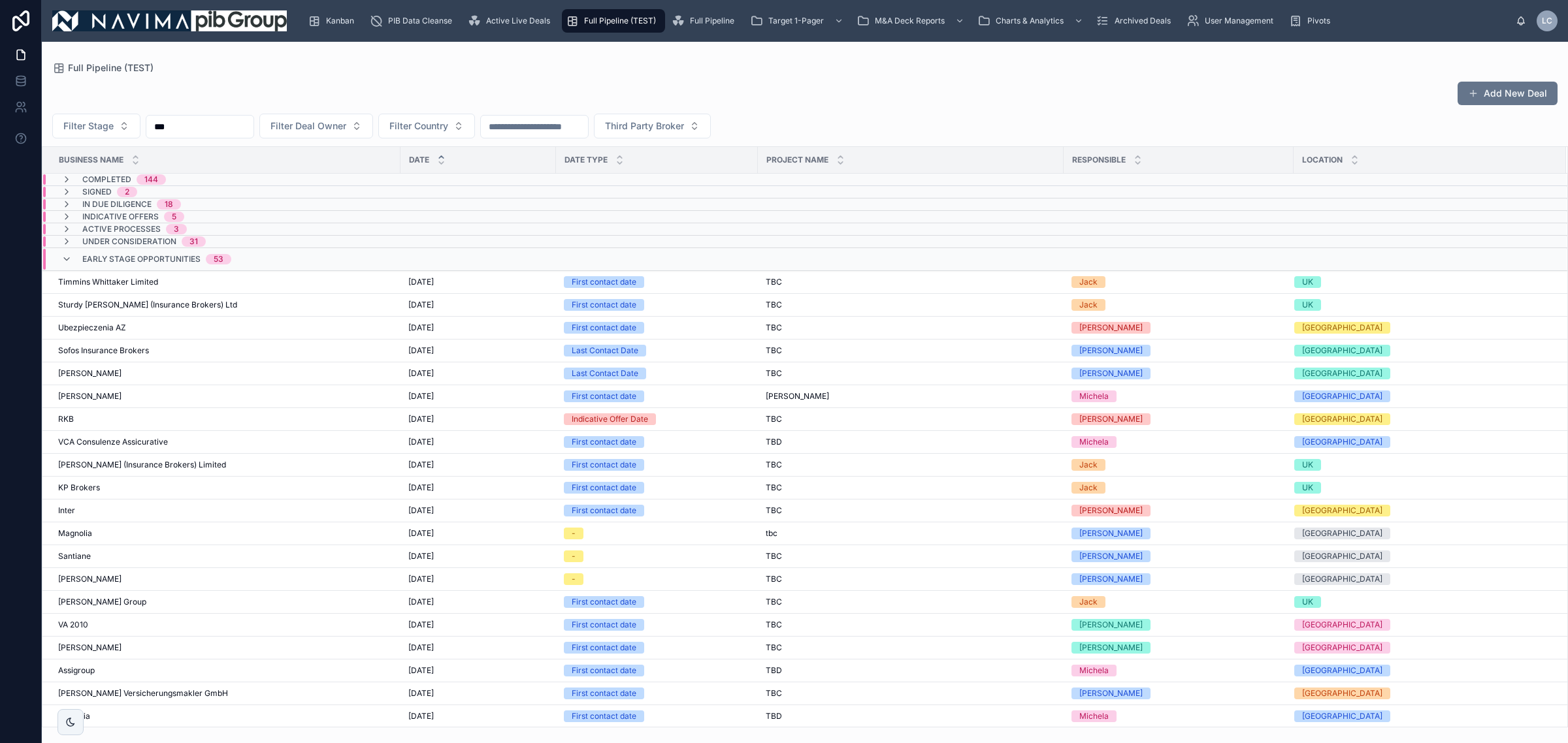
click at [165, 256] on span "Early stage opportunities" at bounding box center [141, 259] width 119 height 11
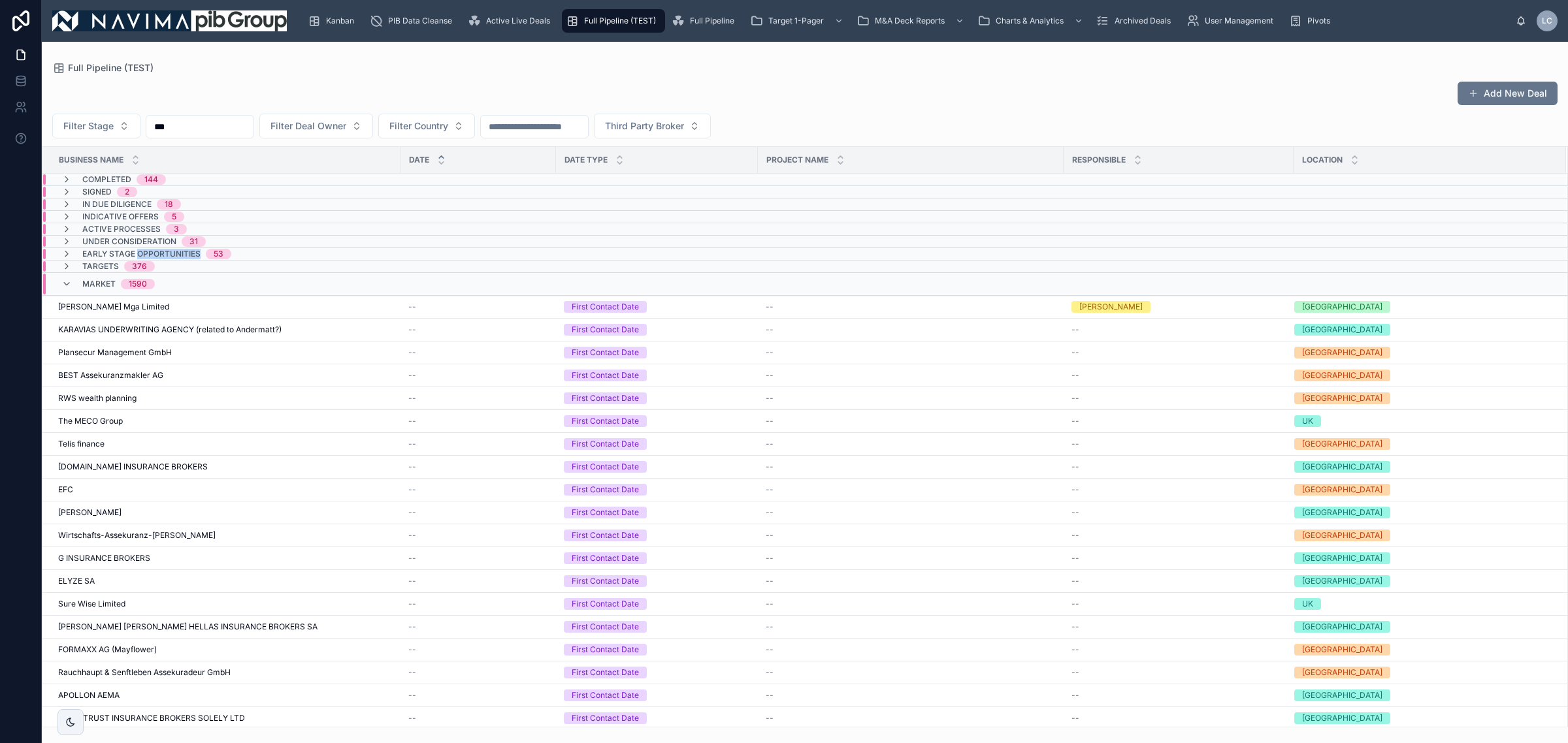
click at [165, 256] on span "Early stage opportunities" at bounding box center [141, 253] width 119 height 11
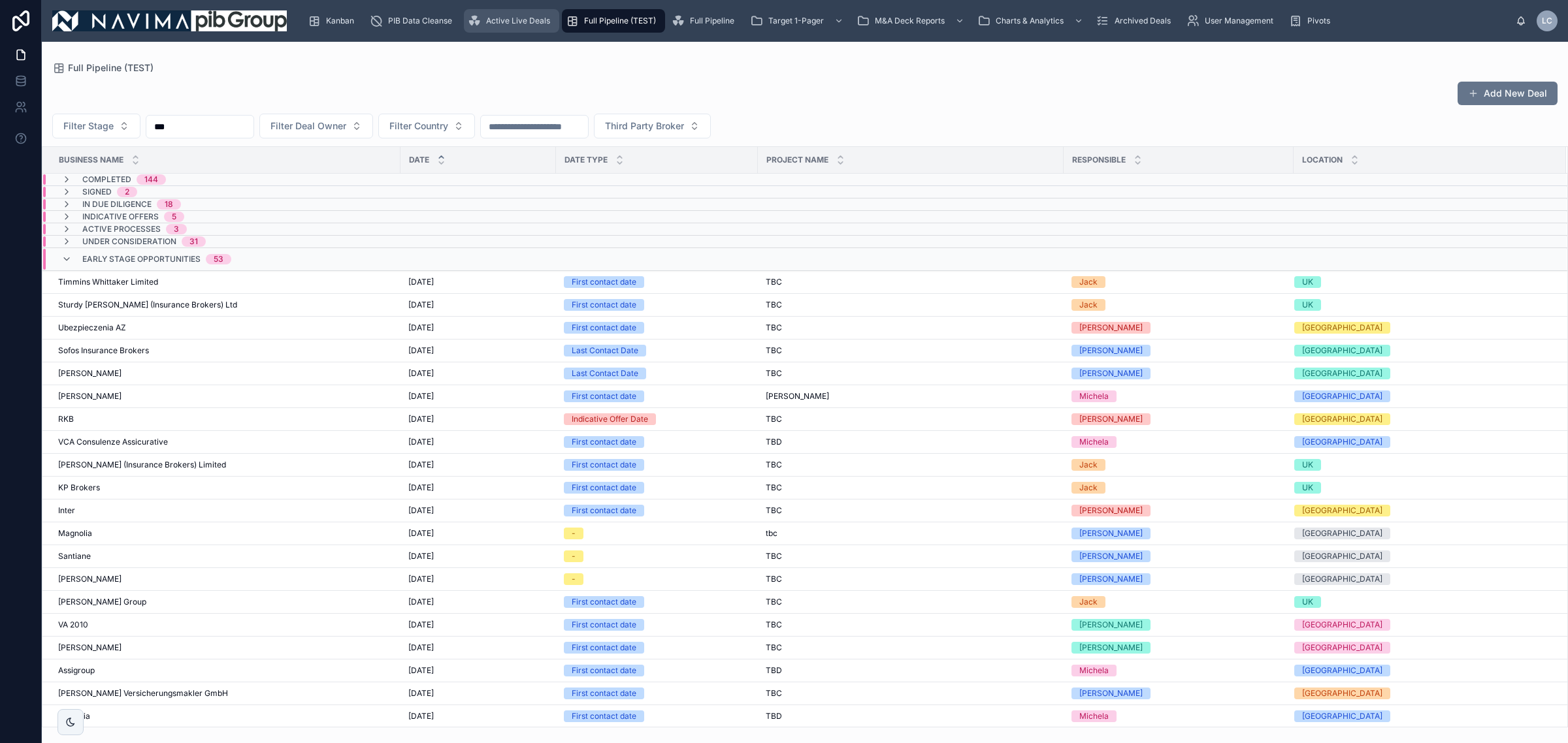
click at [510, 34] on div "Kanban PIB Data Cleanse Active Live Deals Full Pipeline (TEST) Full Pipeline Ta…" at bounding box center [906, 21] width 1218 height 29
click at [340, 268] on div "Early stage opportunities 53" at bounding box center [400, 259] width 714 height 21
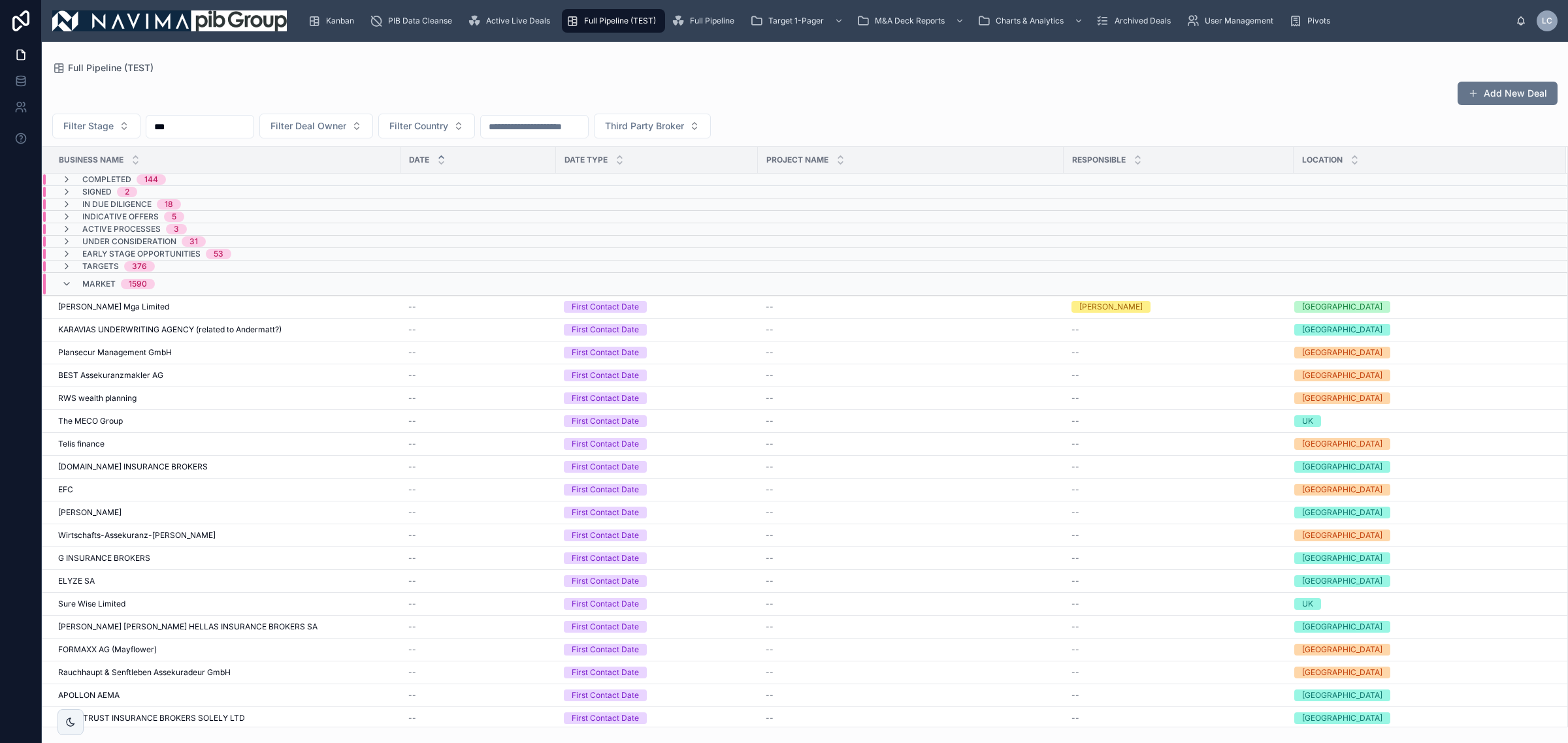
click at [507, 4] on div "Kanban PIB Data Cleanse Active Live Deals Full Pipeline (TEST) Full Pipeline Ta…" at bounding box center [804, 20] width 1526 height 41
click at [507, 20] on span "Active Live Deals" at bounding box center [518, 20] width 64 height 11
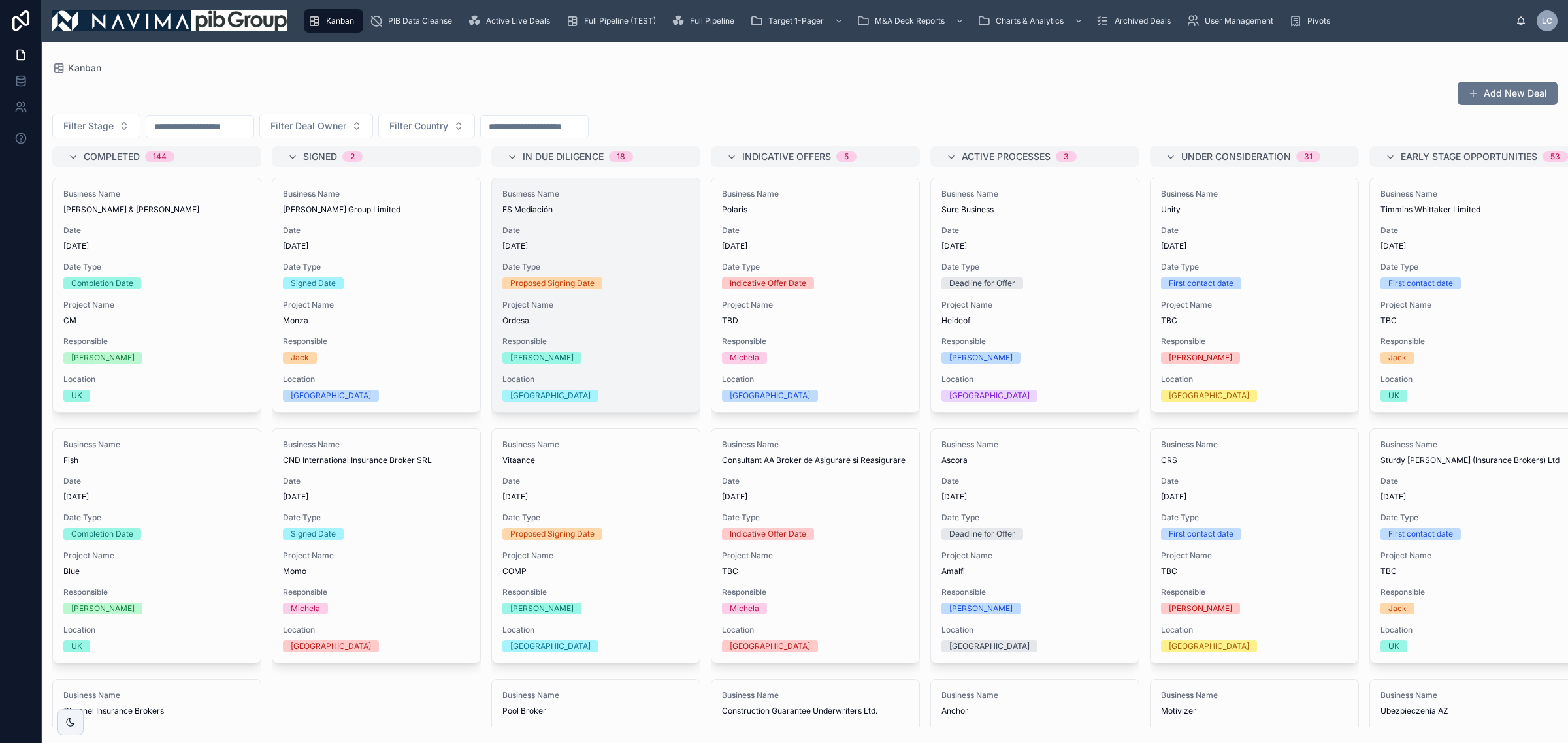
click at [794, 90] on div "Add New Deal" at bounding box center [805, 93] width 1505 height 25
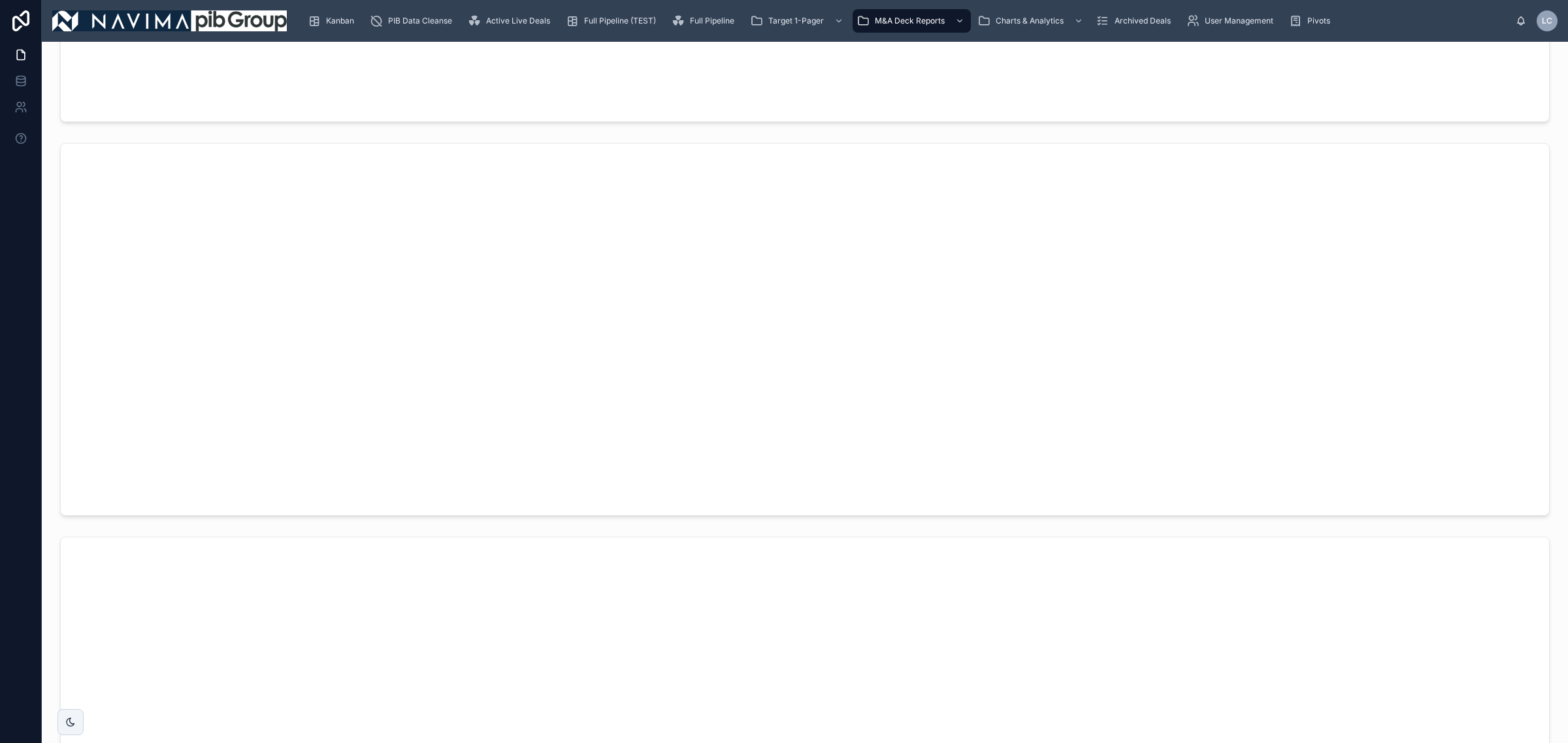
scroll to position [3511, 0]
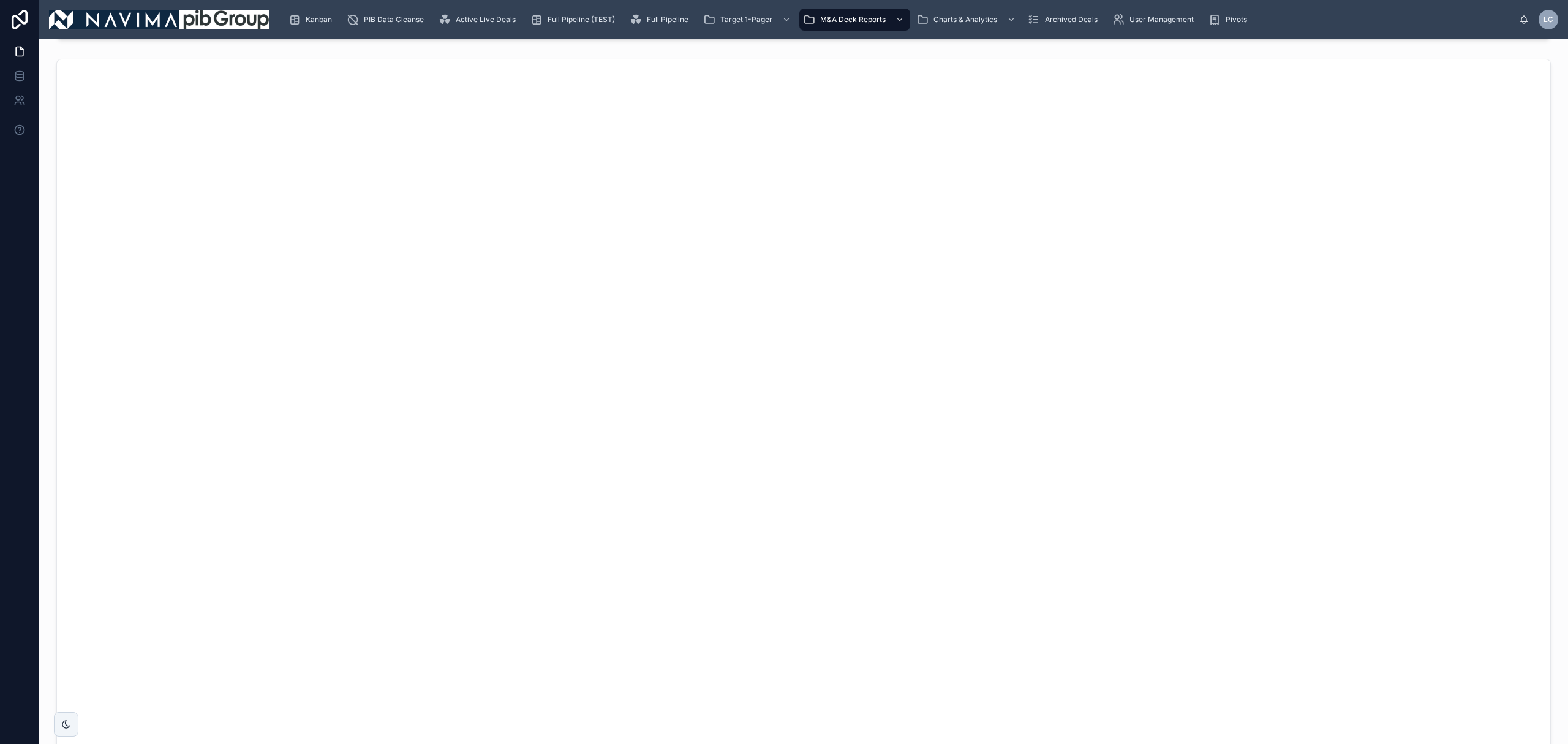
scroll to position [3356, 0]
click at [962, 52] on span "Static_Charts" at bounding box center [972, 53] width 47 height 10
click at [452, 15] on div "Active Live Deals" at bounding box center [479, 20] width 82 height 20
